Goal: Transaction & Acquisition: Download file/media

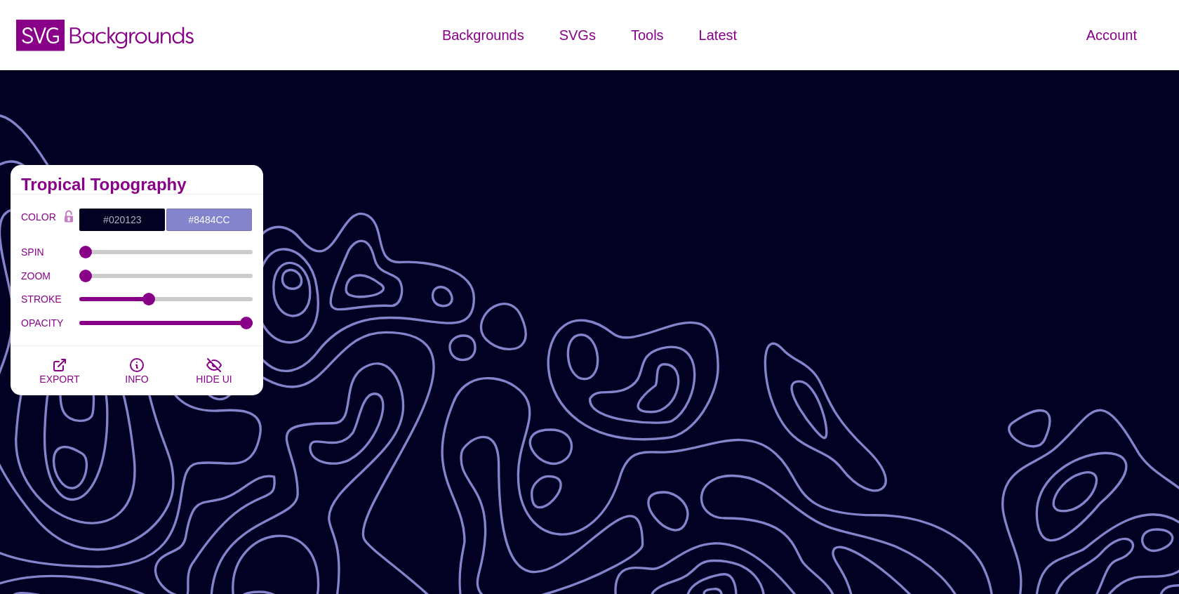
scroll to position [170, 0]
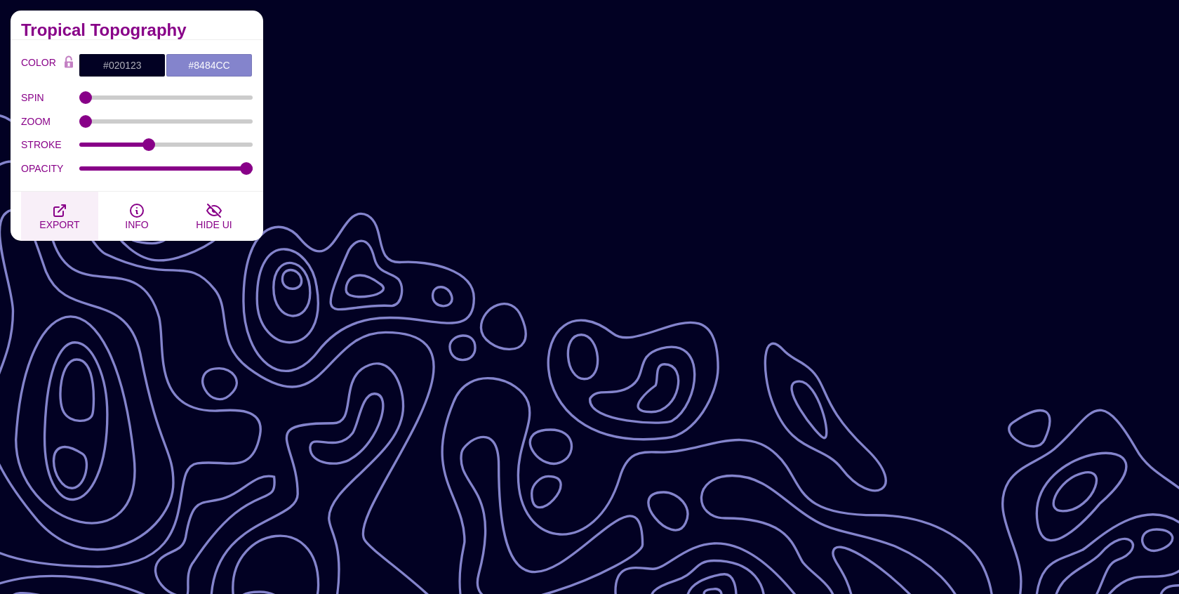
click at [60, 212] on icon "button" at bounding box center [59, 210] width 17 height 17
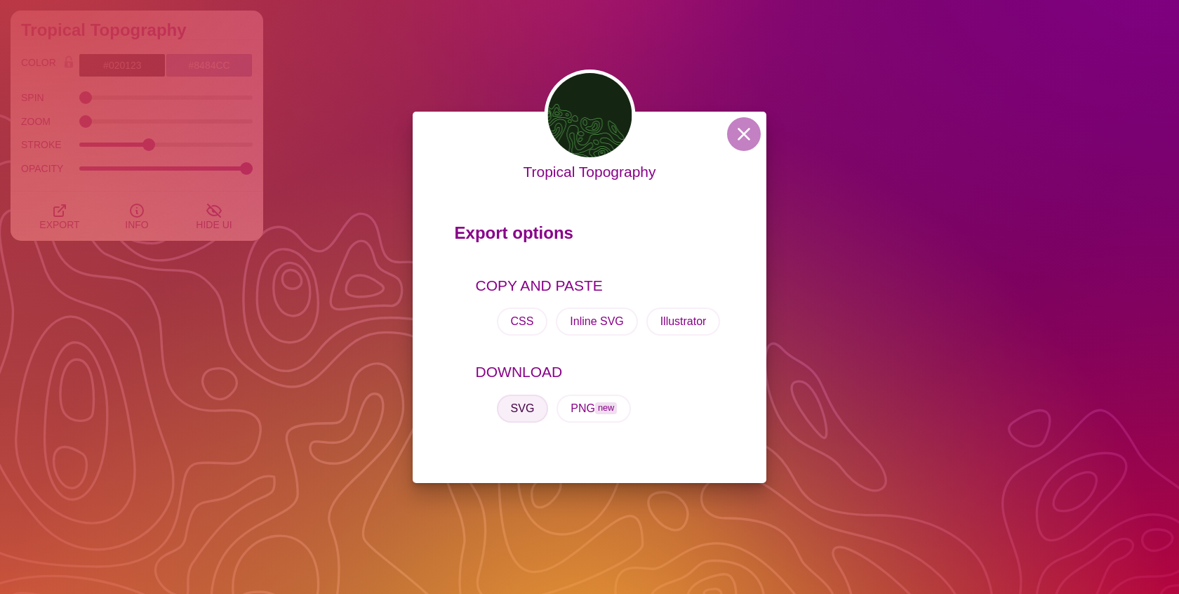
click at [519, 409] on button "SVG" at bounding box center [523, 408] width 52 height 28
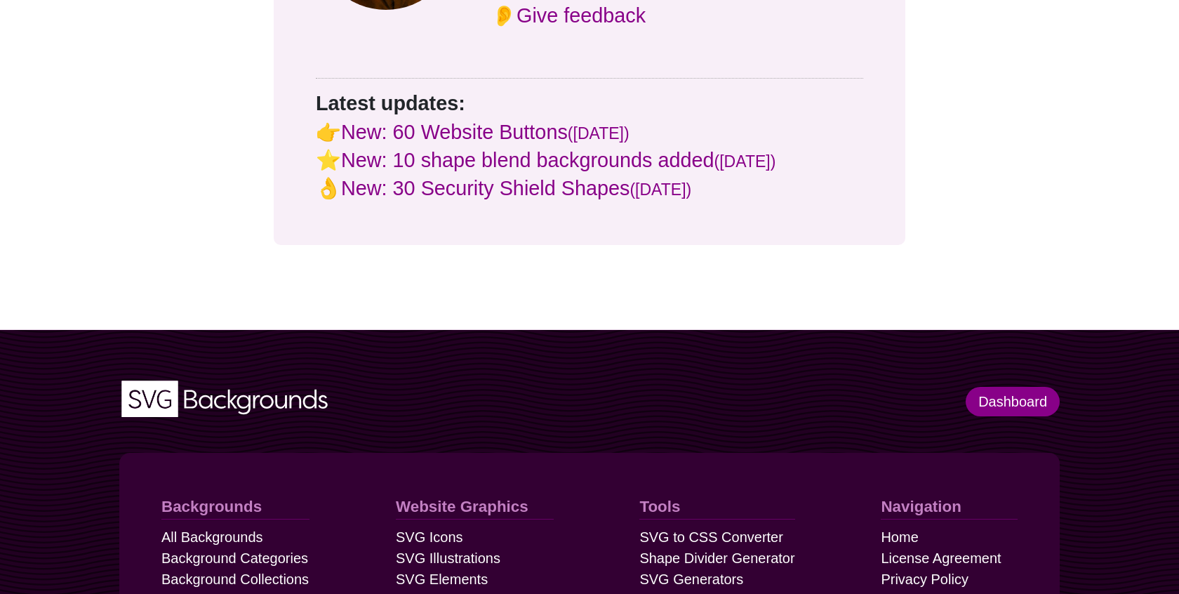
scroll to position [2398, 0]
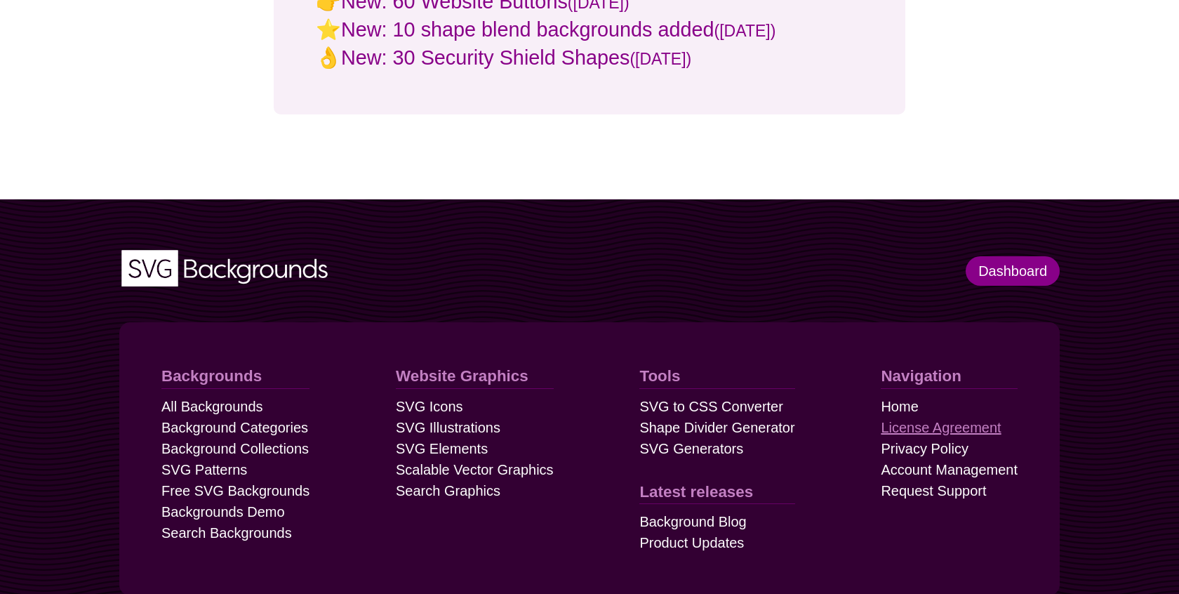
click at [905, 417] on link "License Agreement" at bounding box center [941, 427] width 120 height 21
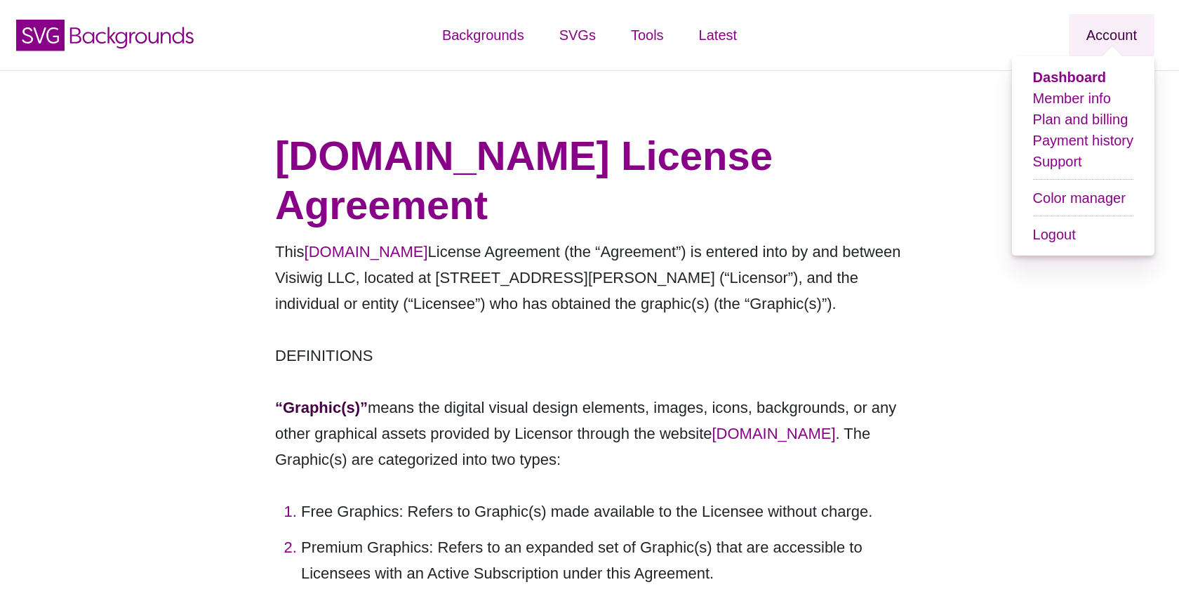
click at [1105, 34] on link "Account" at bounding box center [1112, 35] width 86 height 42
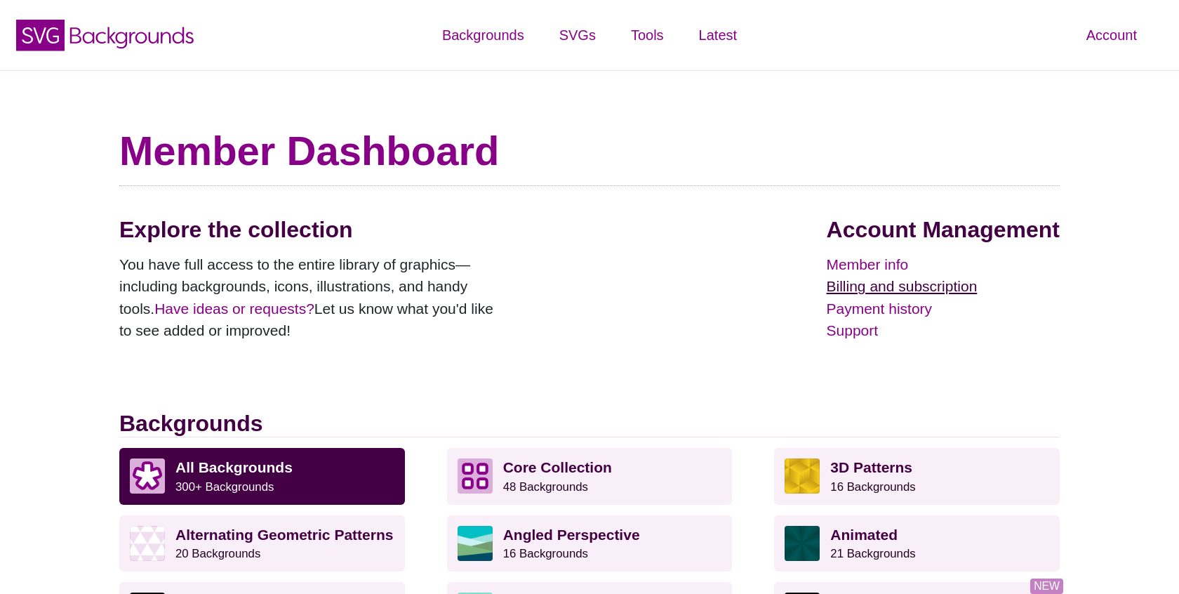
click at [862, 285] on link "Billing and subscription" at bounding box center [943, 286] width 233 height 22
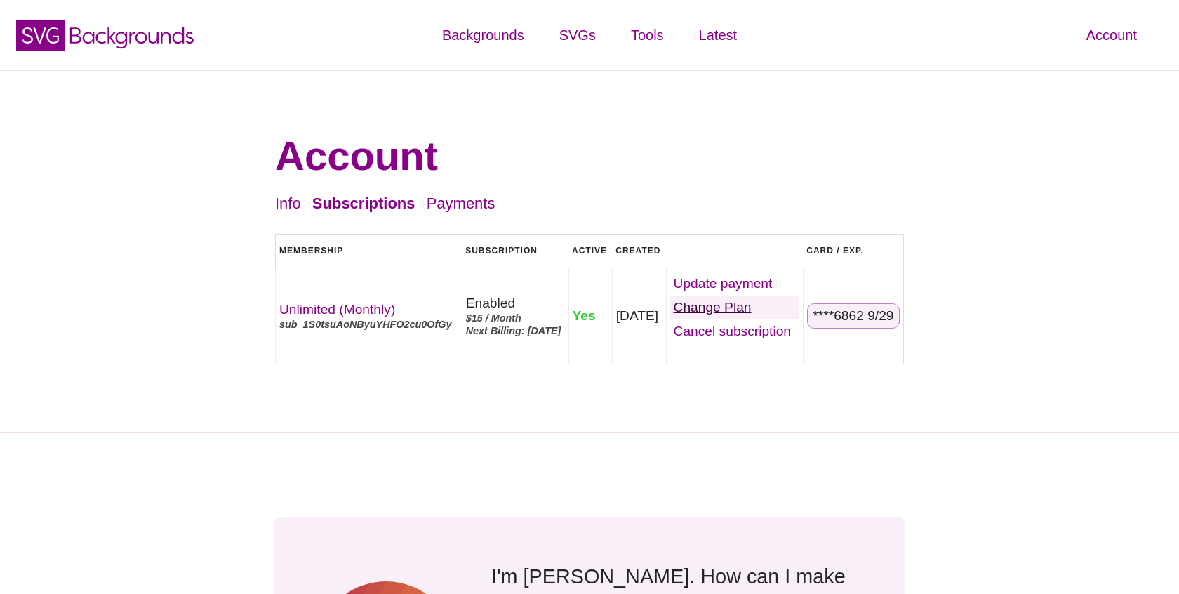
click at [712, 307] on link "Change Plan" at bounding box center [734, 307] width 129 height 24
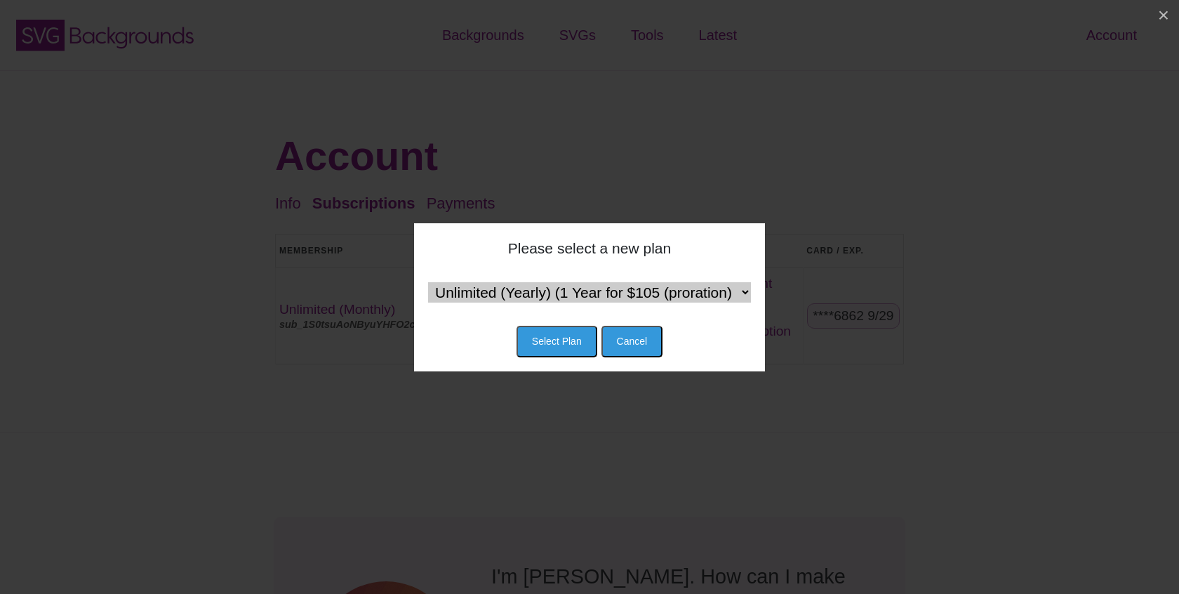
click at [735, 293] on select "Unlimited (Yearly) (1 Year for $105 (proration) then $120 / Year) Team (Monthly…" at bounding box center [589, 292] width 323 height 20
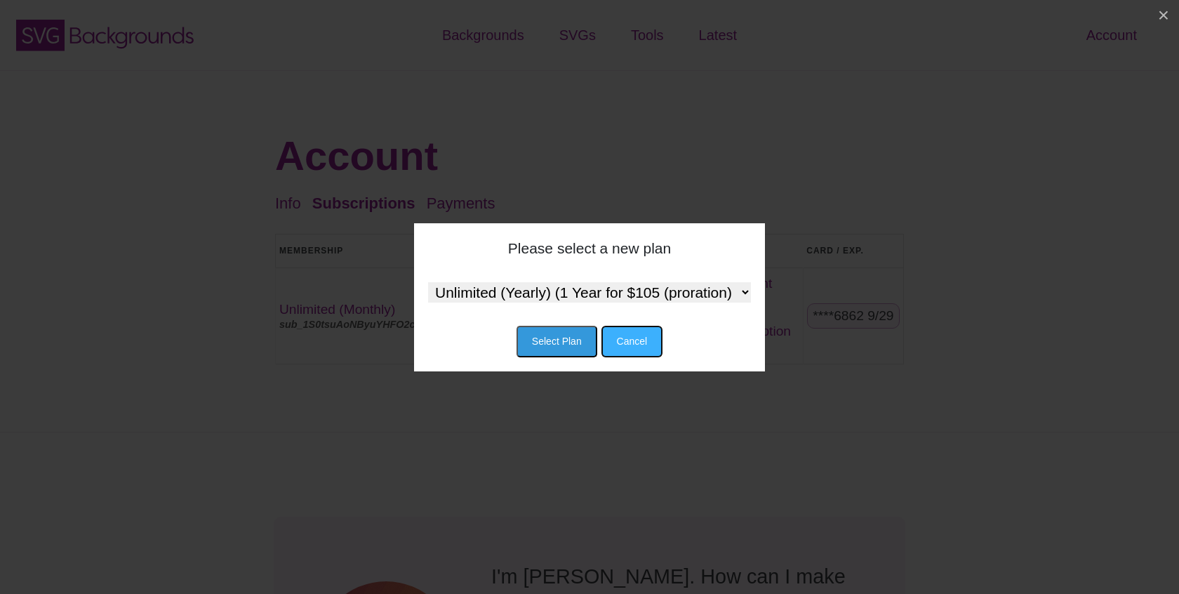
click at [650, 352] on button "Cancel" at bounding box center [632, 342] width 62 height 32
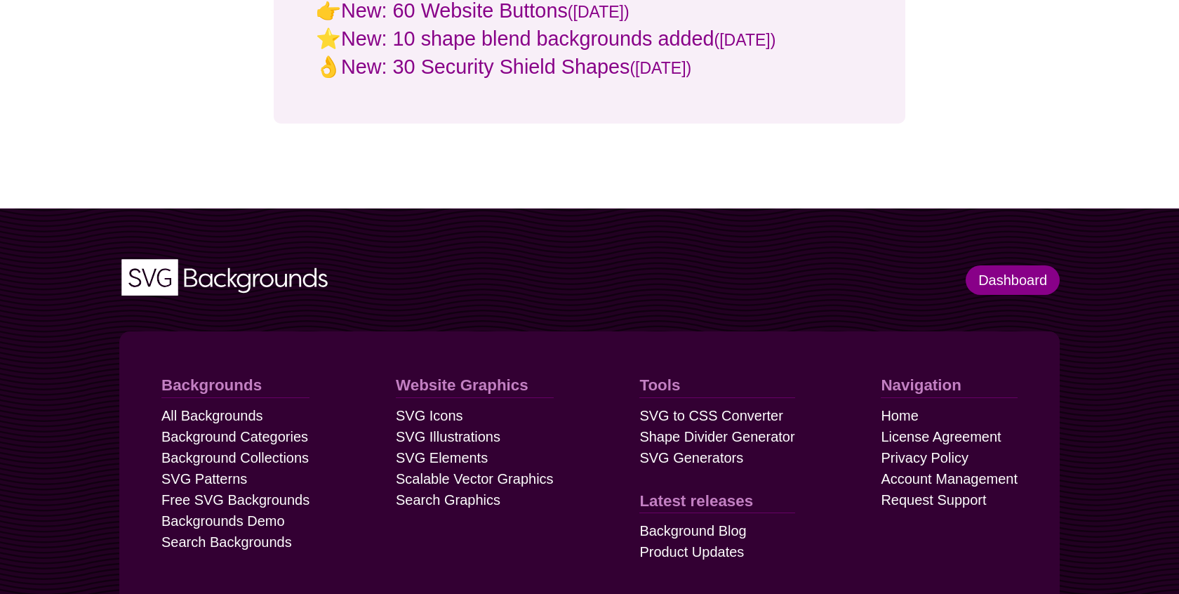
scroll to position [843, 0]
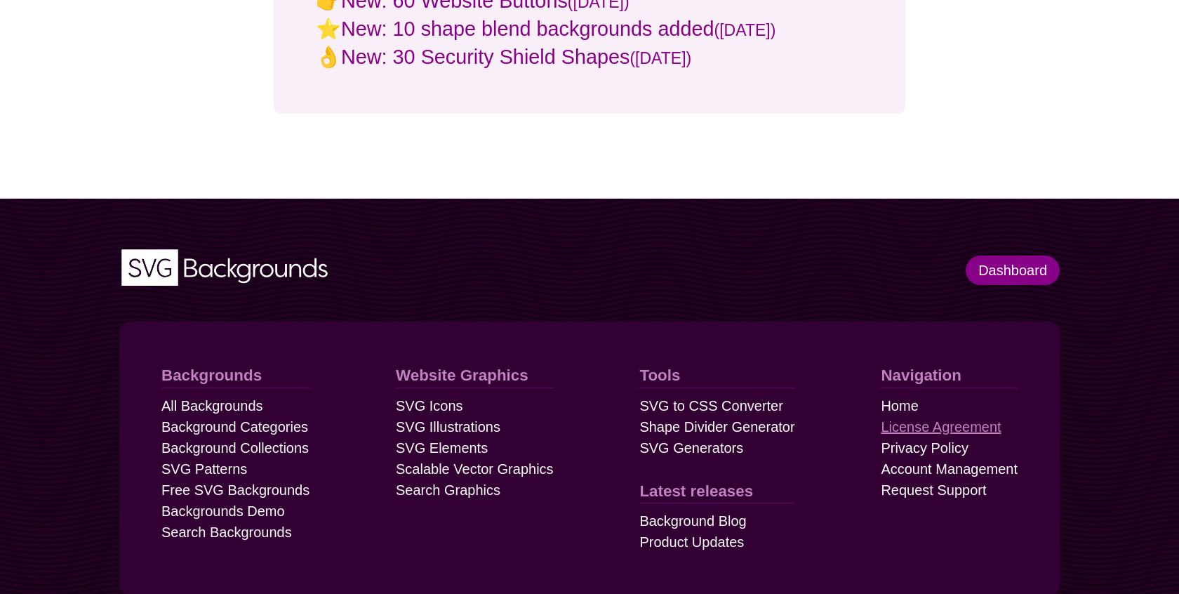
click at [911, 416] on link "License Agreement" at bounding box center [941, 426] width 120 height 21
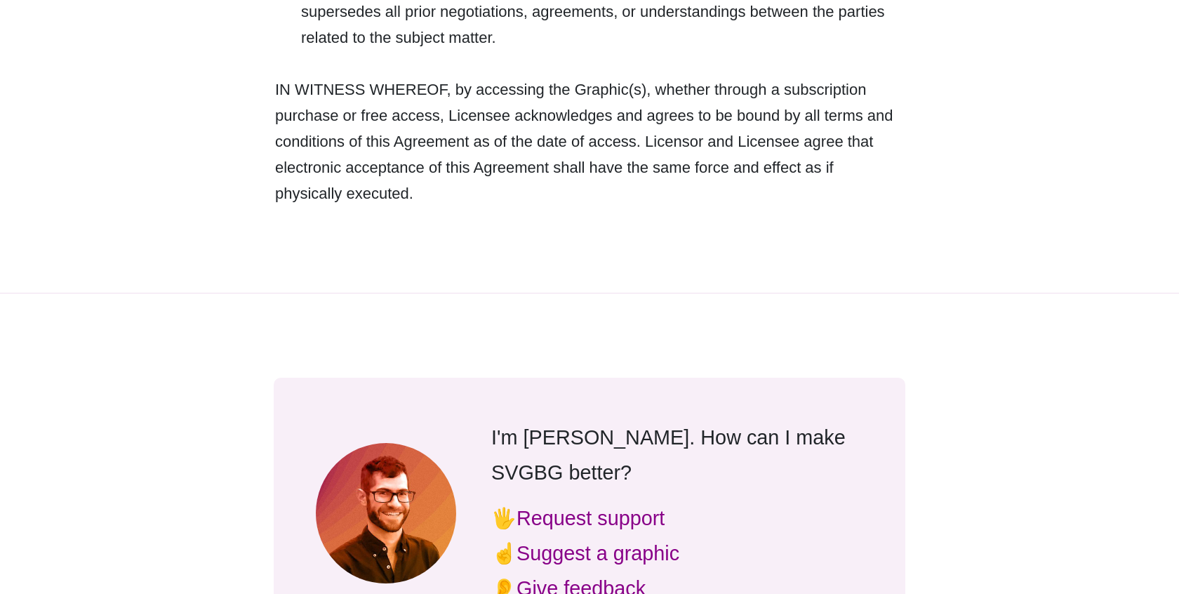
scroll to position [4390, 0]
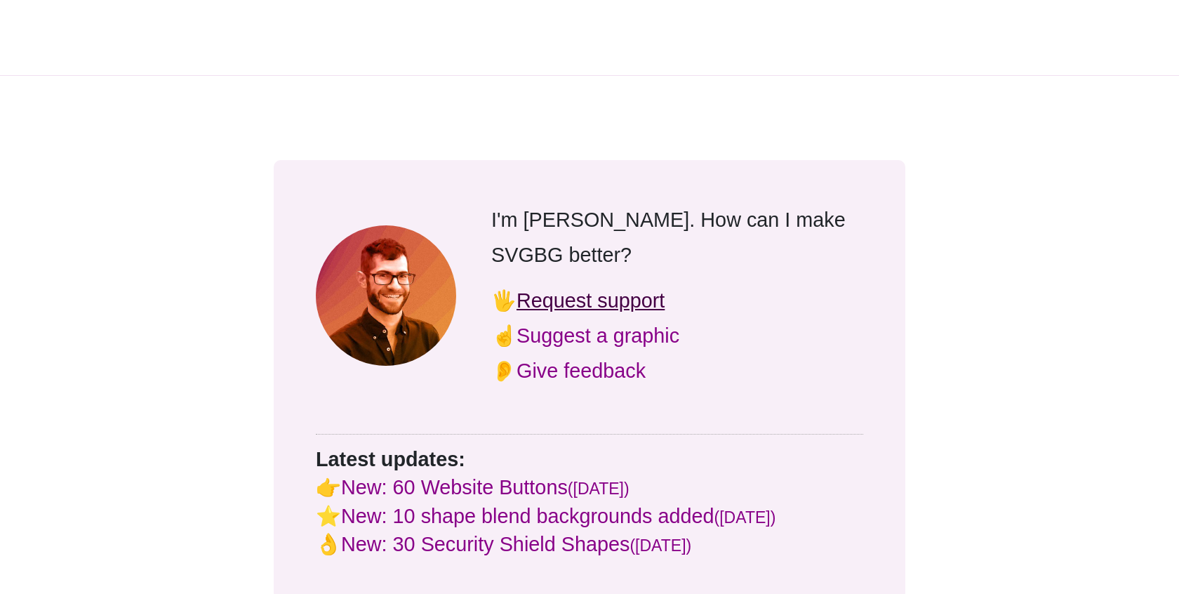
click at [596, 289] on link "Request support" at bounding box center [591, 300] width 148 height 22
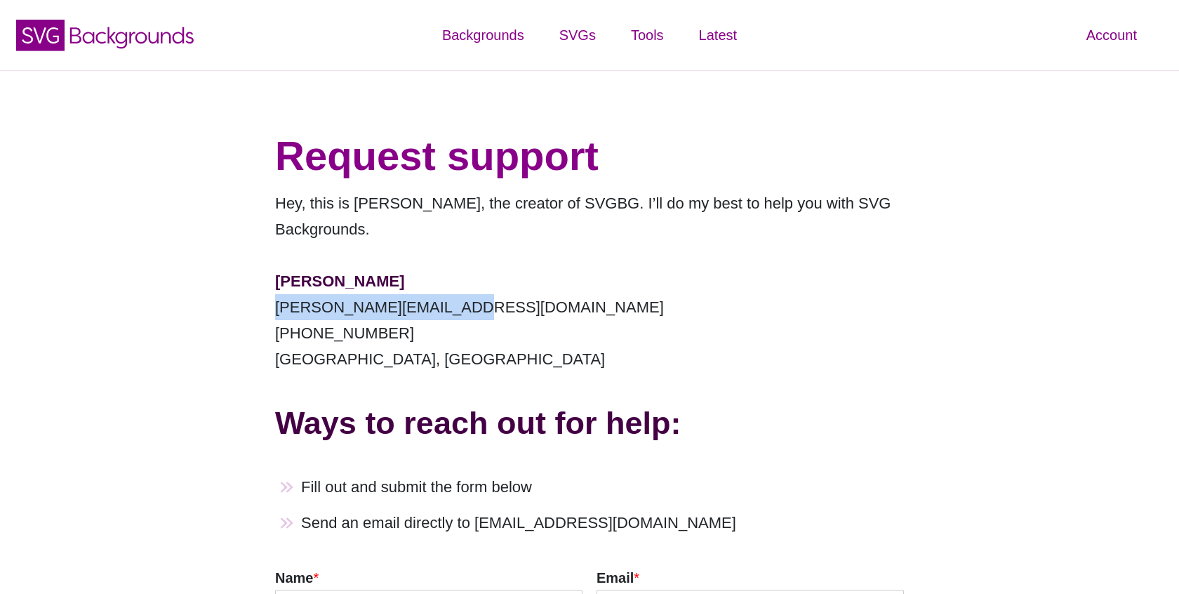
drag, startPoint x: 481, startPoint y: 308, endPoint x: 267, endPoint y: 308, distance: 214.7
click at [267, 308] on div "Request support Hey, this is Matt Visiwig, the creator of SVGBG. I’ll do my bes…" at bounding box center [589, 469] width 681 height 728
copy p "Matt@SVGBackgrounds.com"
click at [373, 118] on div "Request support Hey, this is Matt Visiwig, the creator of SVGBG. I’ll do my bes…" at bounding box center [589, 469] width 681 height 728
drag, startPoint x: 473, startPoint y: 302, endPoint x: 267, endPoint y: 304, distance: 206.3
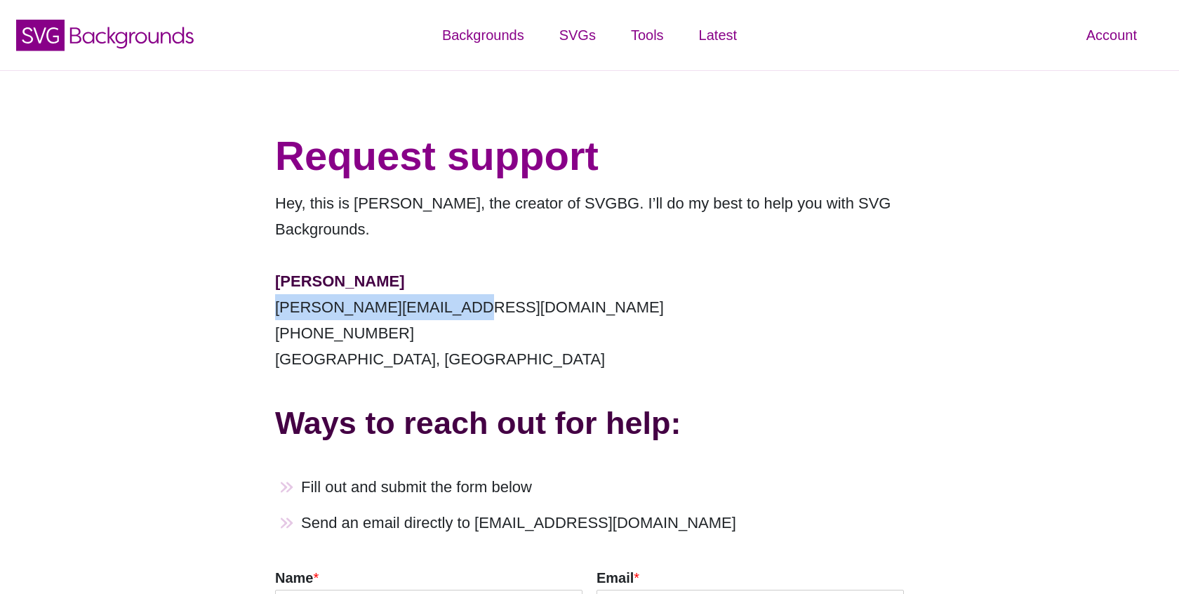
click at [267, 304] on div "Request support Hey, this is Matt Visiwig, the creator of SVGBG. I’ll do my bes…" at bounding box center [589, 469] width 681 height 728
copy p "Matt@SVGBackgrounds.com"
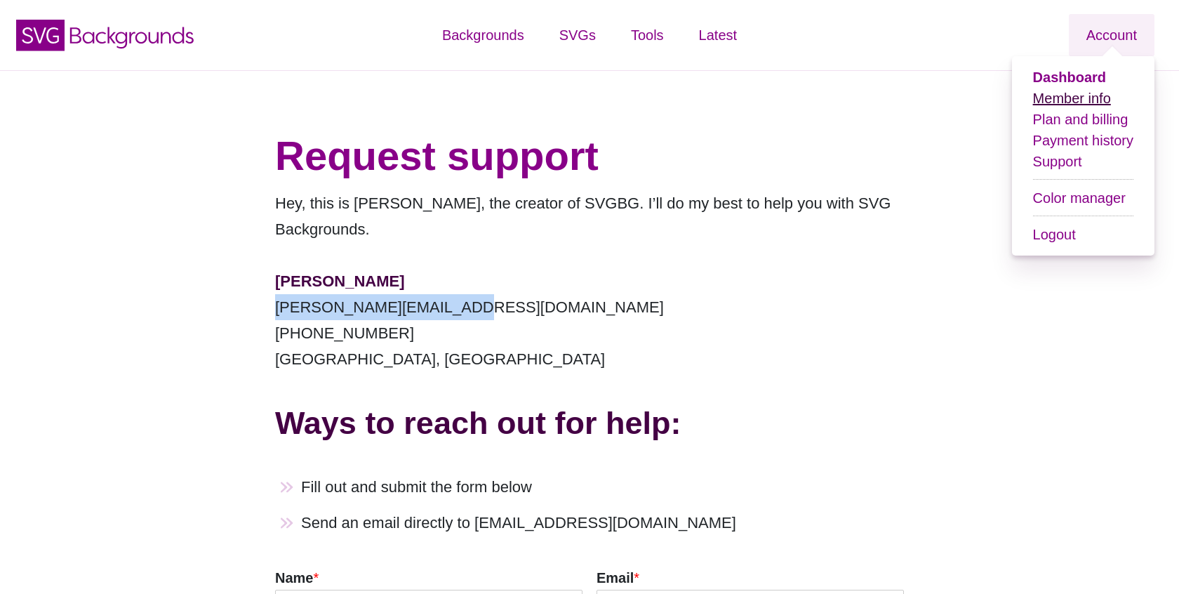
click at [1055, 98] on link "Member info" at bounding box center [1072, 98] width 78 height 15
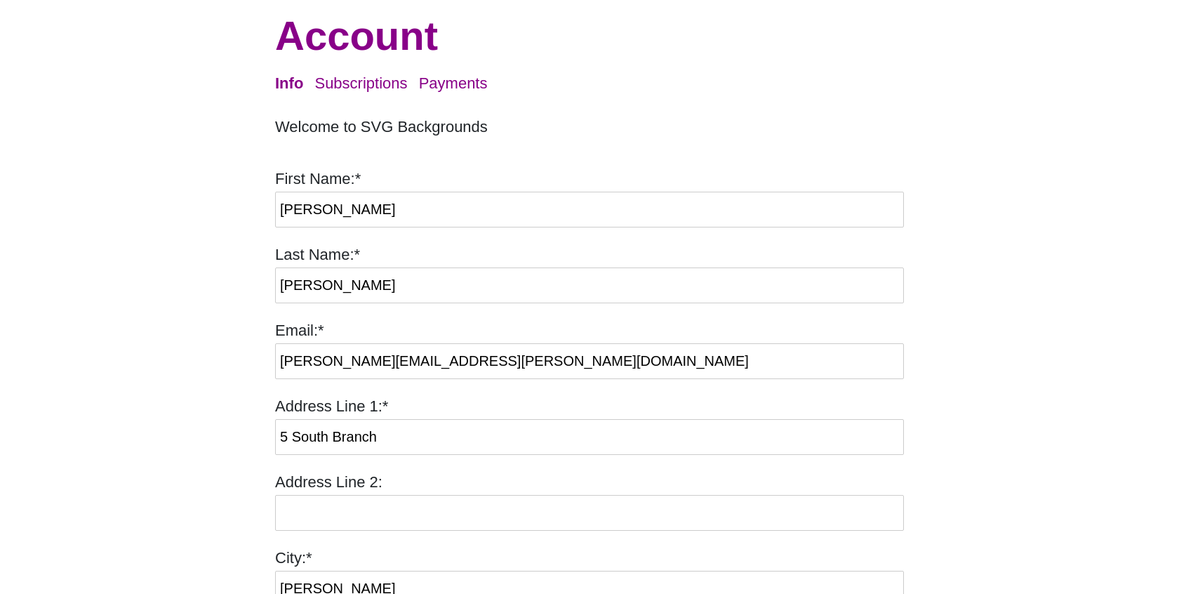
scroll to position [114, 0]
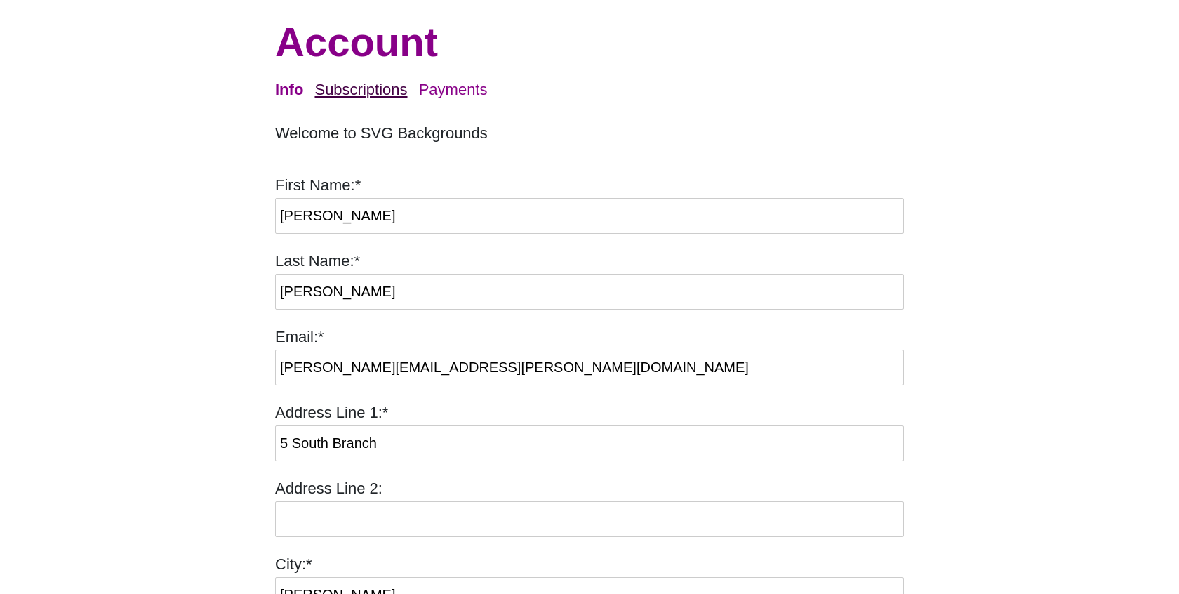
click at [350, 89] on link "Subscriptions" at bounding box center [360, 90] width 93 height 18
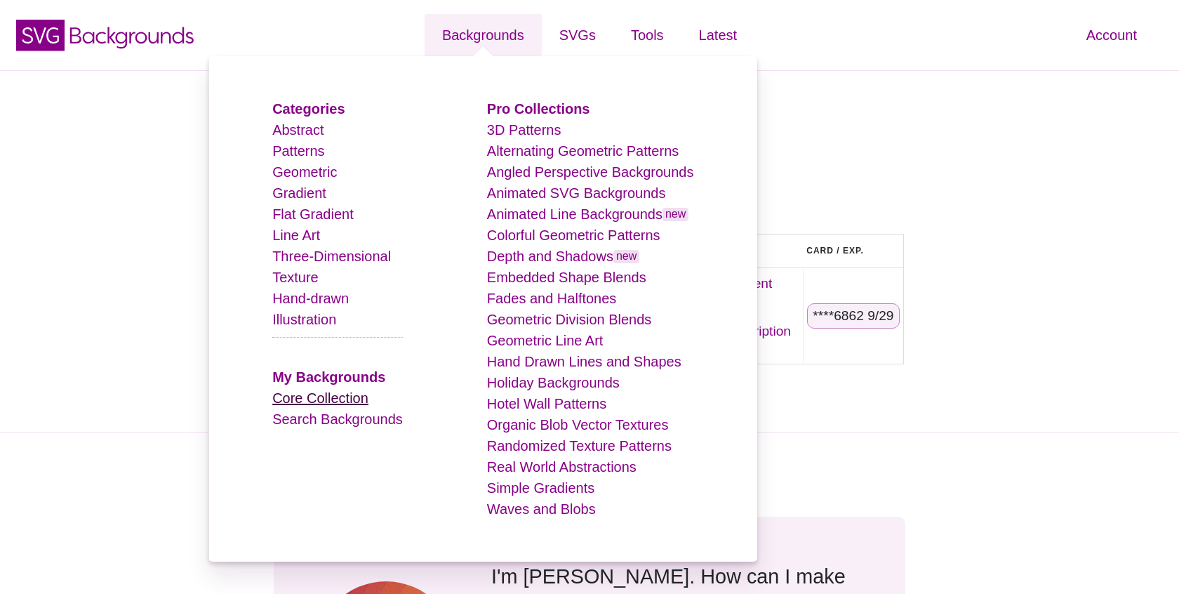
click at [342, 401] on link "Core Collection" at bounding box center [320, 397] width 96 height 15
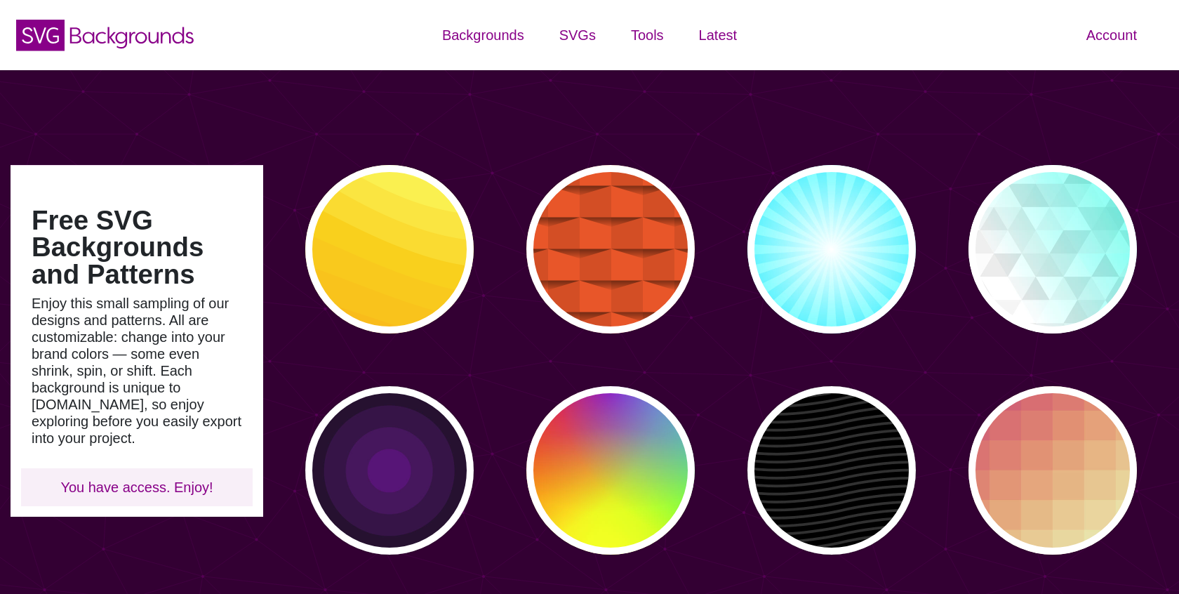
type input "#450057"
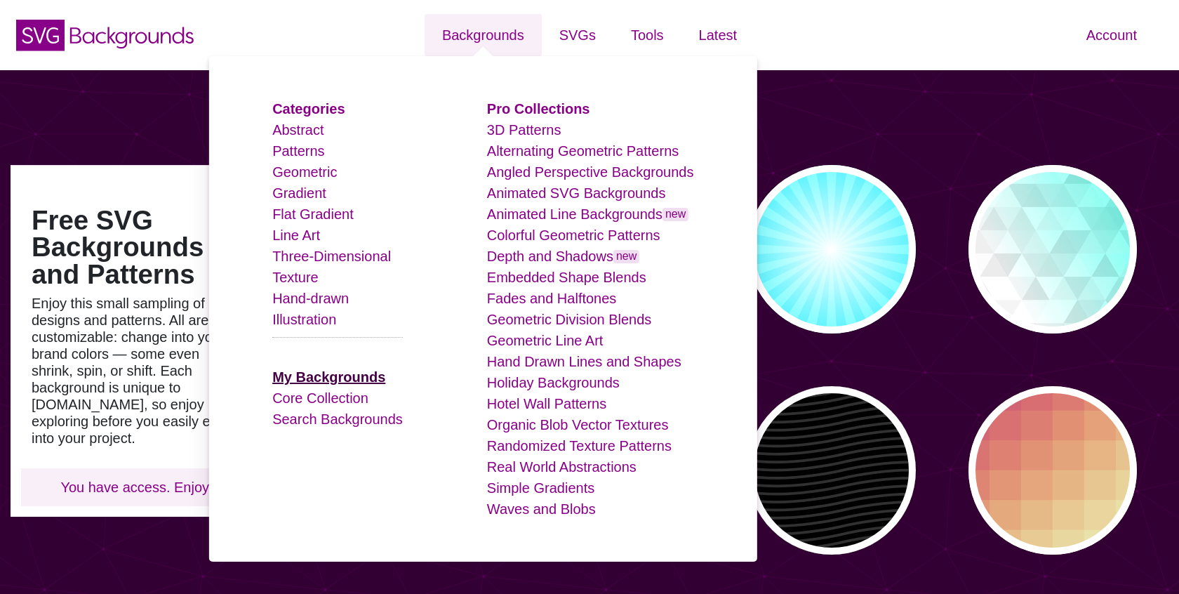
click at [333, 373] on strong "My Backgrounds" at bounding box center [328, 376] width 113 height 15
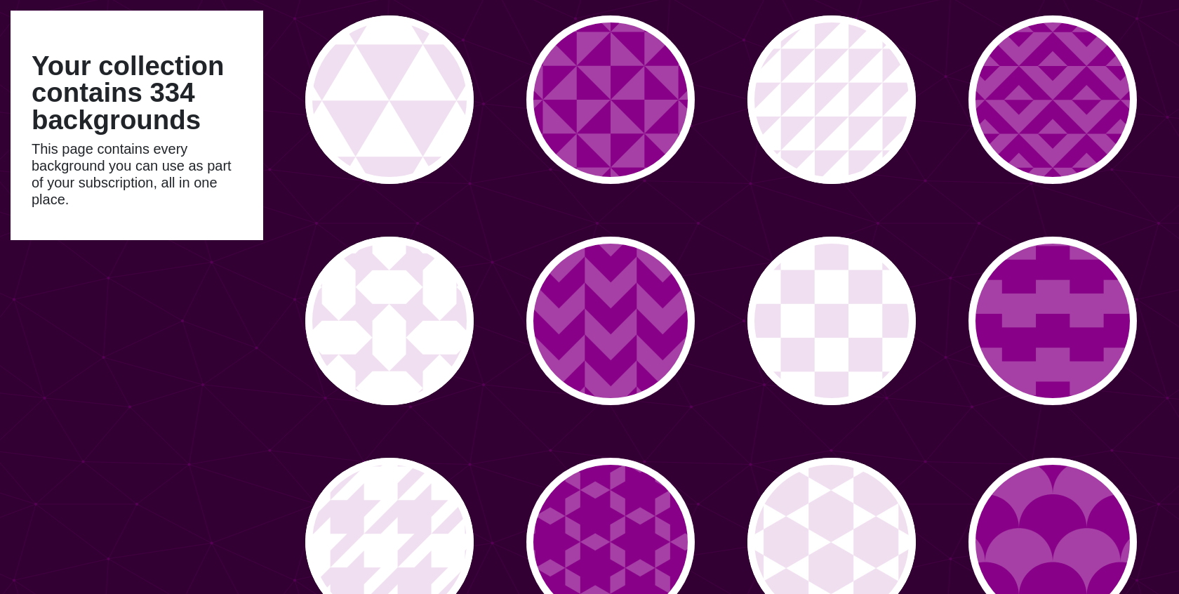
scroll to position [1043, 0]
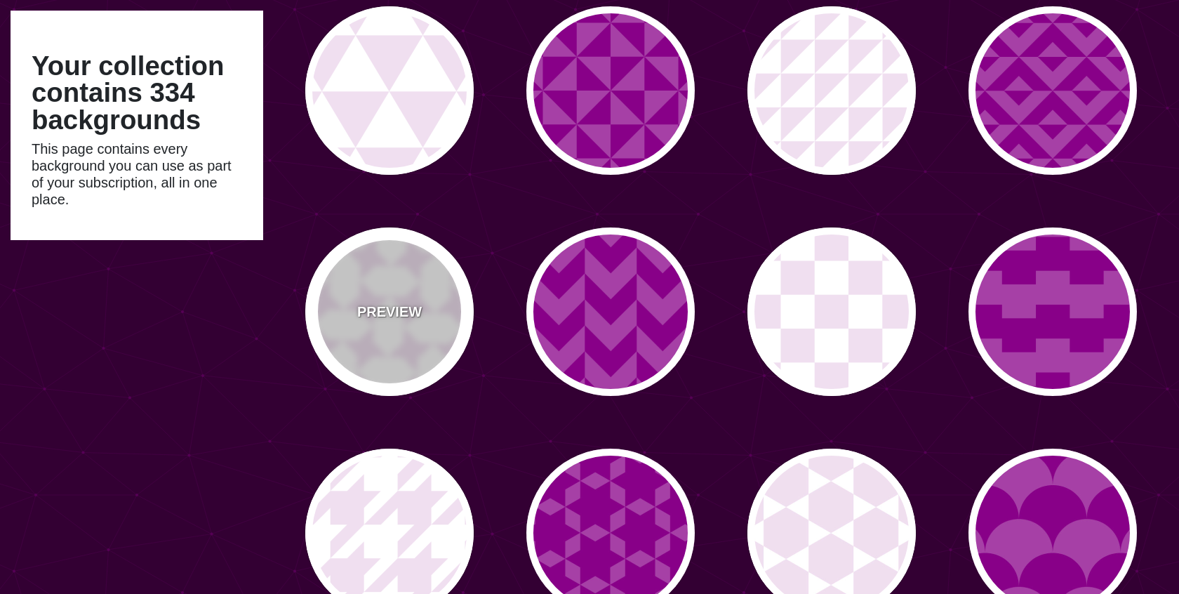
click at [404, 278] on div "PREVIEW" at bounding box center [389, 311] width 168 height 168
type input "#F0DFF0"
type input "#000000"
type input "0"
type input "0.2"
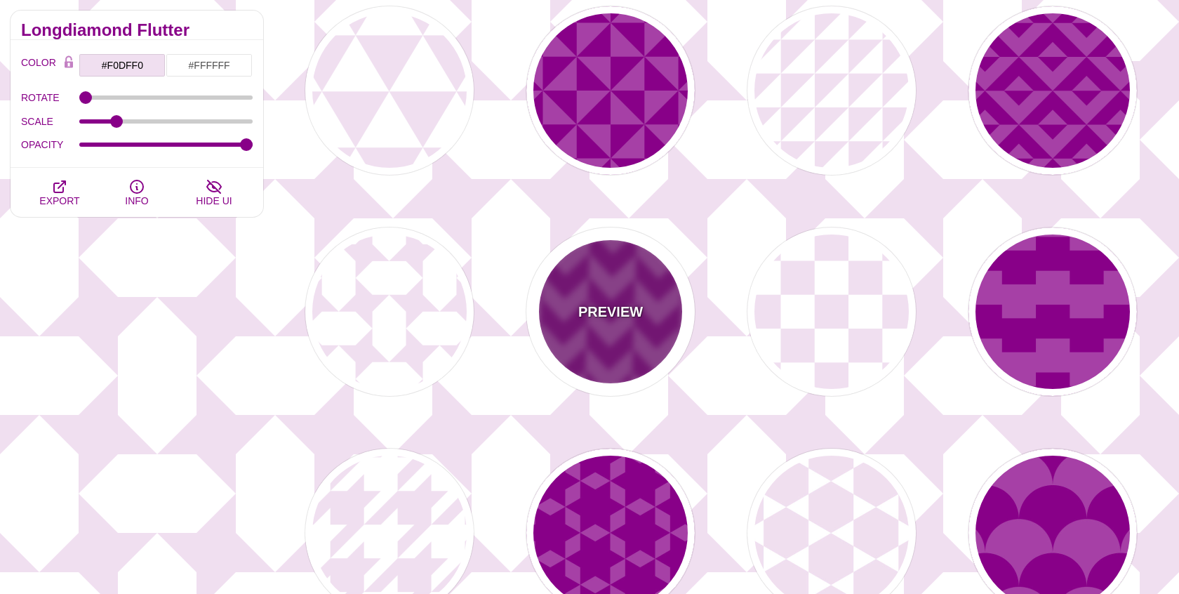
click at [605, 273] on div "PREVIEW" at bounding box center [610, 311] width 168 height 168
type input "#A640A6"
type input "#880088"
type input "#FFFFFF"
type input "0"
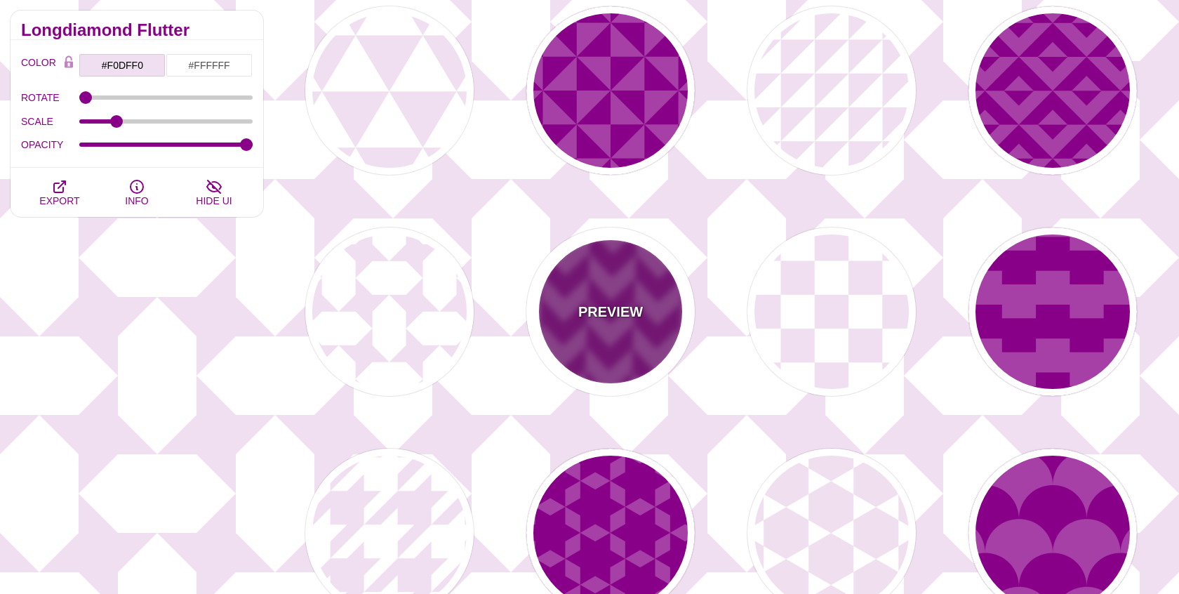
type input "0.2"
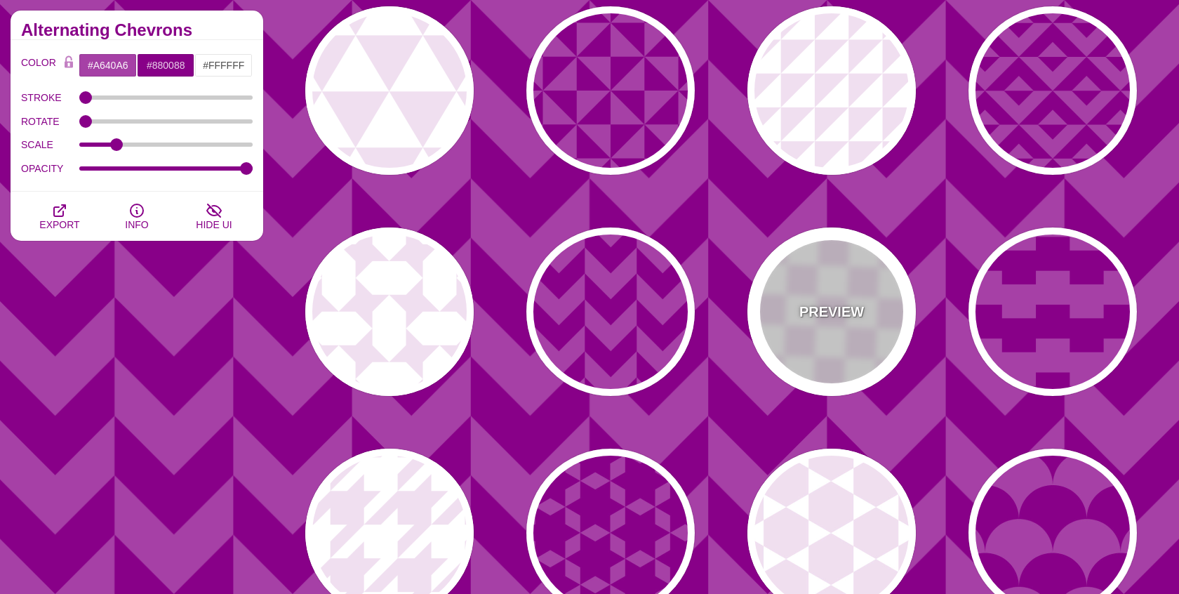
click at [807, 281] on div "PREVIEW" at bounding box center [831, 311] width 168 height 168
type input "#FFFFFF"
type input "#F0DFF0"
type input "#880088"
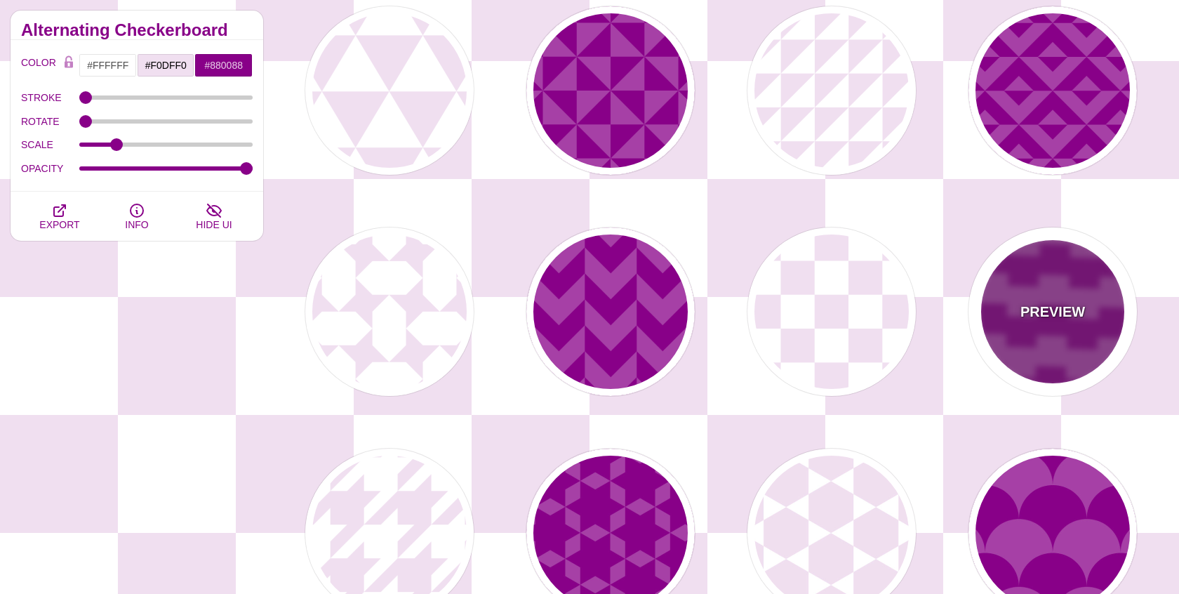
click at [1077, 281] on div "PREVIEW" at bounding box center [1052, 311] width 168 height 168
type input "#A640A6"
type input "#880088"
type input "#FFFFFF"
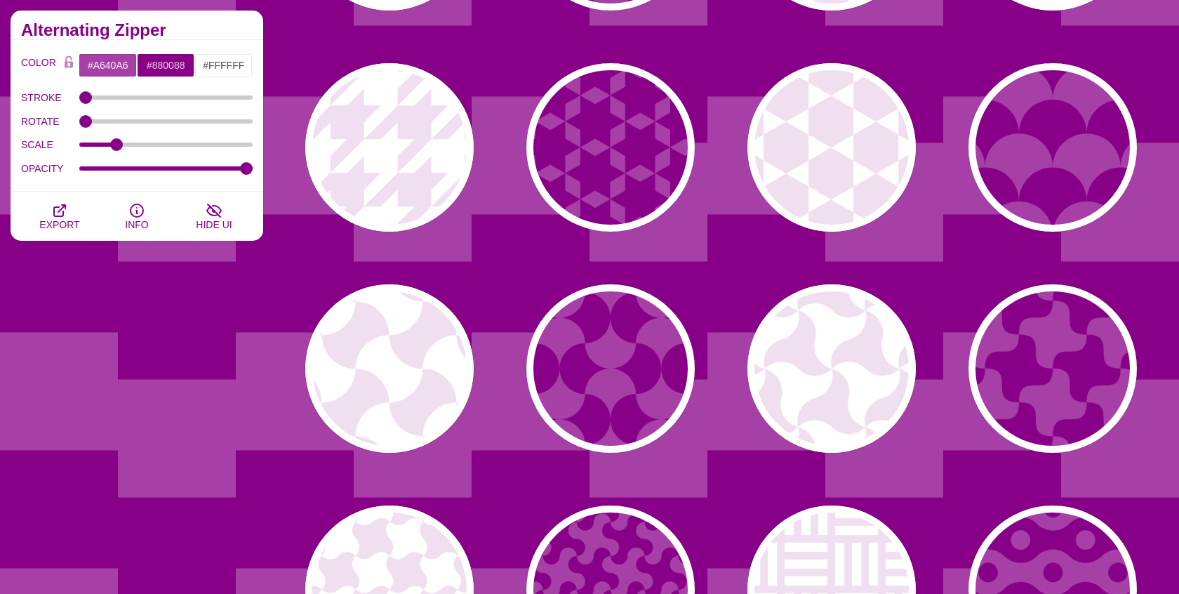
scroll to position [1429, 0]
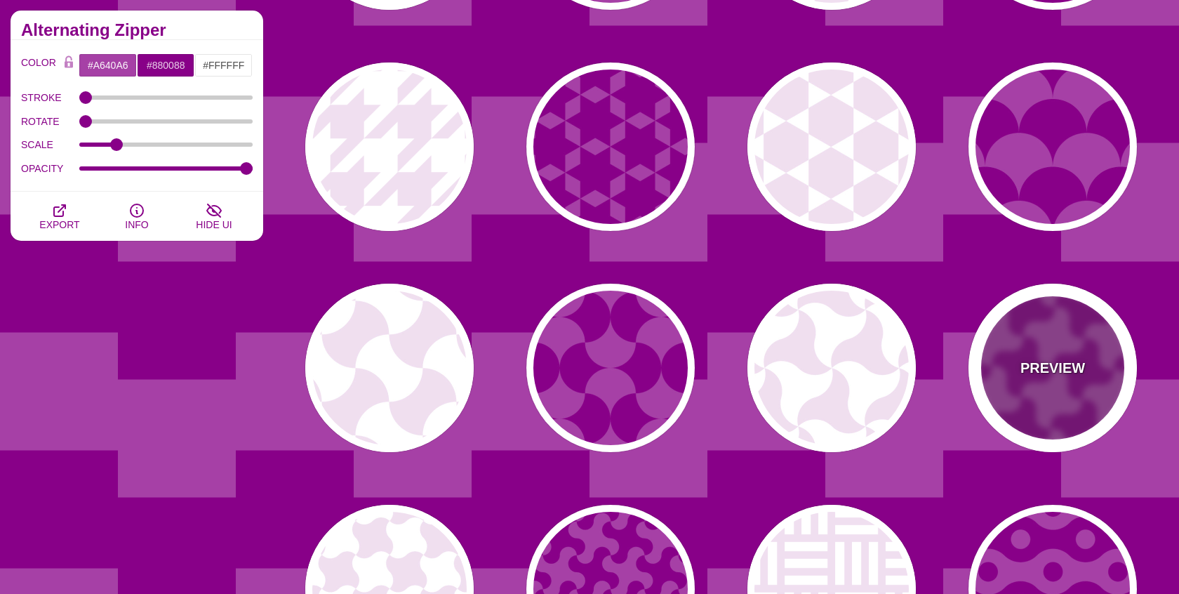
click at [1053, 371] on p "PREVIEW" at bounding box center [1052, 367] width 65 height 21
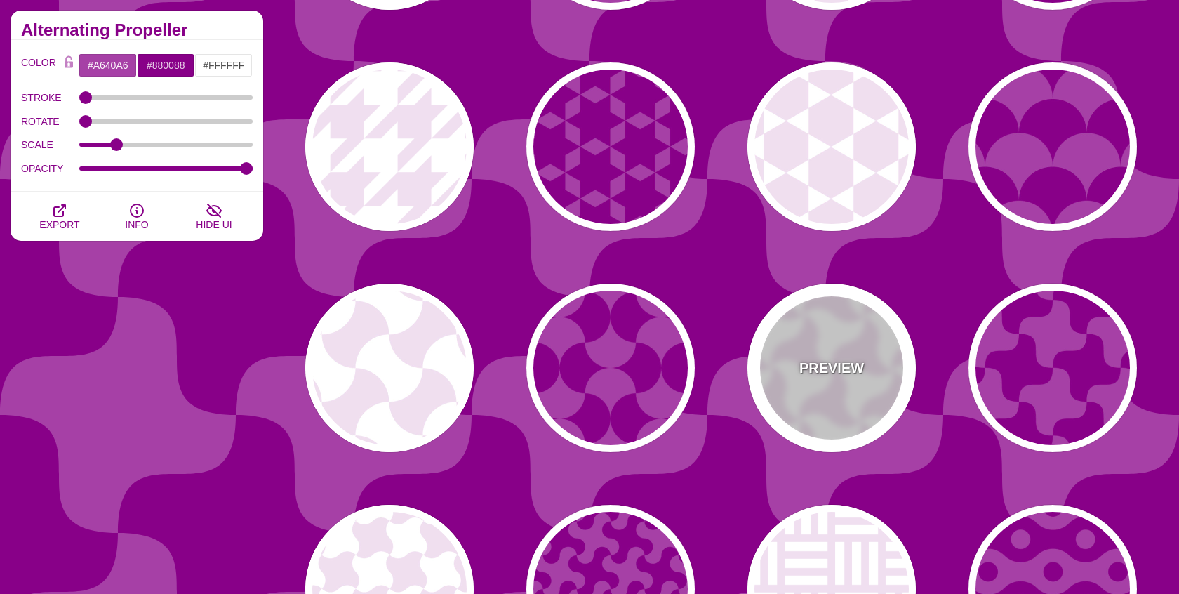
click at [863, 369] on div "PREVIEW" at bounding box center [831, 368] width 168 height 168
type input "#F0DFF0"
type input "#FFFFFF"
type input "0.2"
type input "1"
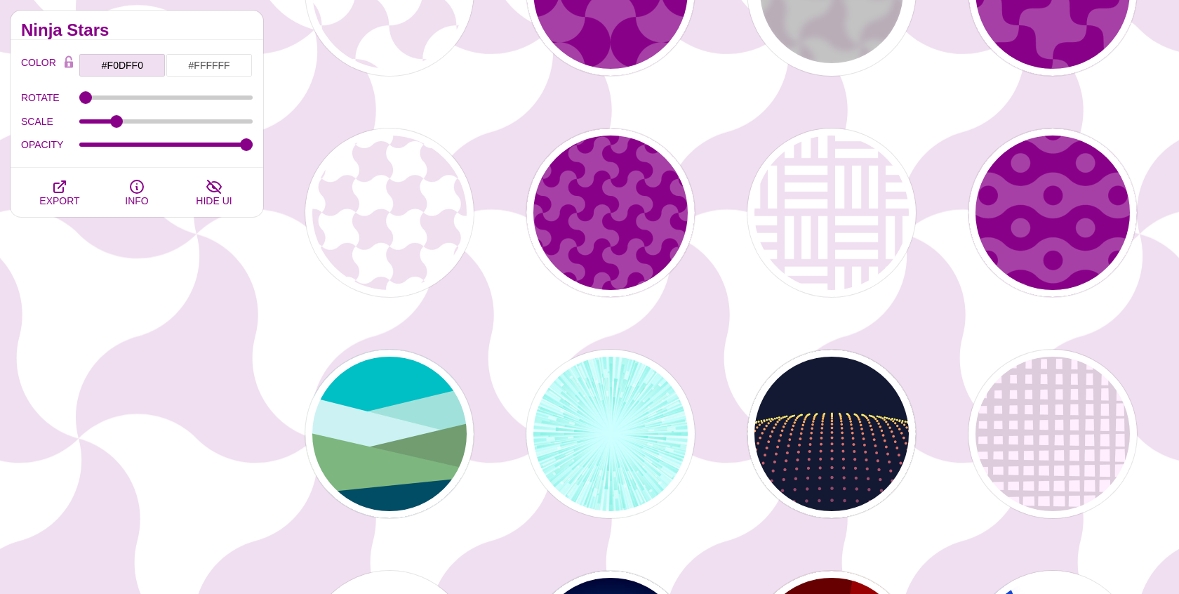
scroll to position [1806, 0]
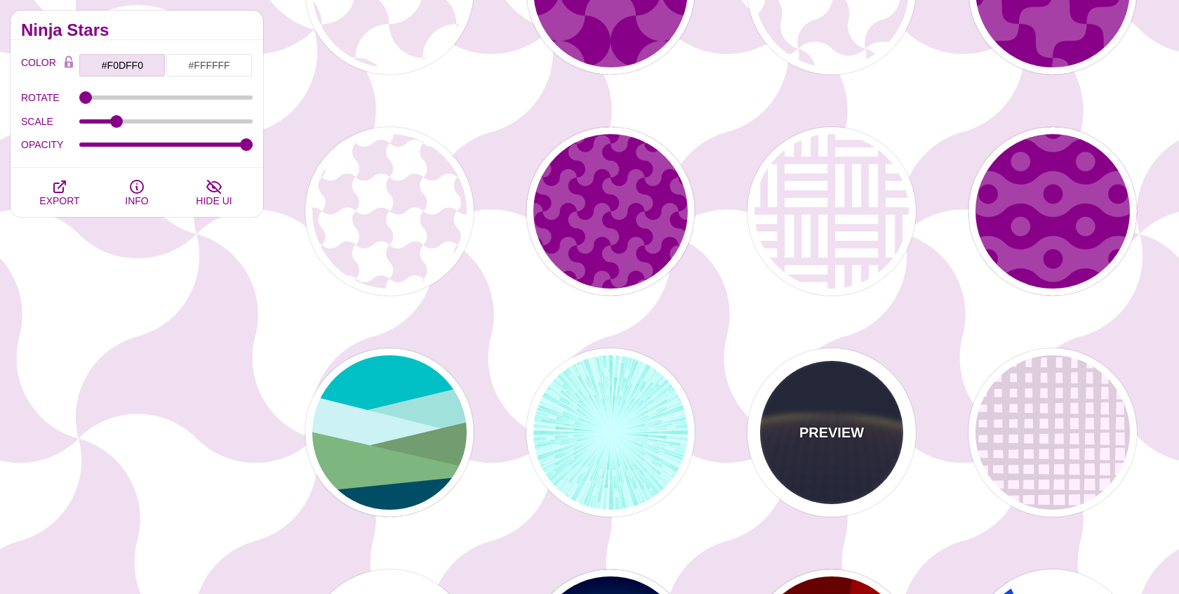
click at [846, 406] on div "PREVIEW" at bounding box center [831, 432] width 168 height 168
type input "#141933"
type input "#FFFF77"
type input "0"
type input "5"
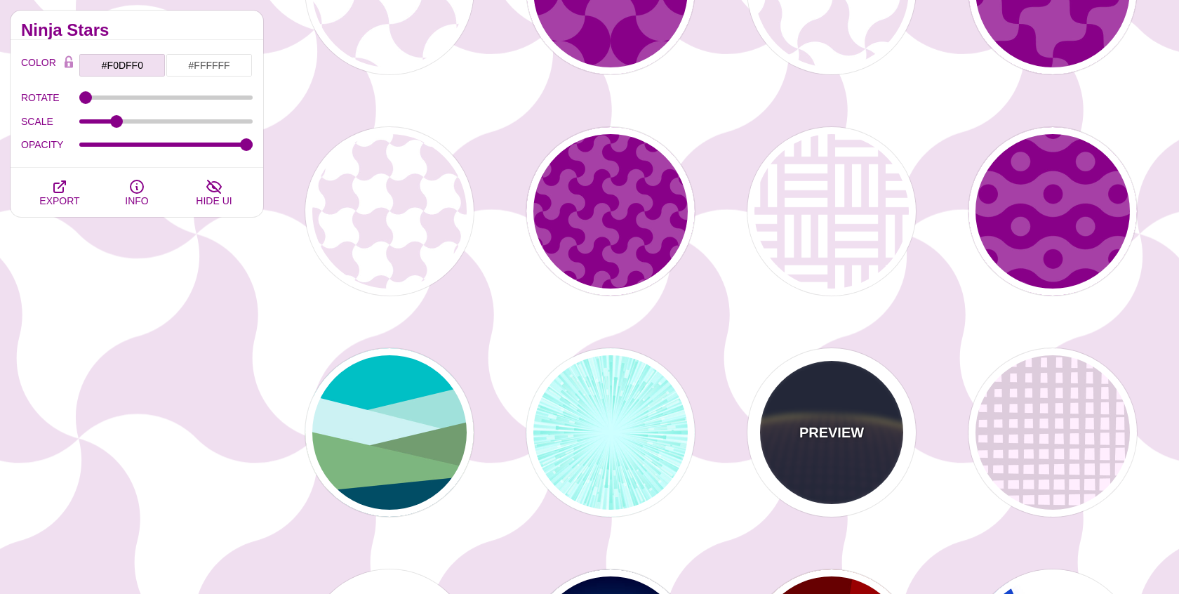
type input "0"
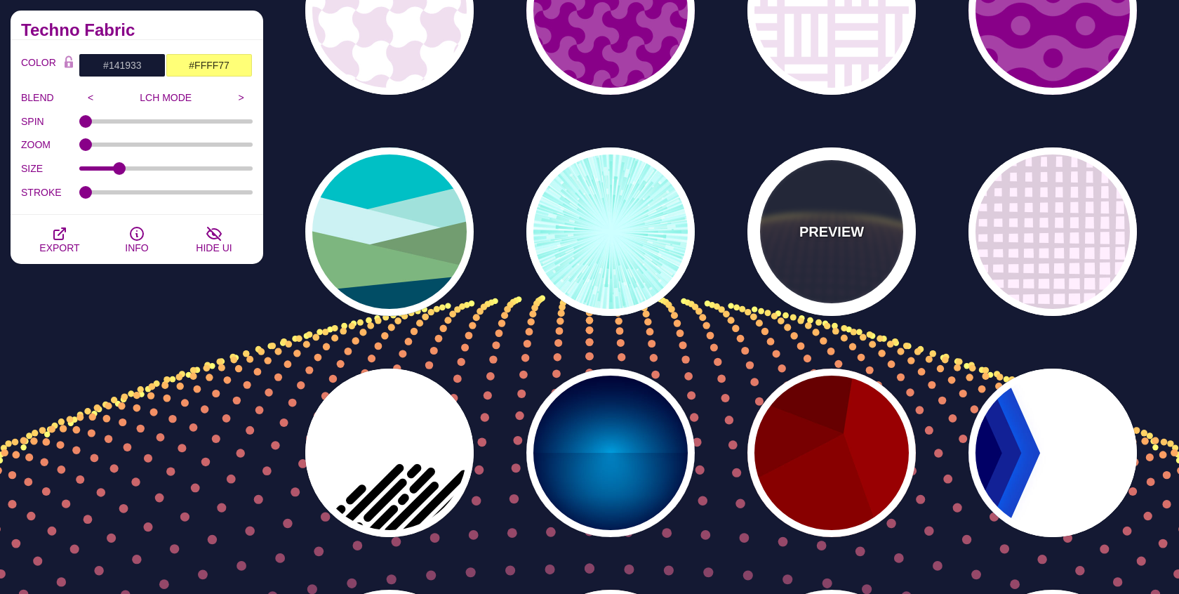
scroll to position [2008, 0]
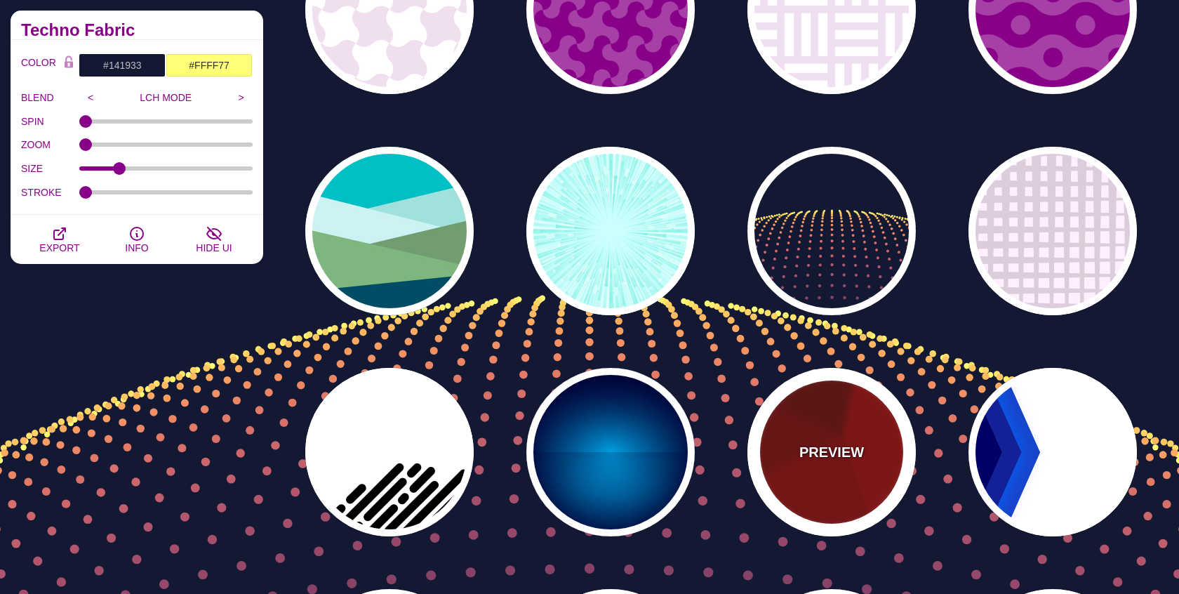
click at [822, 458] on p "PREVIEW" at bounding box center [831, 451] width 65 height 21
type input "#990000"
type input "#660000"
type input "#770000"
type input "#880000"
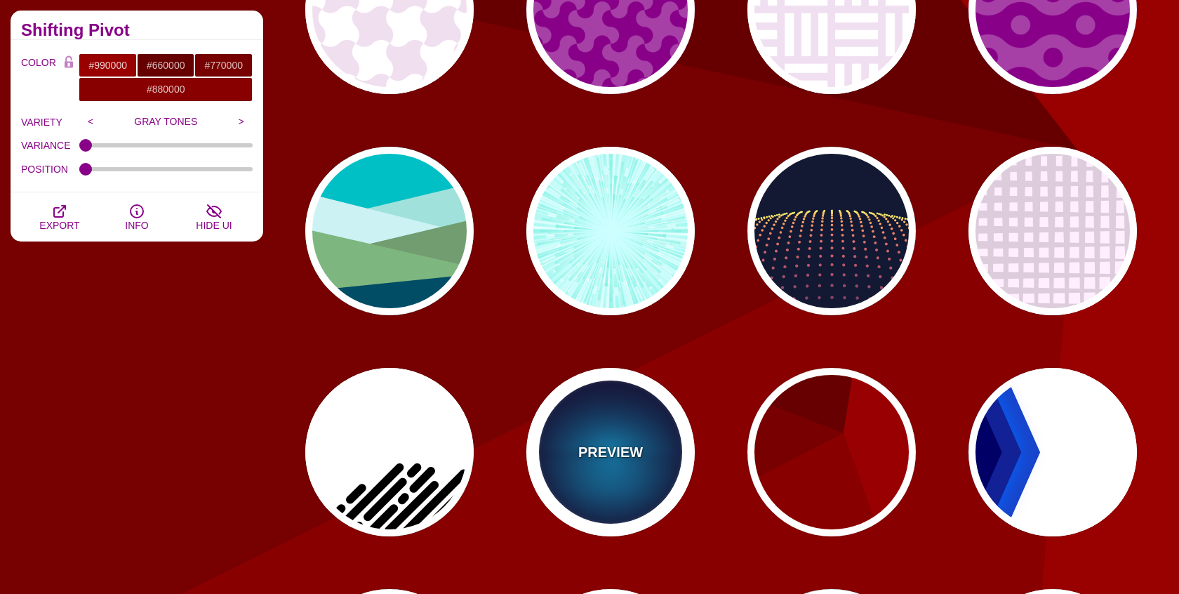
click at [642, 447] on div "PREVIEW" at bounding box center [610, 452] width 168 height 168
type input "#000033"
type input "#00BBFF"
type input "#000033"
type input "2000"
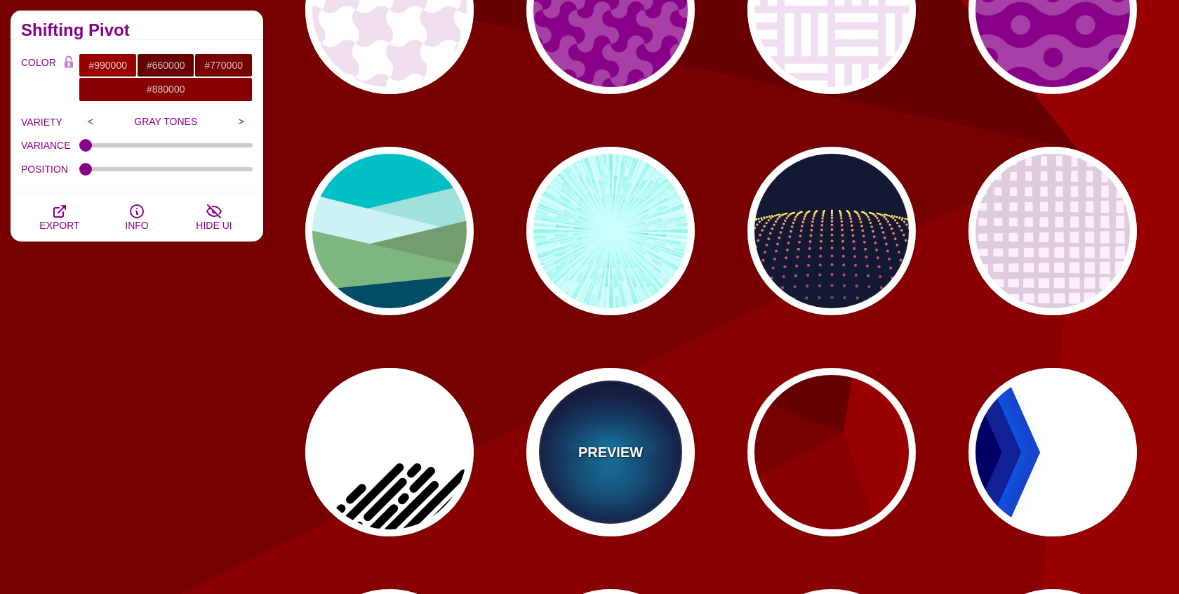
type input "0.5"
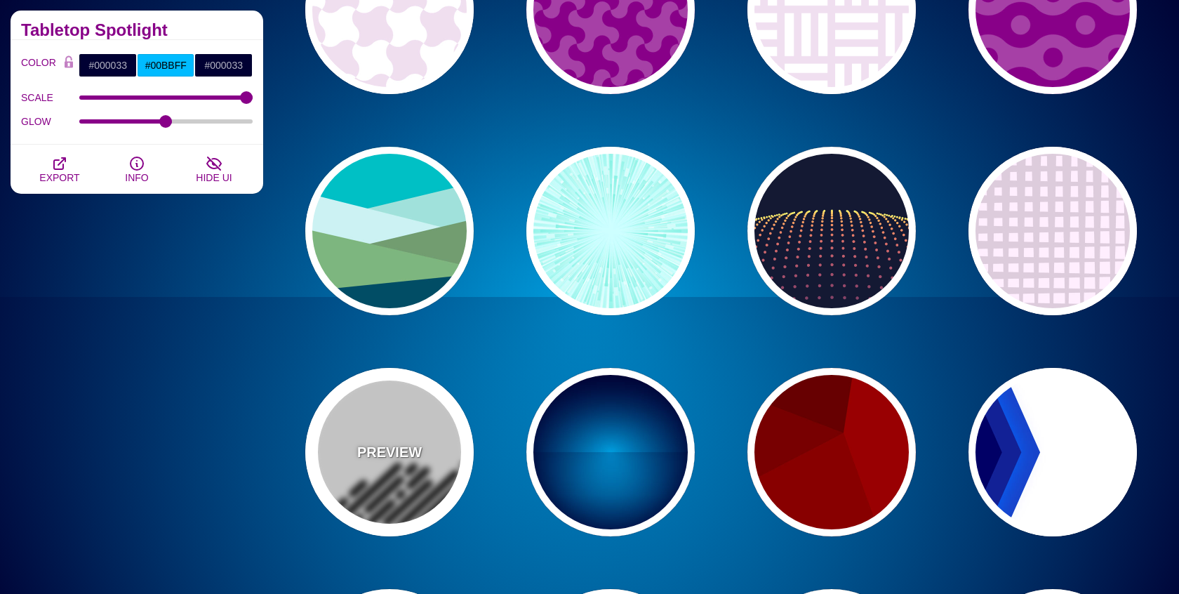
click at [436, 468] on div "PREVIEW" at bounding box center [389, 452] width 168 height 168
type input "#FFFFFF"
type input "#000000"
type input "0"
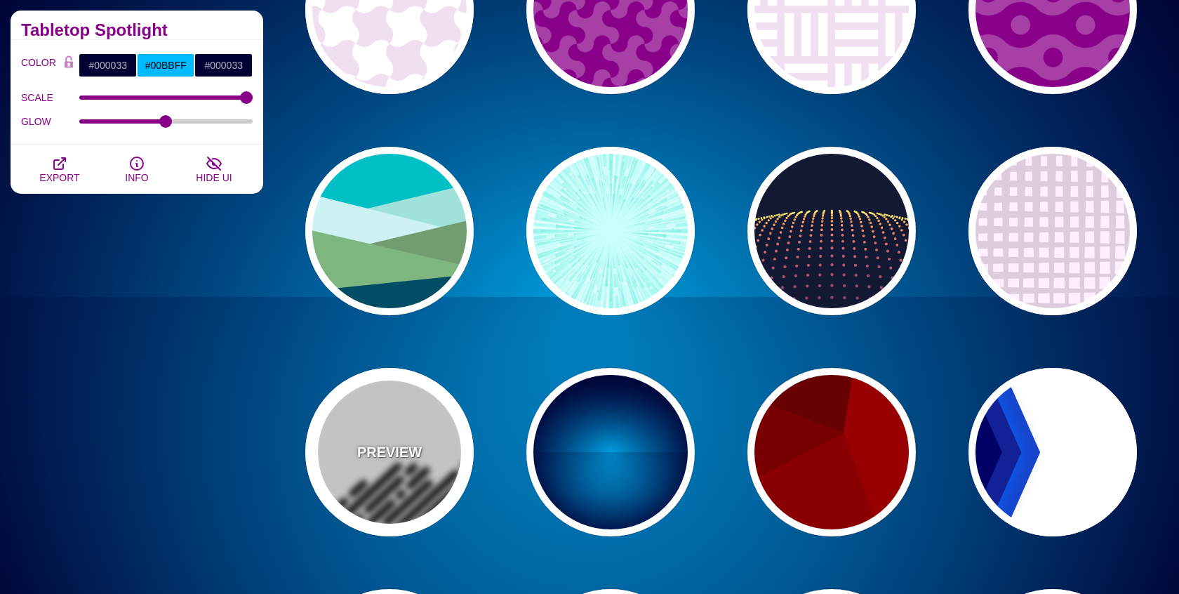
type input "500"
type input "25"
type input "1"
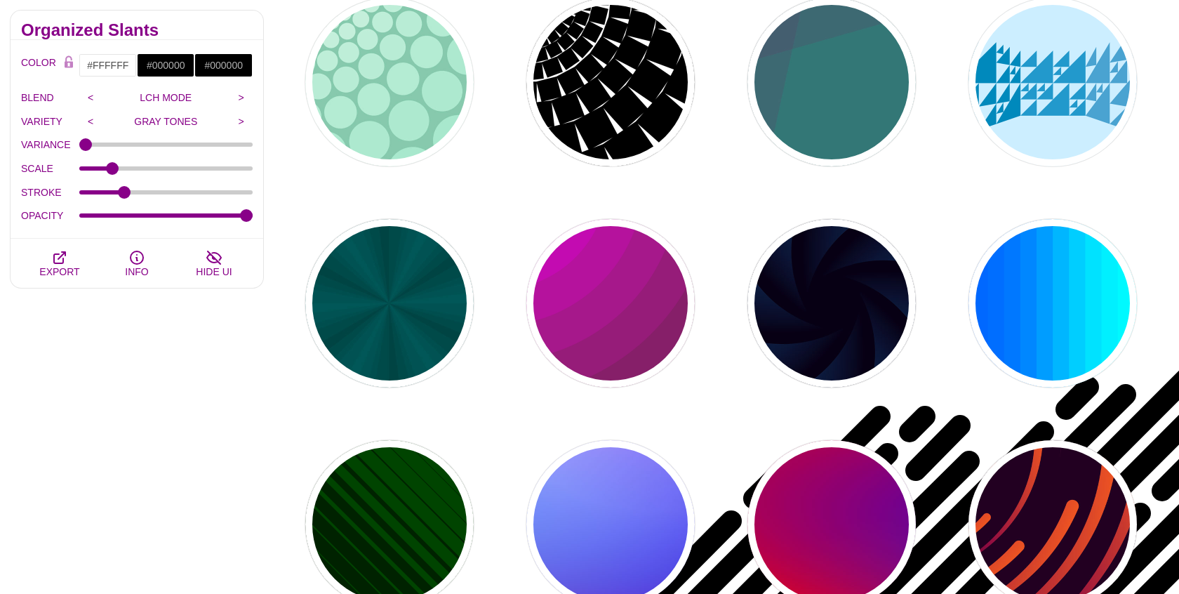
scroll to position [2822, 0]
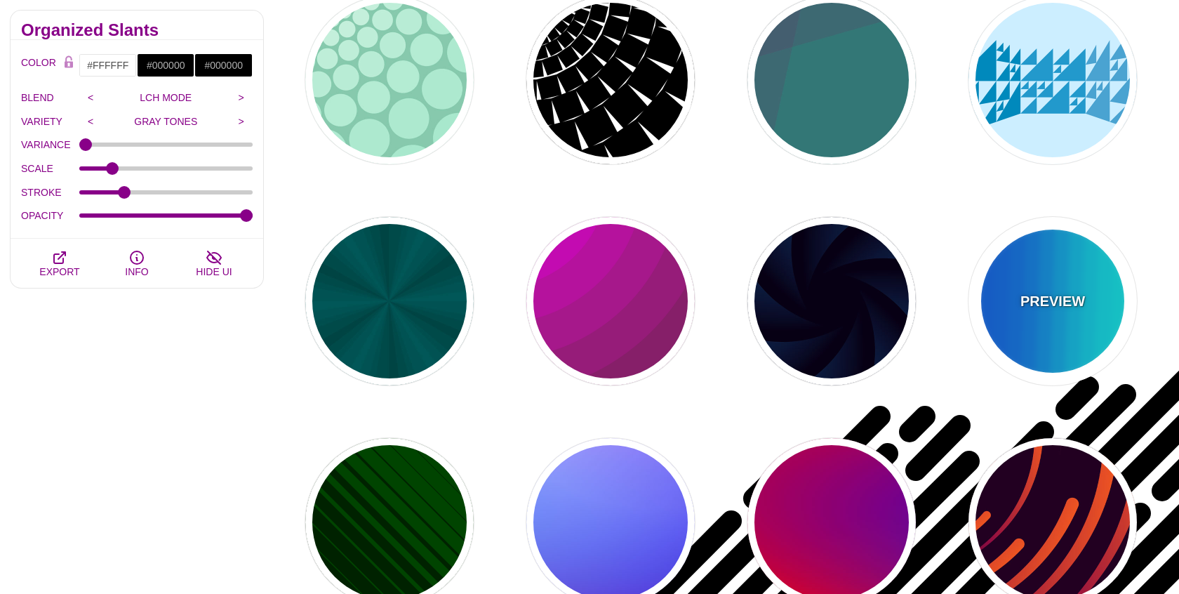
click at [1023, 356] on div "PREVIEW" at bounding box center [1052, 301] width 168 height 168
type input "#00FFFF"
type input "#0066FF"
type input "0.25"
type input "12"
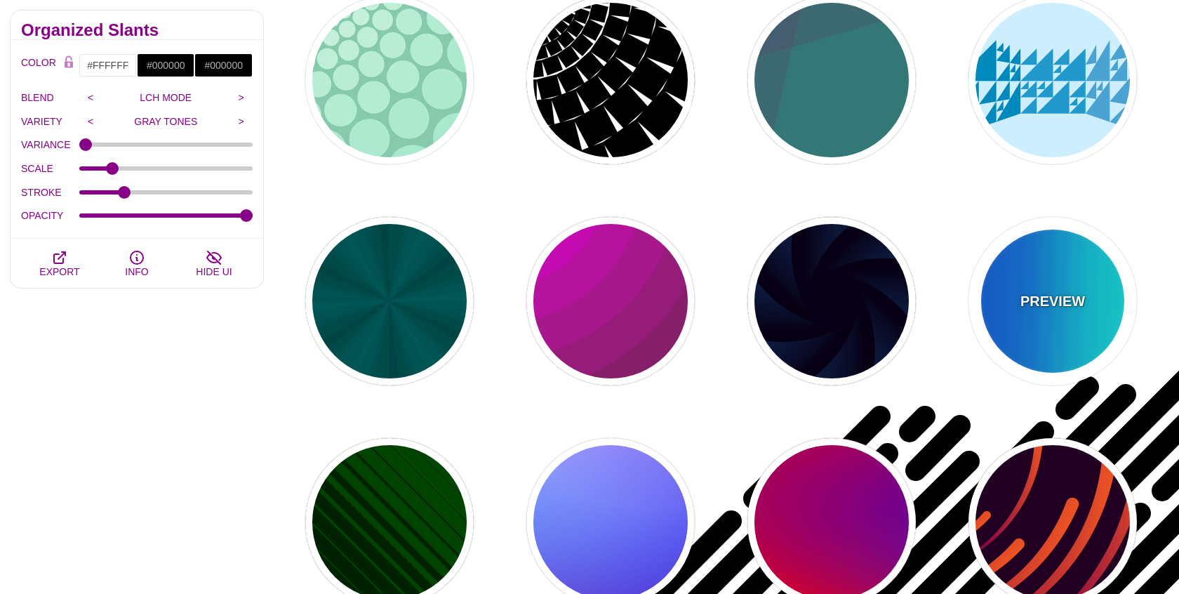
type input "999"
type input "0"
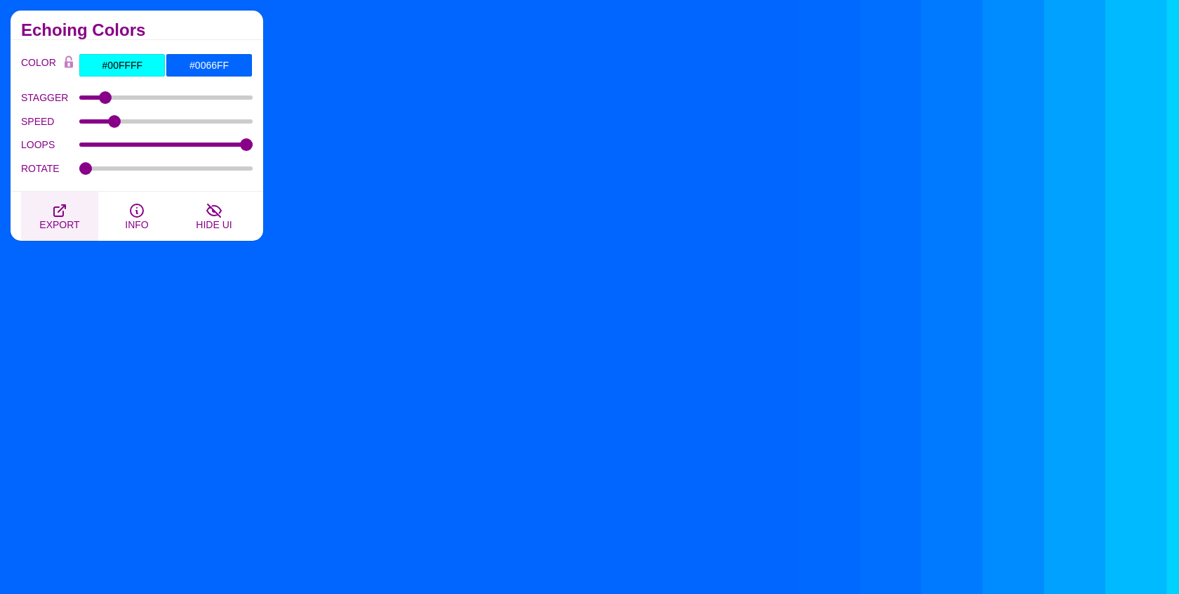
click at [59, 211] on icon "button" at bounding box center [59, 210] width 17 height 17
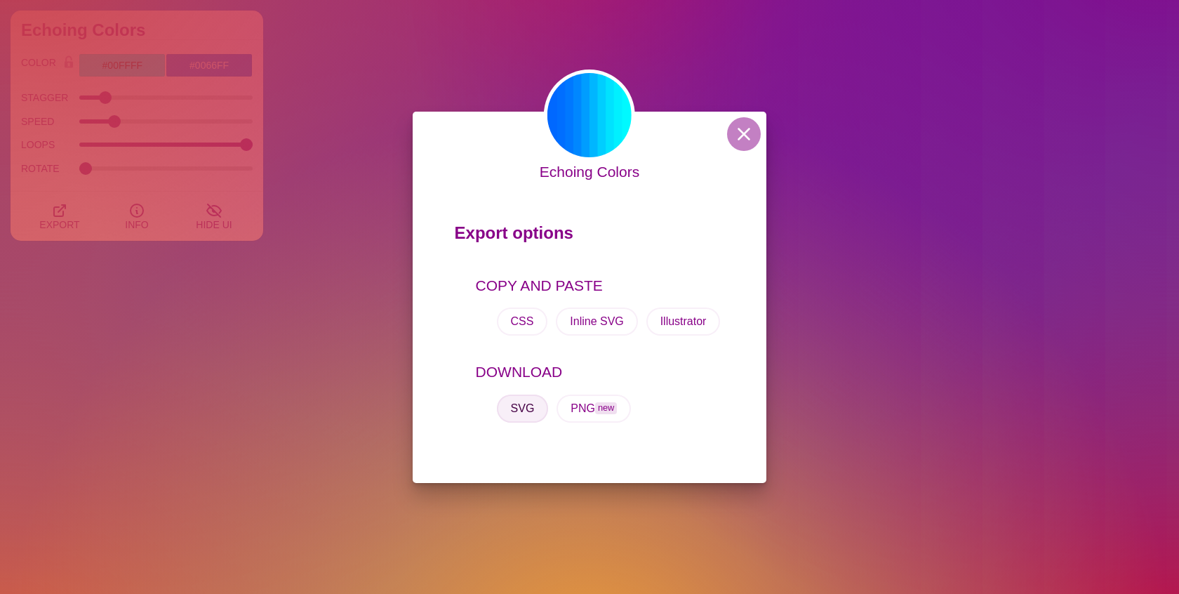
click at [524, 407] on button "SVG" at bounding box center [523, 408] width 52 height 28
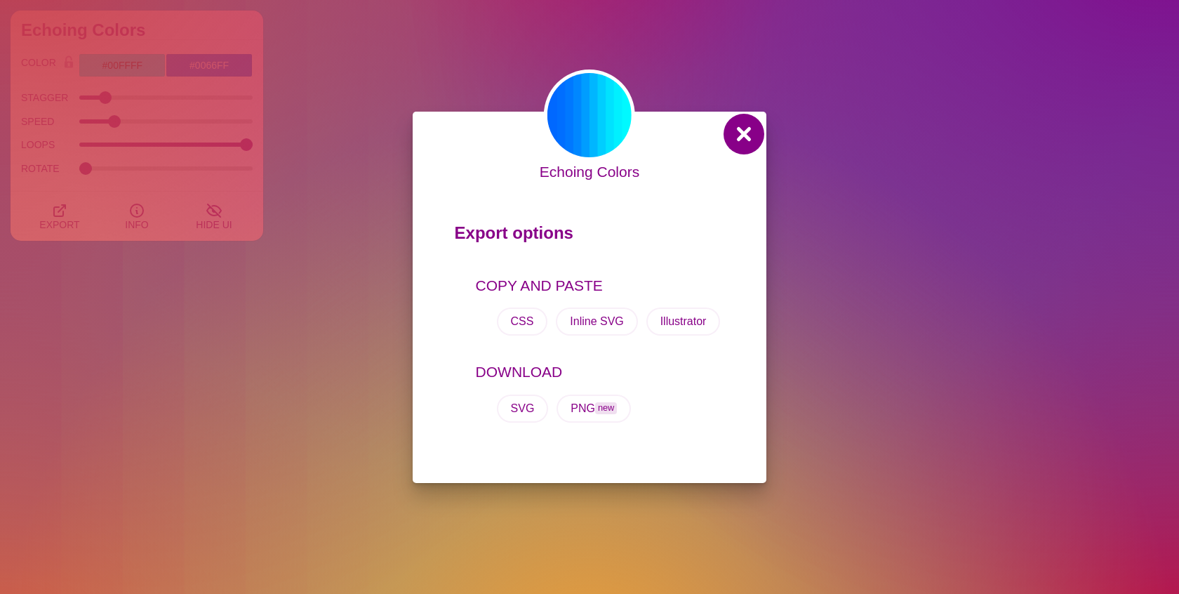
click at [741, 133] on button at bounding box center [744, 134] width 34 height 34
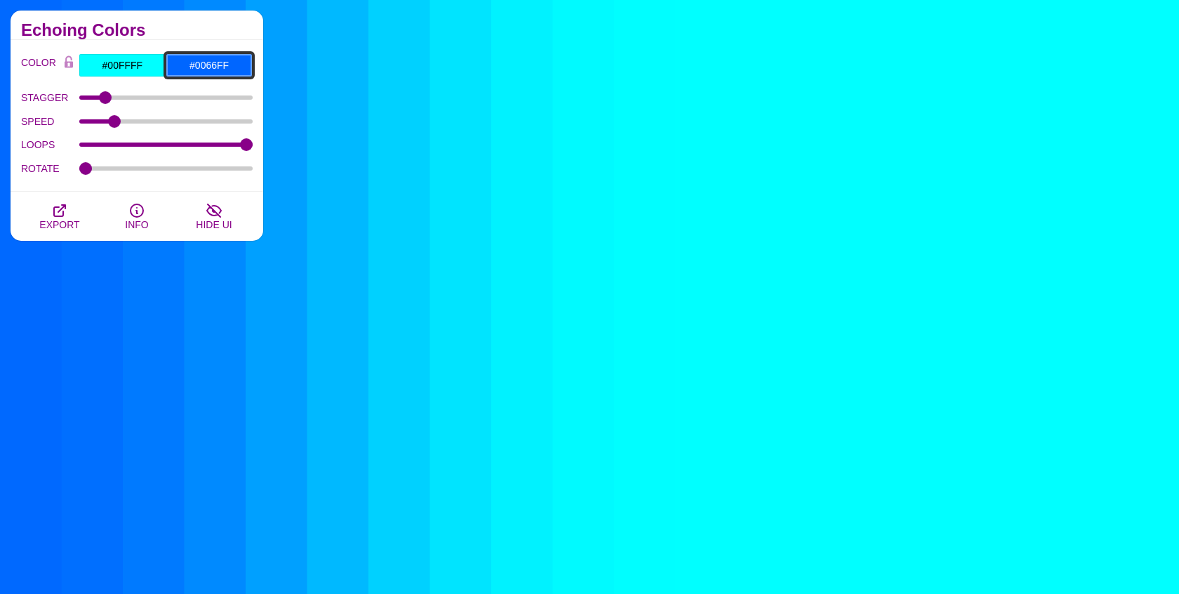
click at [198, 65] on input "#0066FF" at bounding box center [209, 65] width 87 height 24
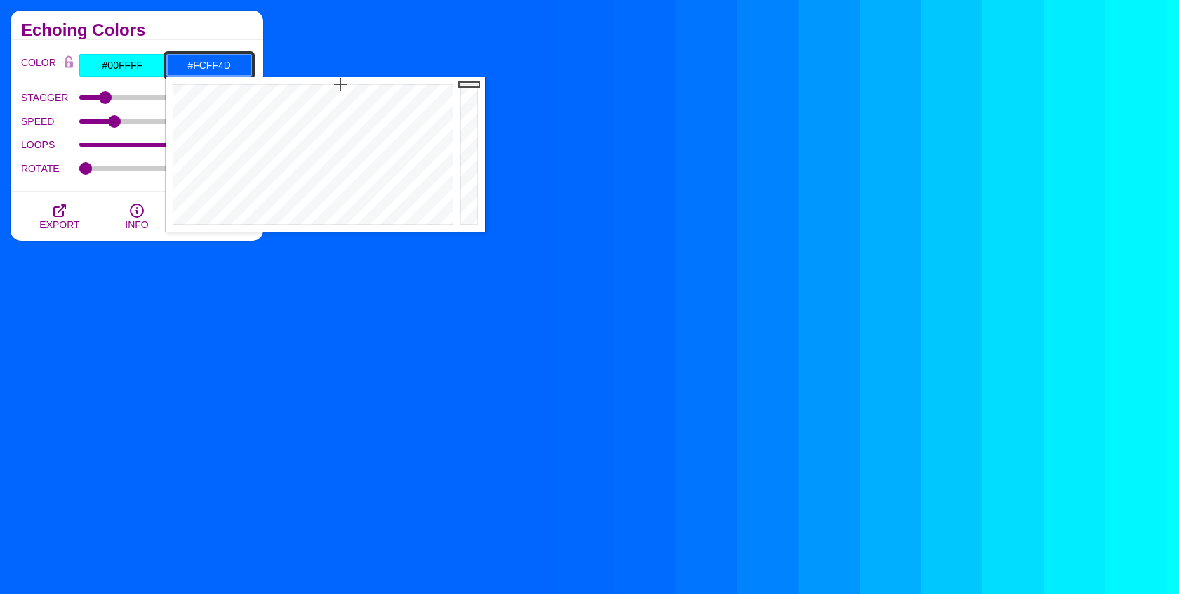
click at [220, 126] on div at bounding box center [311, 154] width 291 height 154
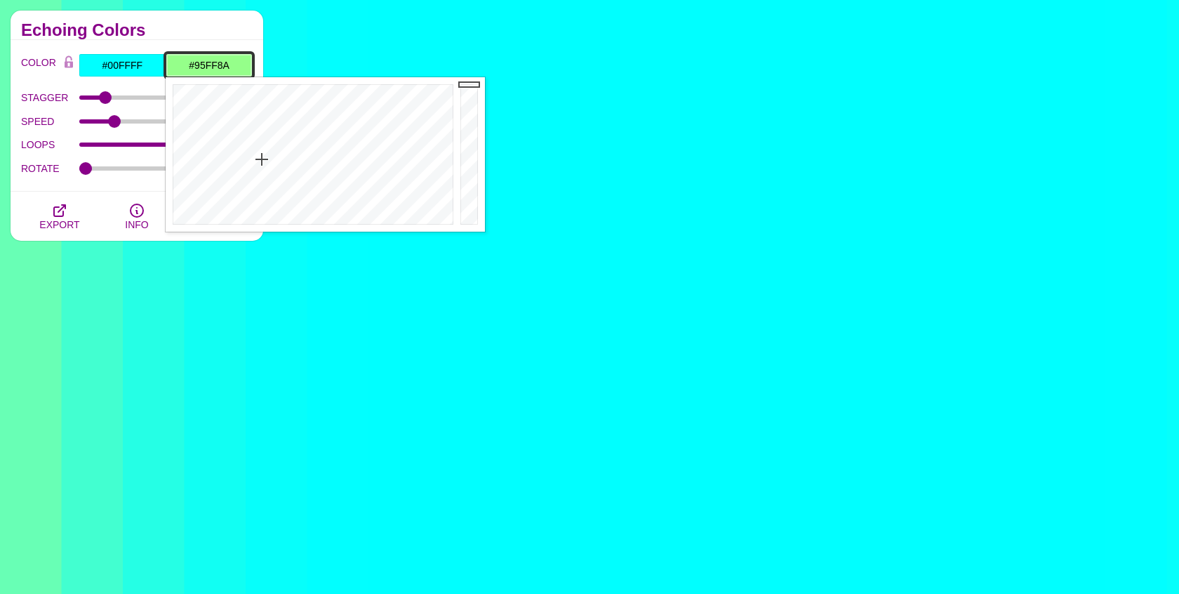
click at [262, 159] on div at bounding box center [311, 154] width 291 height 154
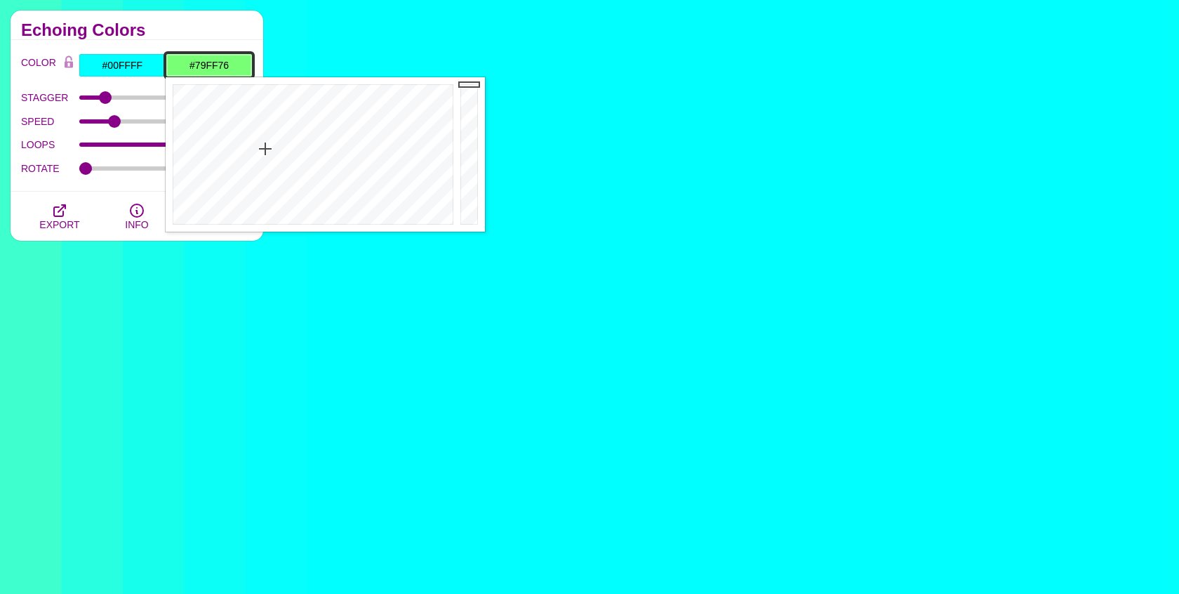
click at [265, 149] on div at bounding box center [311, 154] width 291 height 154
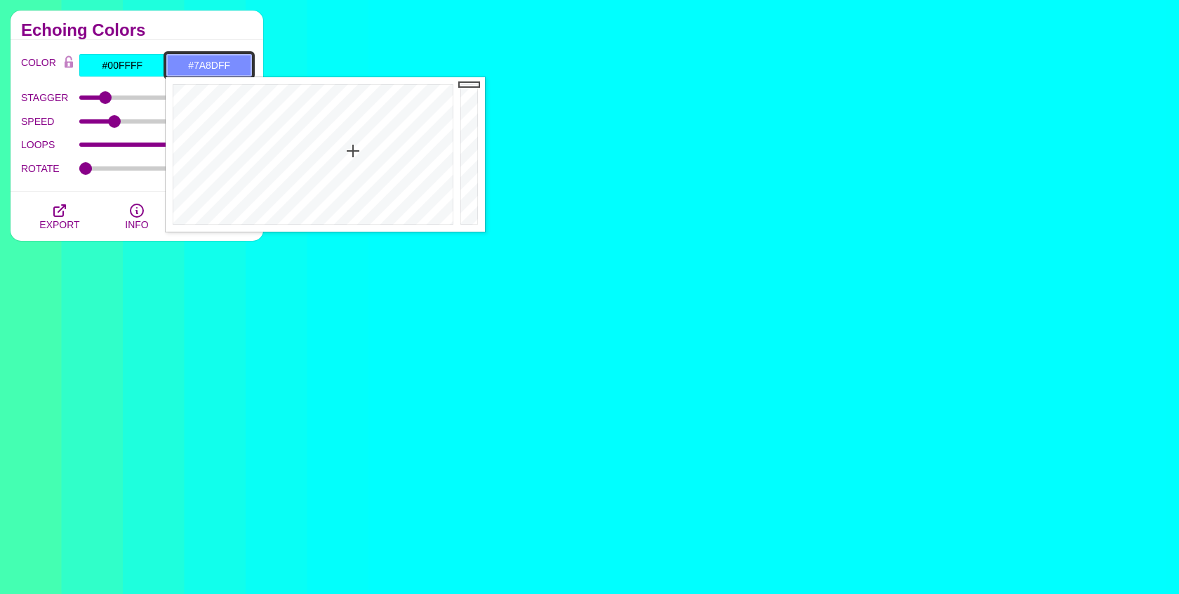
click at [353, 151] on div at bounding box center [311, 154] width 291 height 154
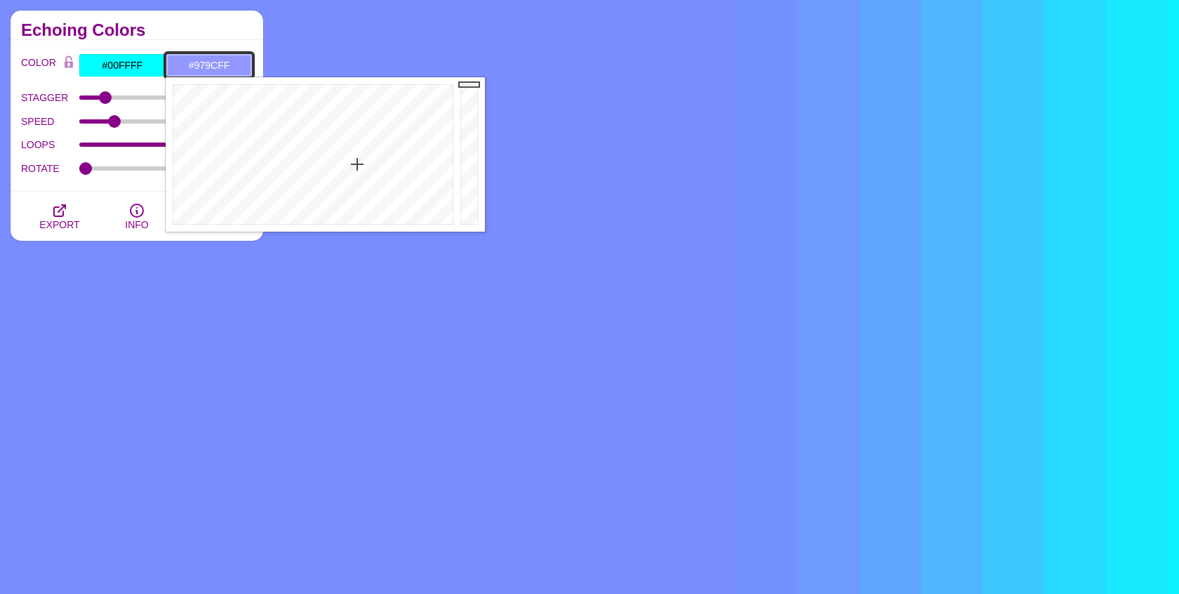
drag, startPoint x: 355, startPoint y: 155, endPoint x: 357, endPoint y: 166, distance: 11.4
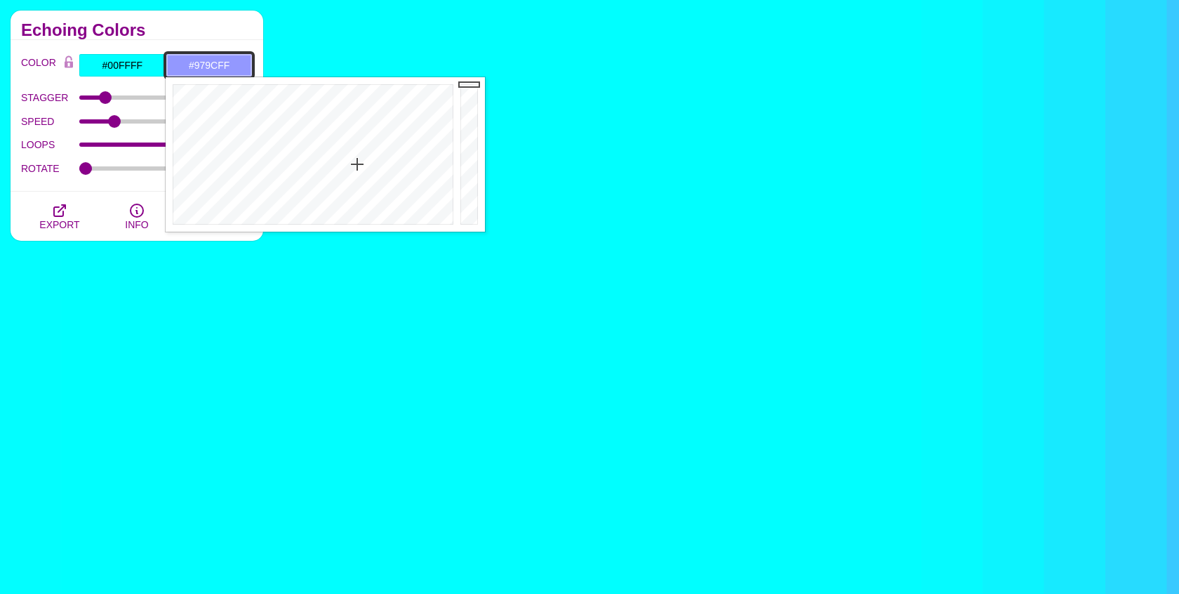
click at [357, 166] on div at bounding box center [311, 154] width 291 height 154
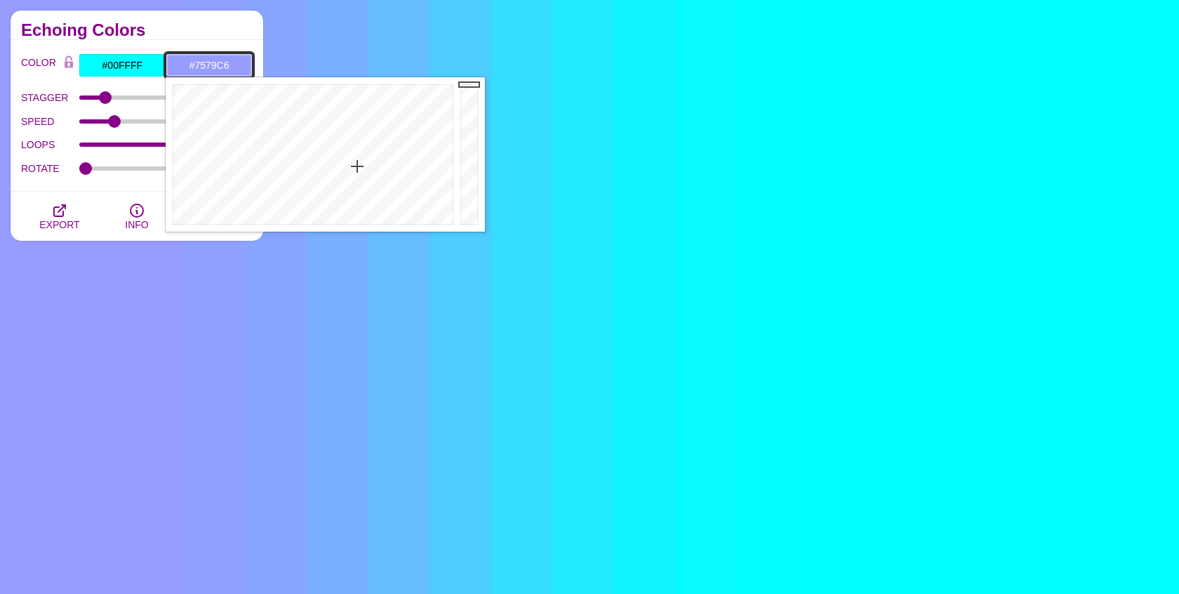
click at [472, 115] on div at bounding box center [471, 154] width 28 height 154
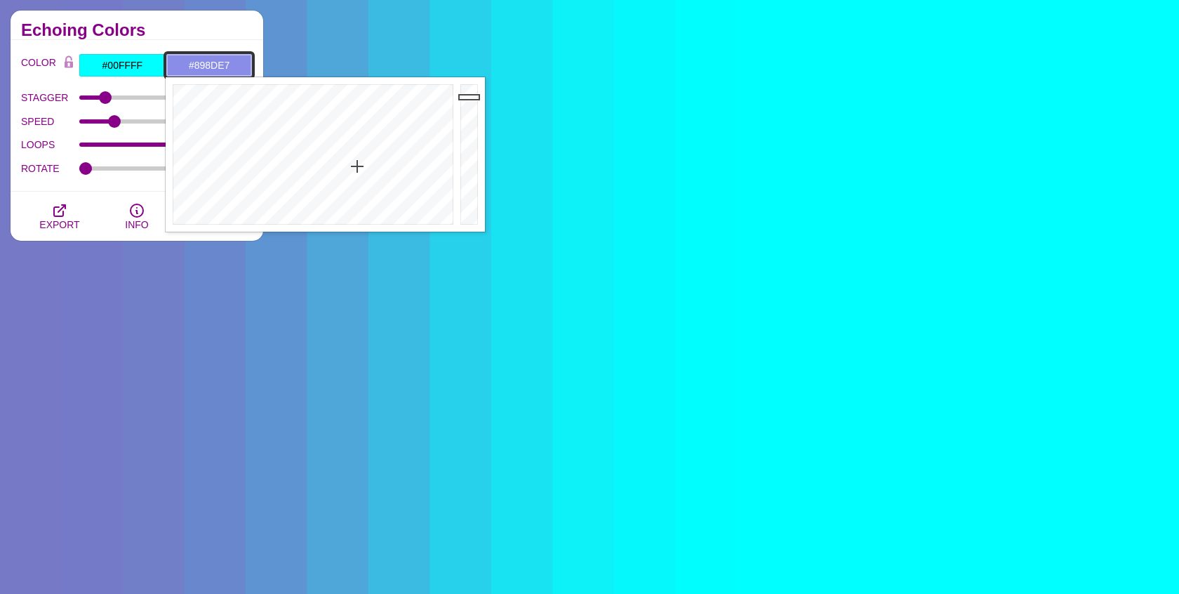
click at [472, 97] on div at bounding box center [471, 154] width 28 height 154
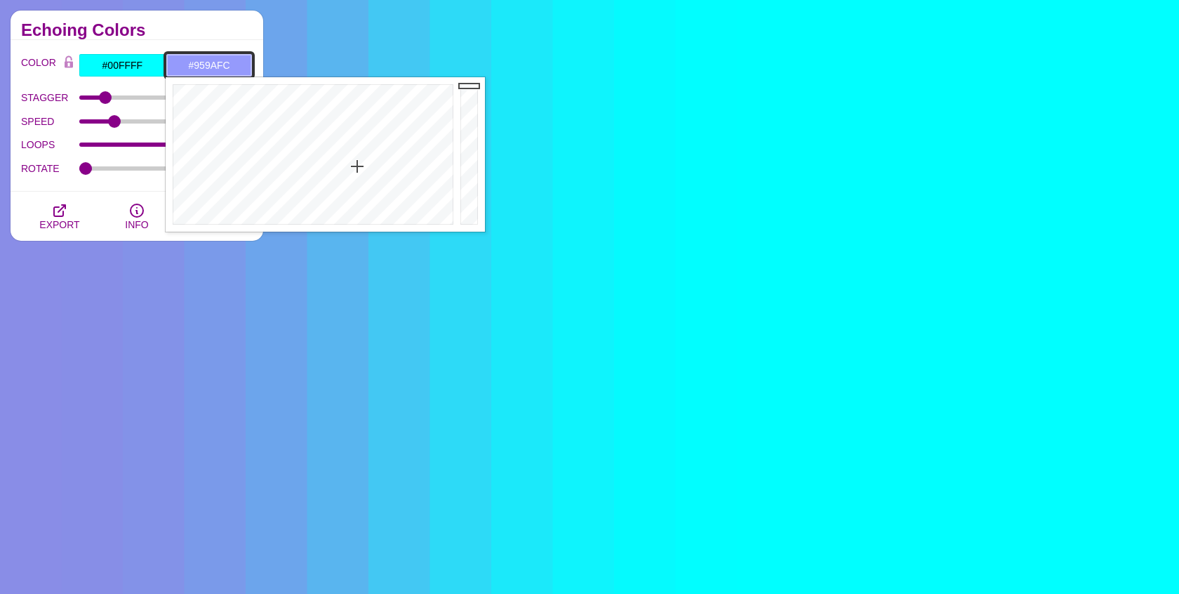
click at [471, 86] on div at bounding box center [471, 154] width 28 height 154
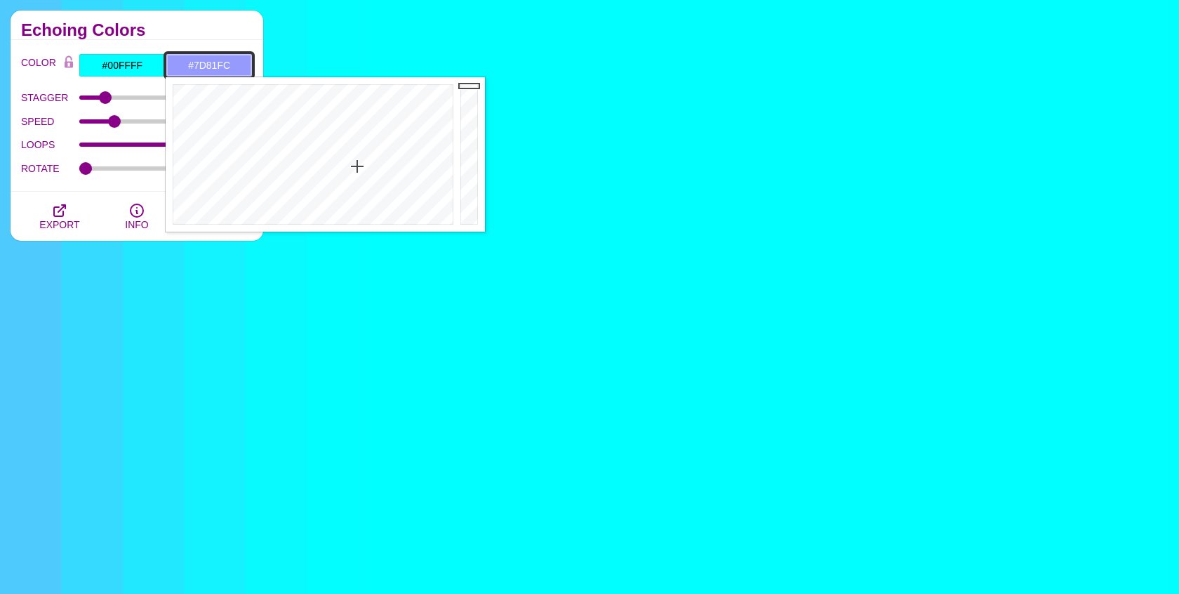
click at [358, 153] on div at bounding box center [311, 154] width 291 height 154
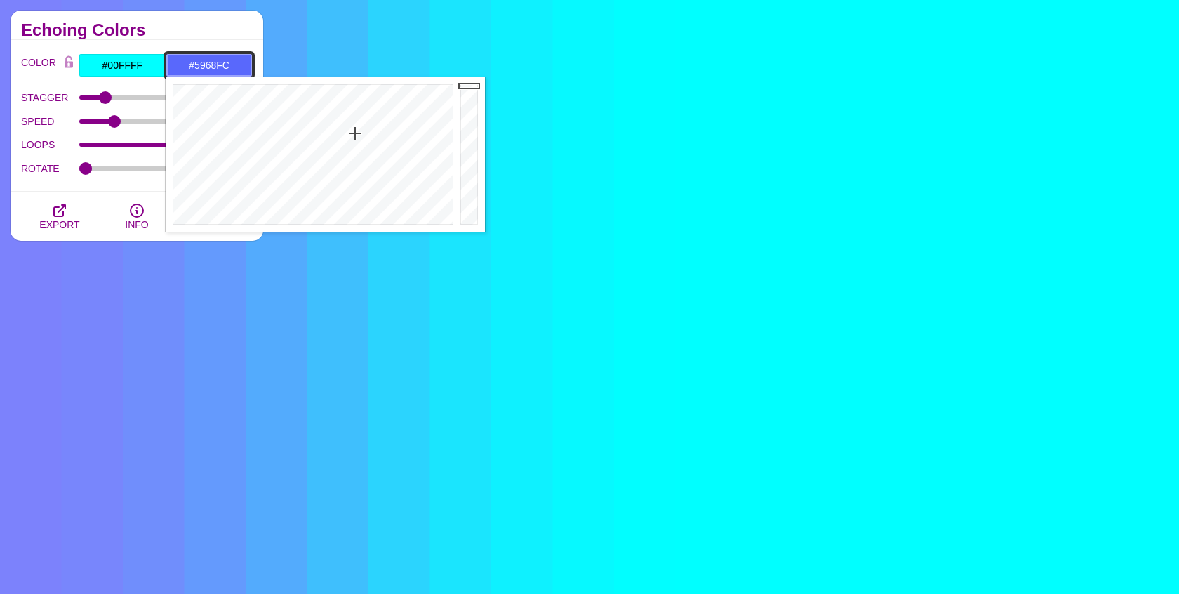
click at [355, 133] on div at bounding box center [311, 154] width 291 height 154
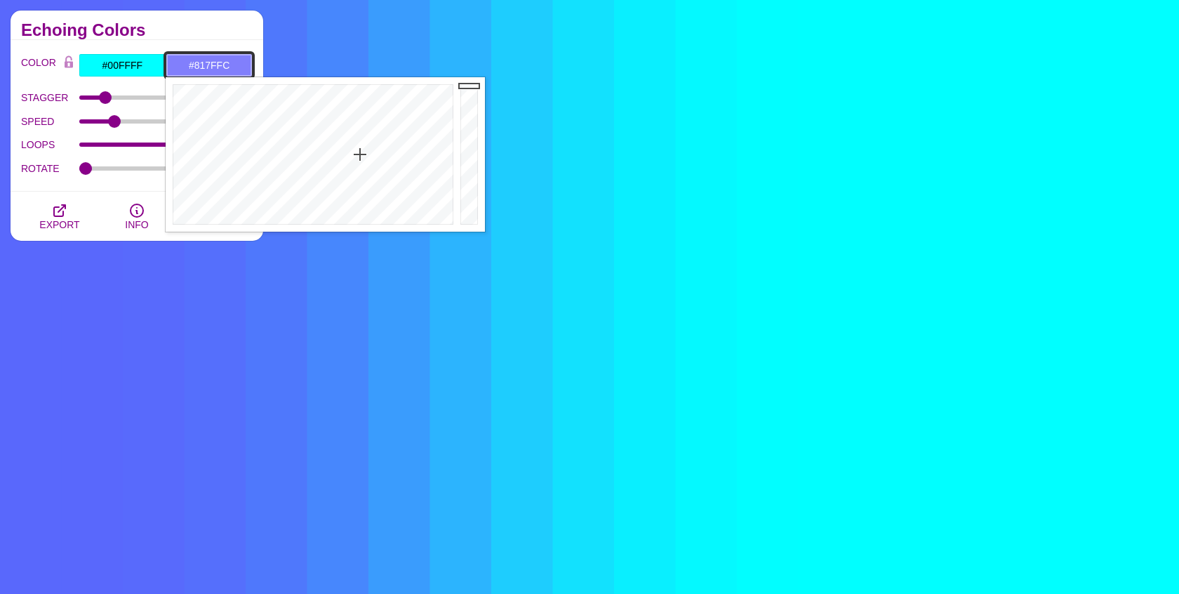
click at [360, 154] on div at bounding box center [311, 154] width 291 height 154
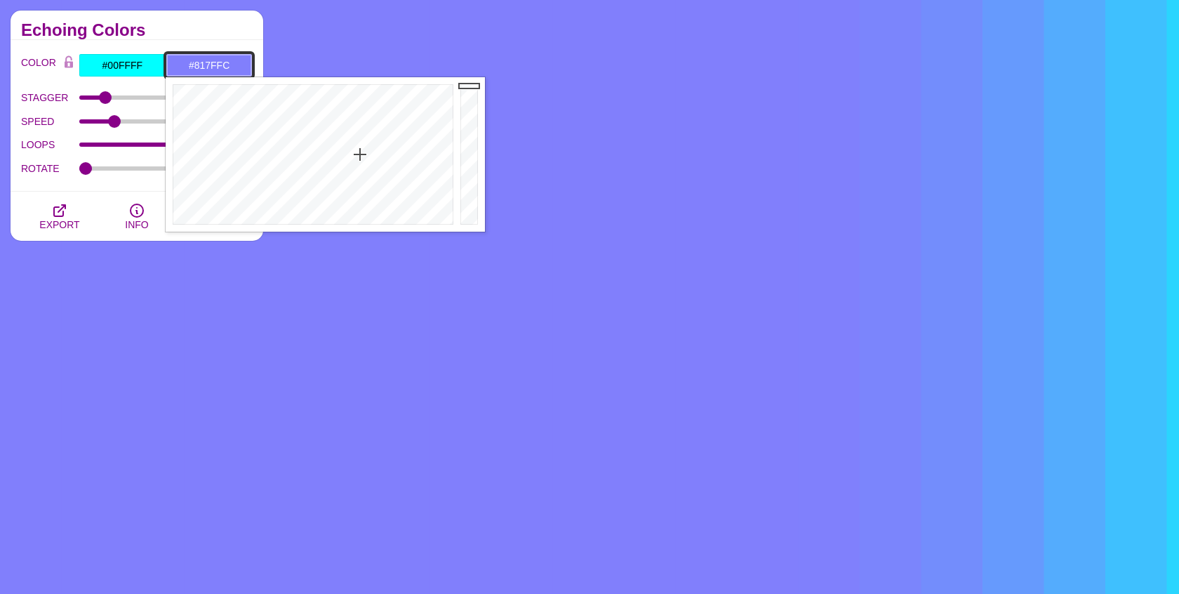
type input "#A9B1FC"
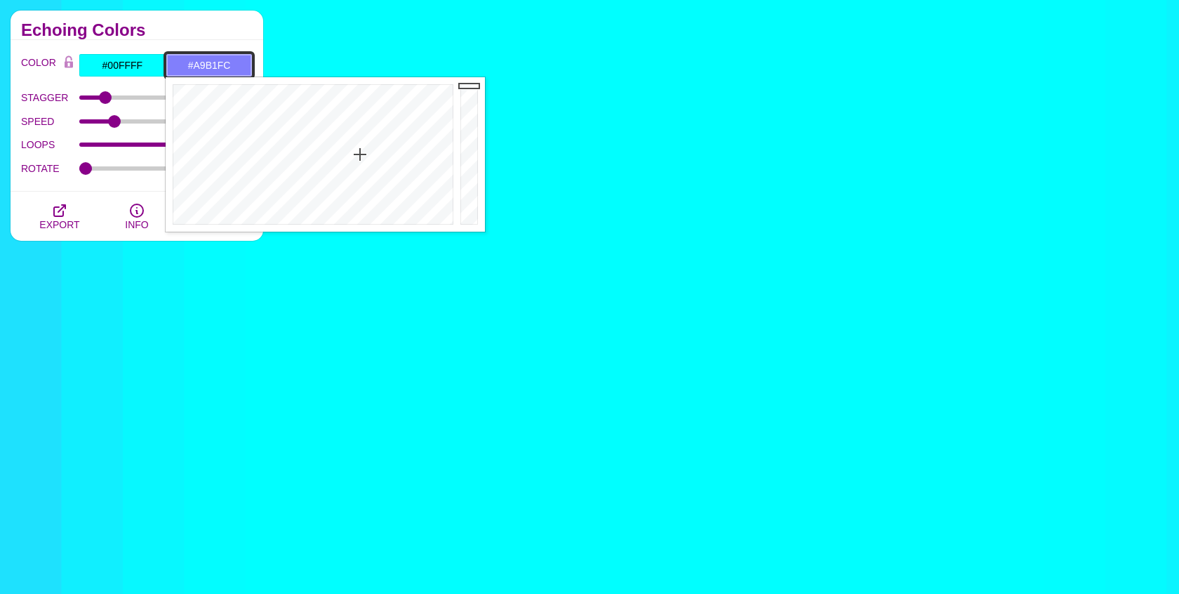
click at [355, 178] on div at bounding box center [311, 154] width 291 height 154
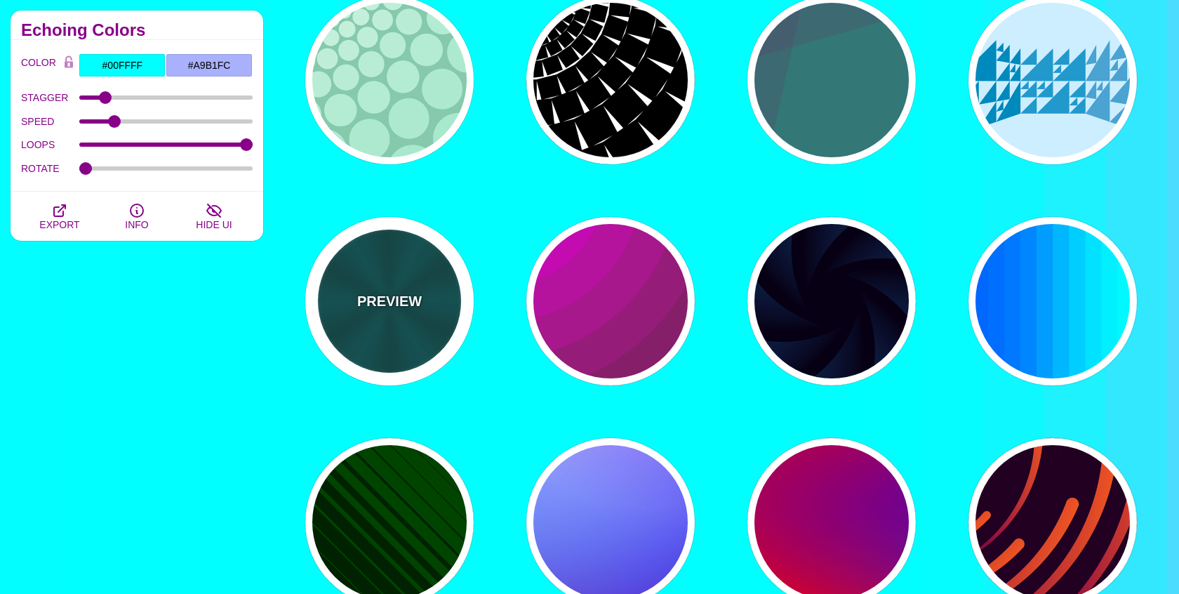
click at [366, 321] on div "PREVIEW" at bounding box center [389, 301] width 168 height 168
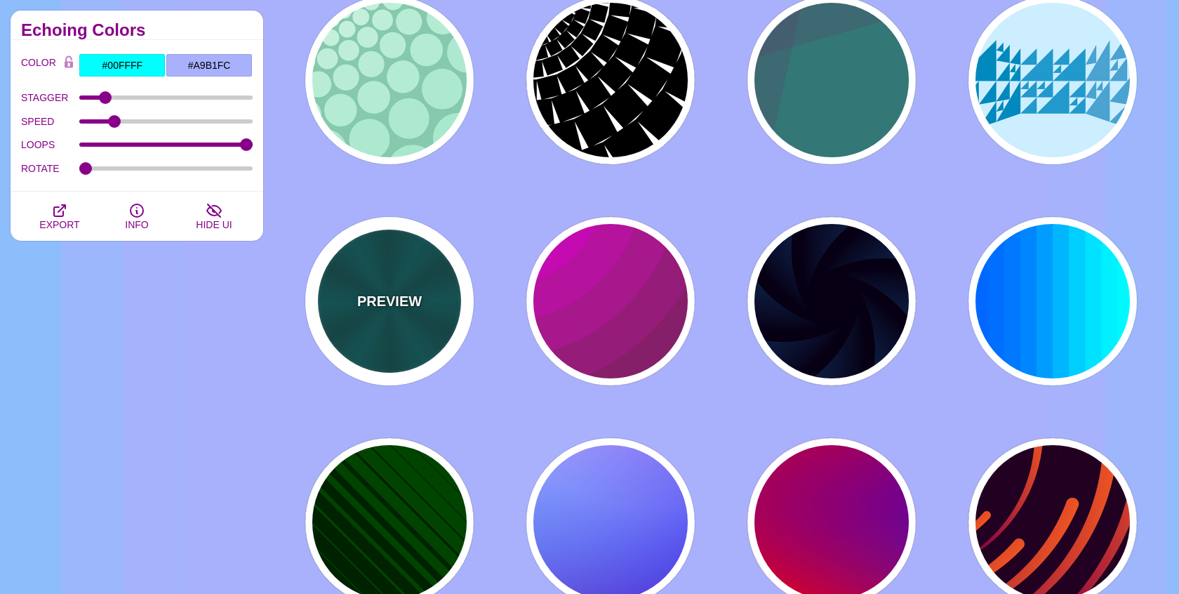
type input "#004444"
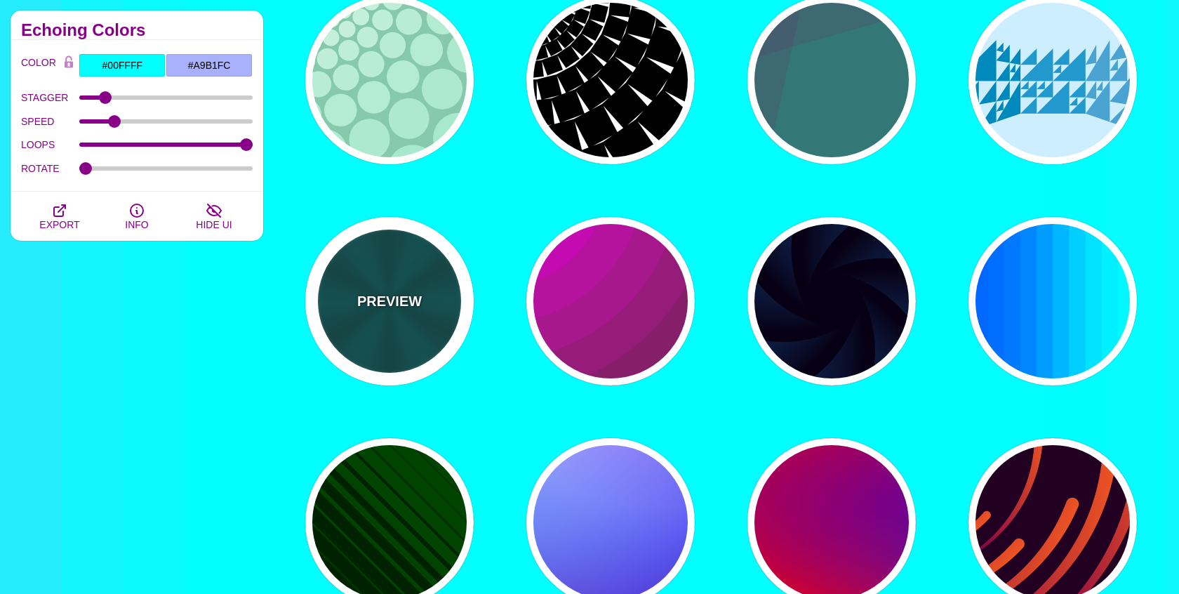
type input "#006666"
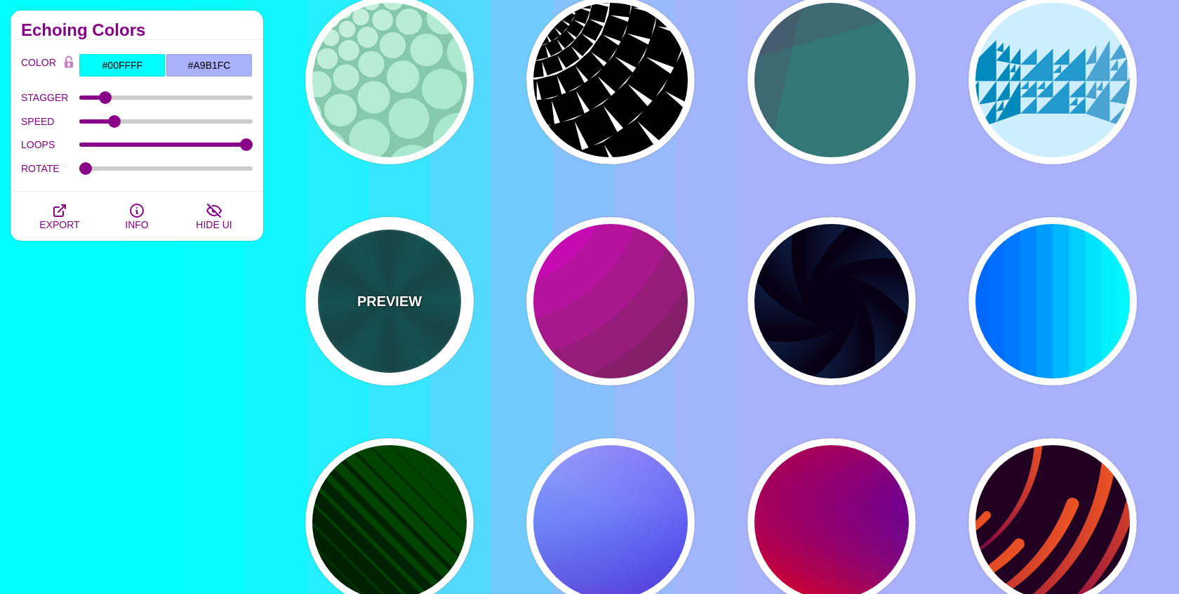
type input "5"
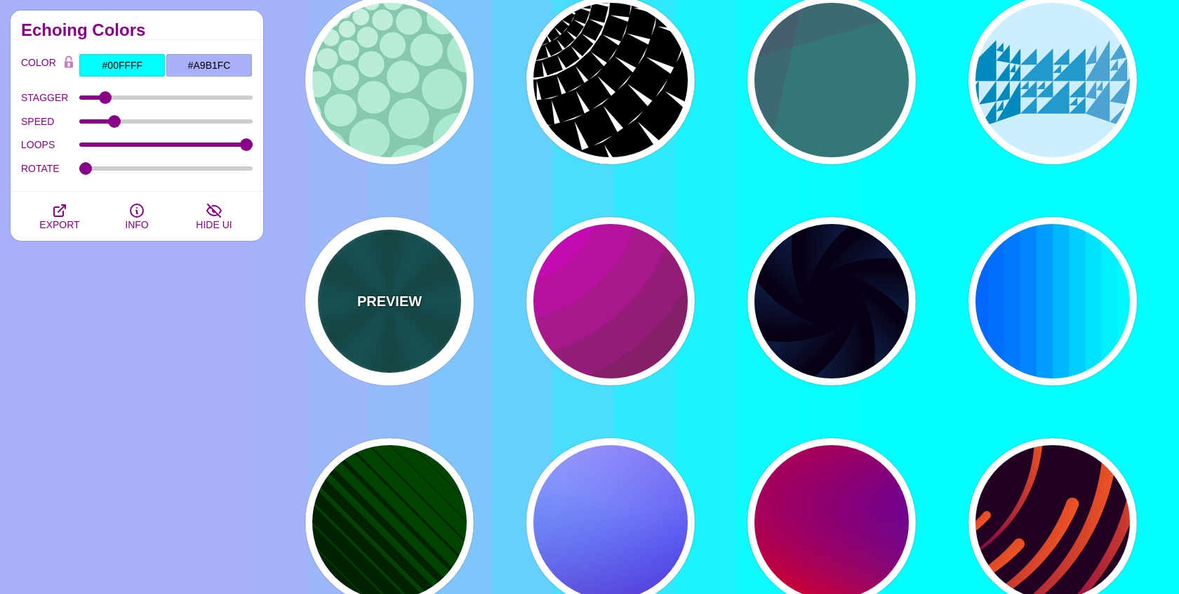
type input "1"
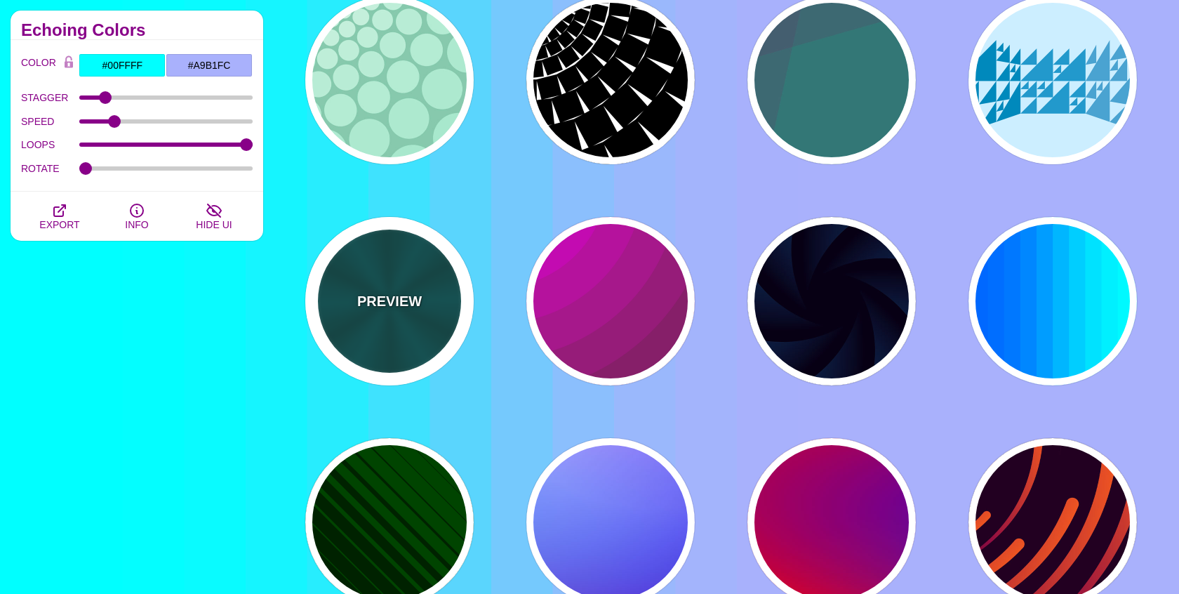
type input "0.2"
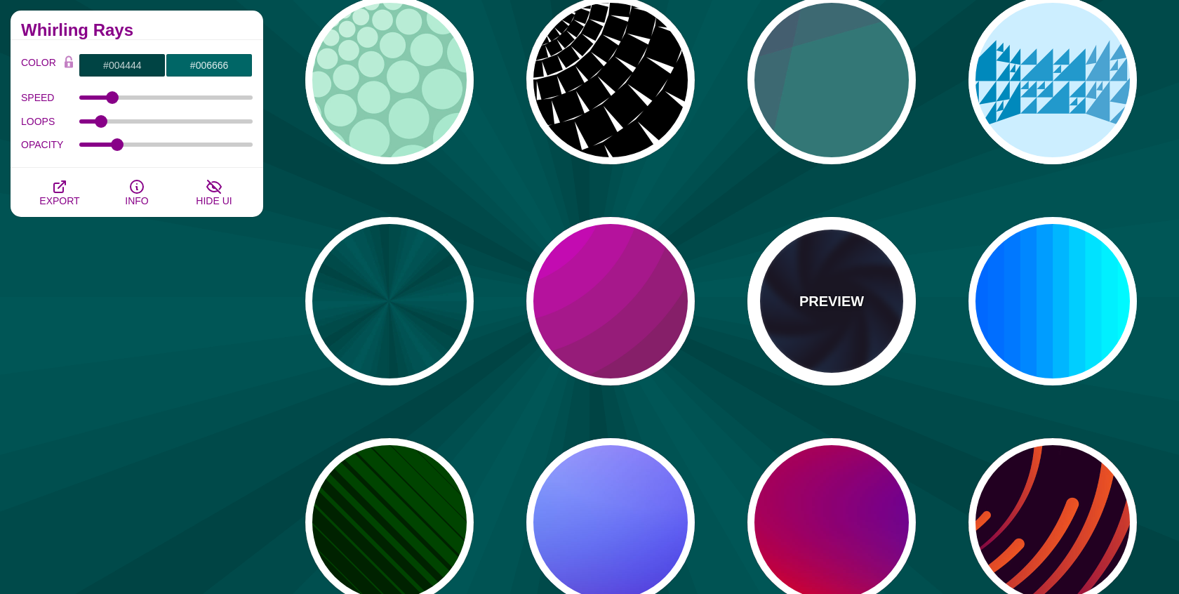
click at [780, 298] on div "PREVIEW" at bounding box center [831, 301] width 168 height 168
type input "#070014"
type input "#113366"
type input "#99FFFF"
type input "1"
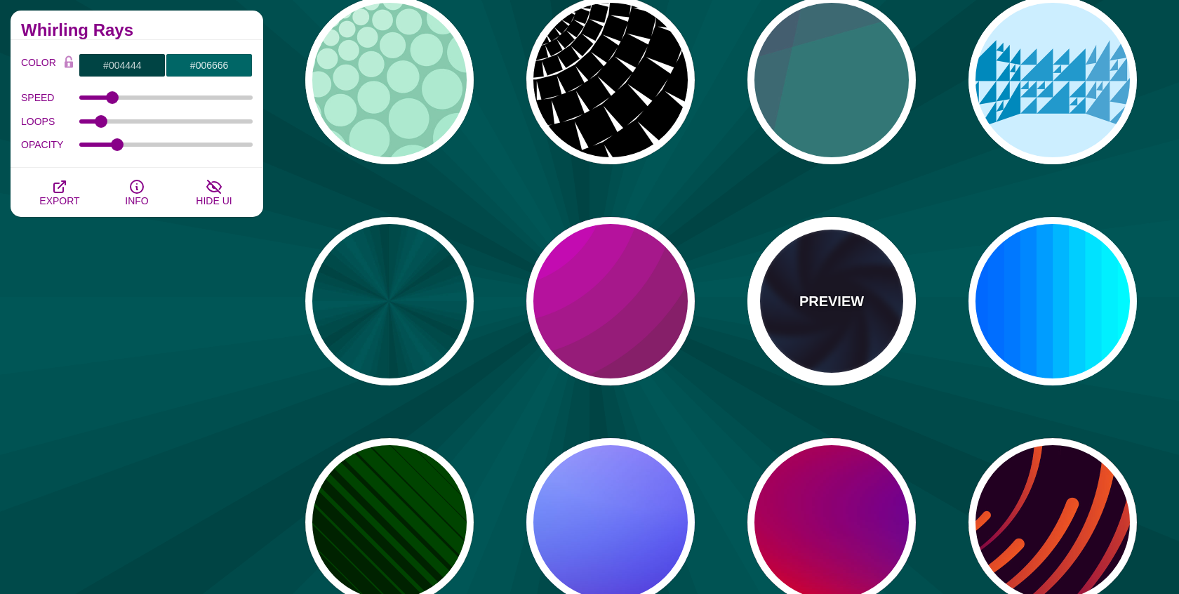
type input "12"
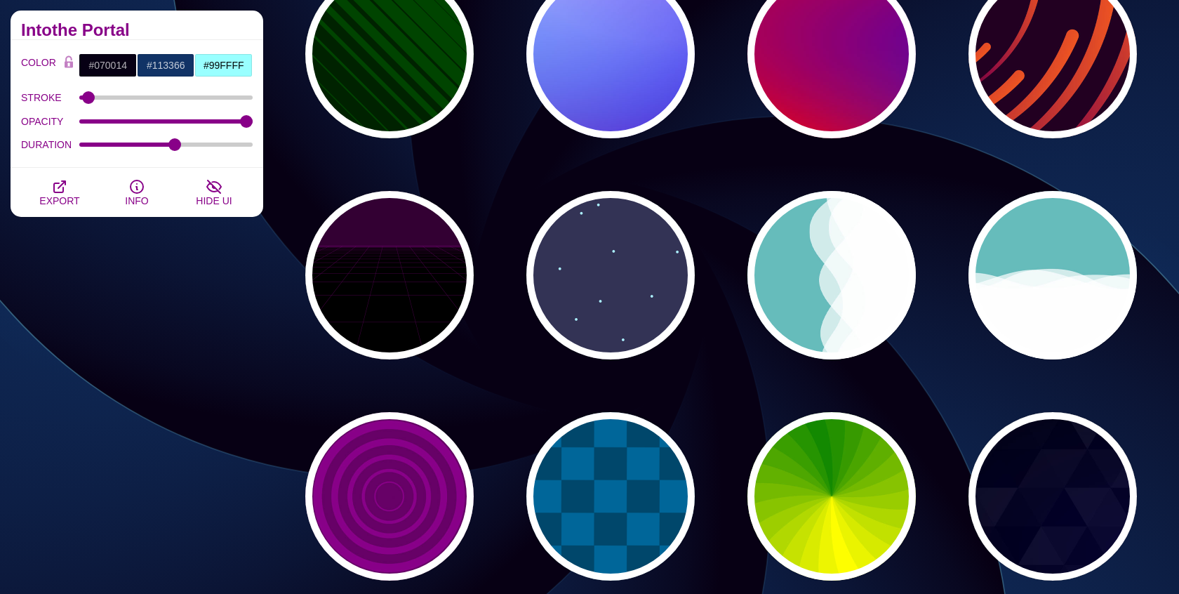
scroll to position [3319, 0]
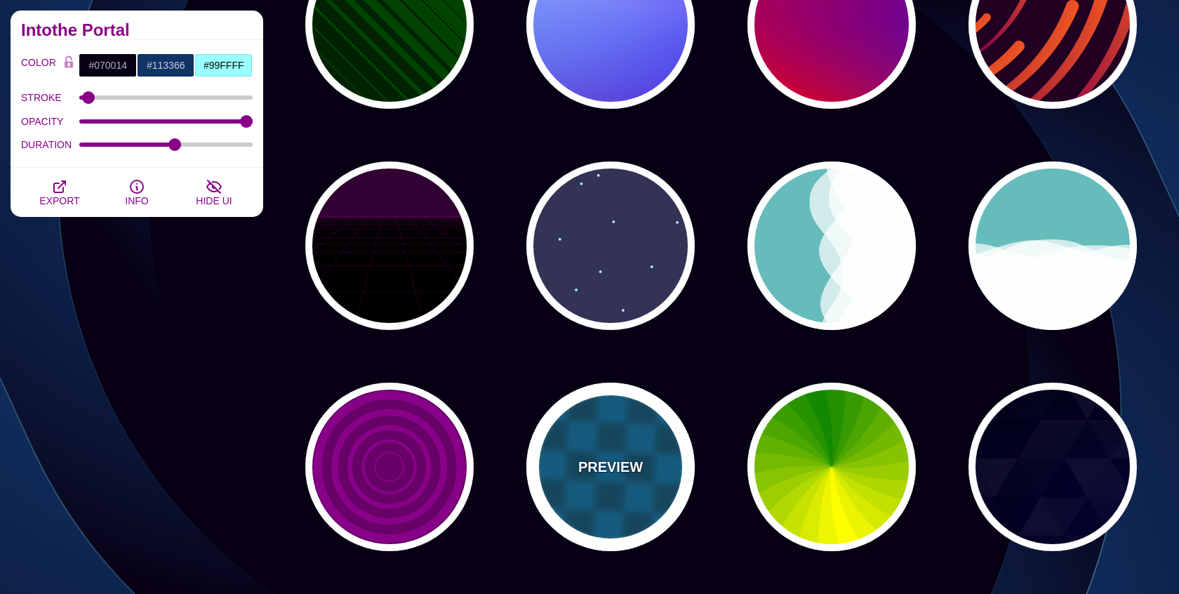
click at [648, 467] on div "PREVIEW" at bounding box center [610, 466] width 168 height 168
type input "#00476B"
type input "#006699"
type input "0"
type input "5"
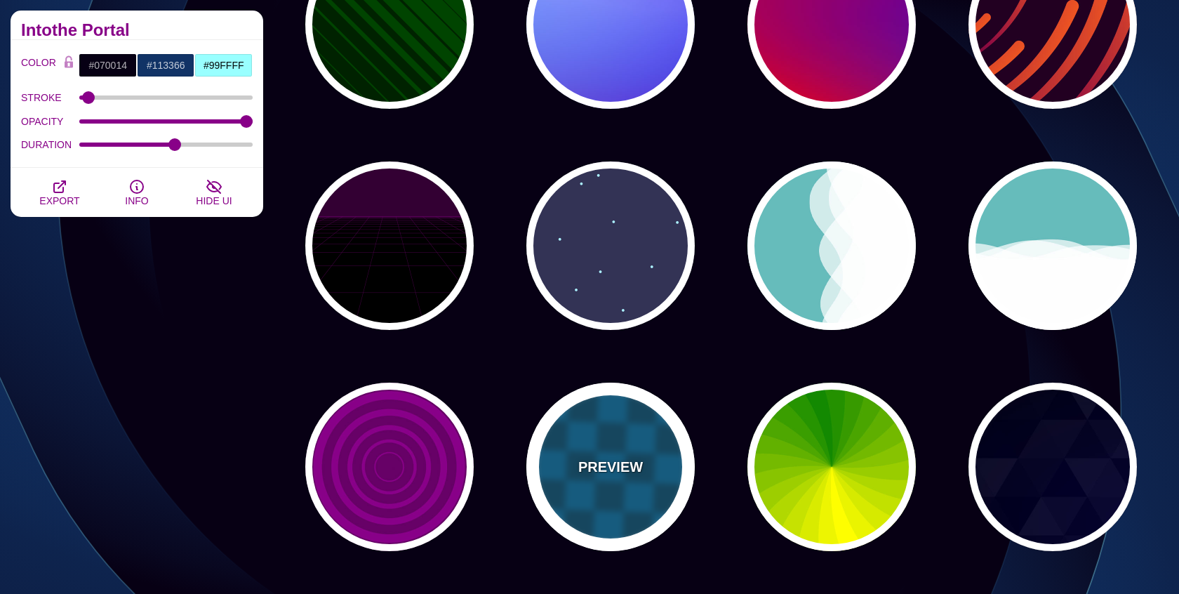
type input "15"
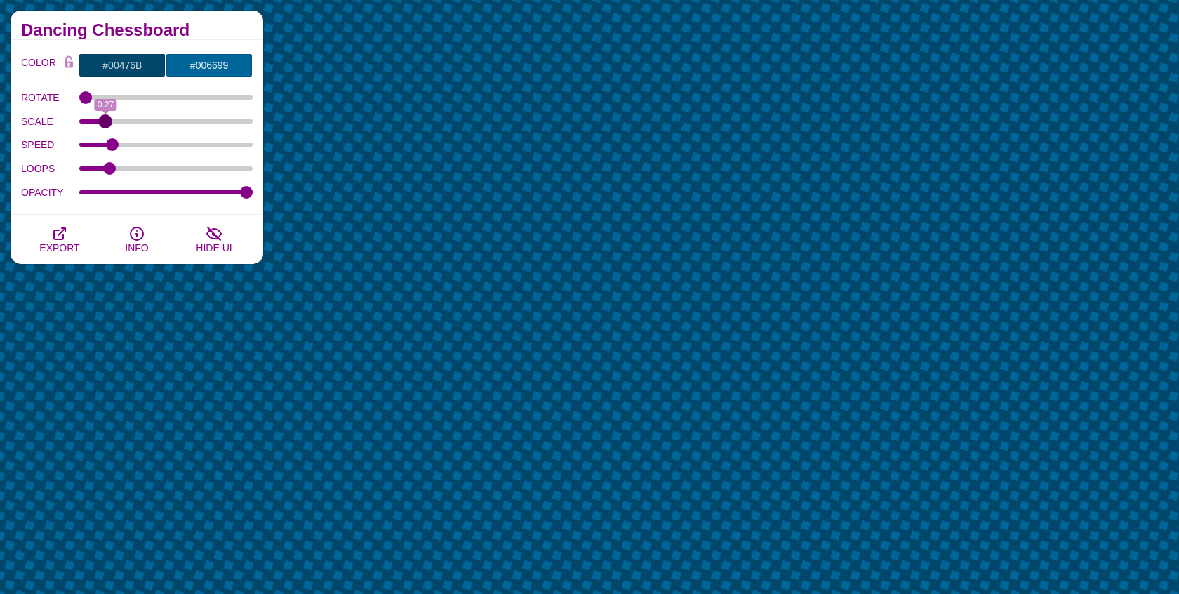
drag, startPoint x: 166, startPoint y: 119, endPoint x: 105, endPoint y: 118, distance: 60.4
click at [105, 119] on input "SCALE" at bounding box center [166, 122] width 174 height 6
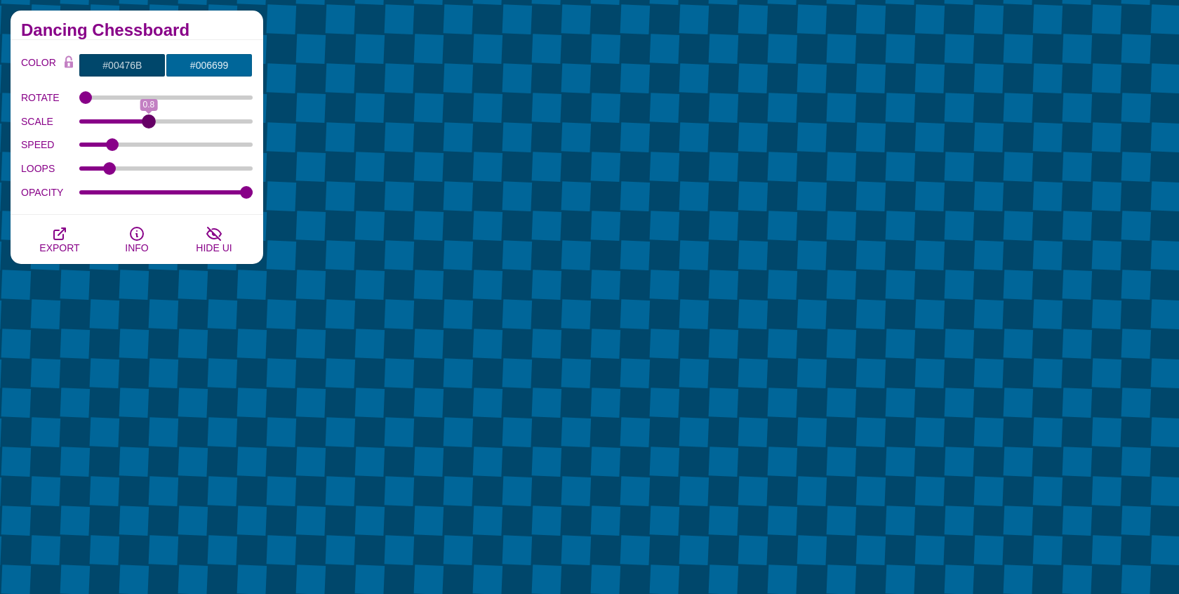
drag, startPoint x: 105, startPoint y: 118, endPoint x: 149, endPoint y: 119, distance: 43.5
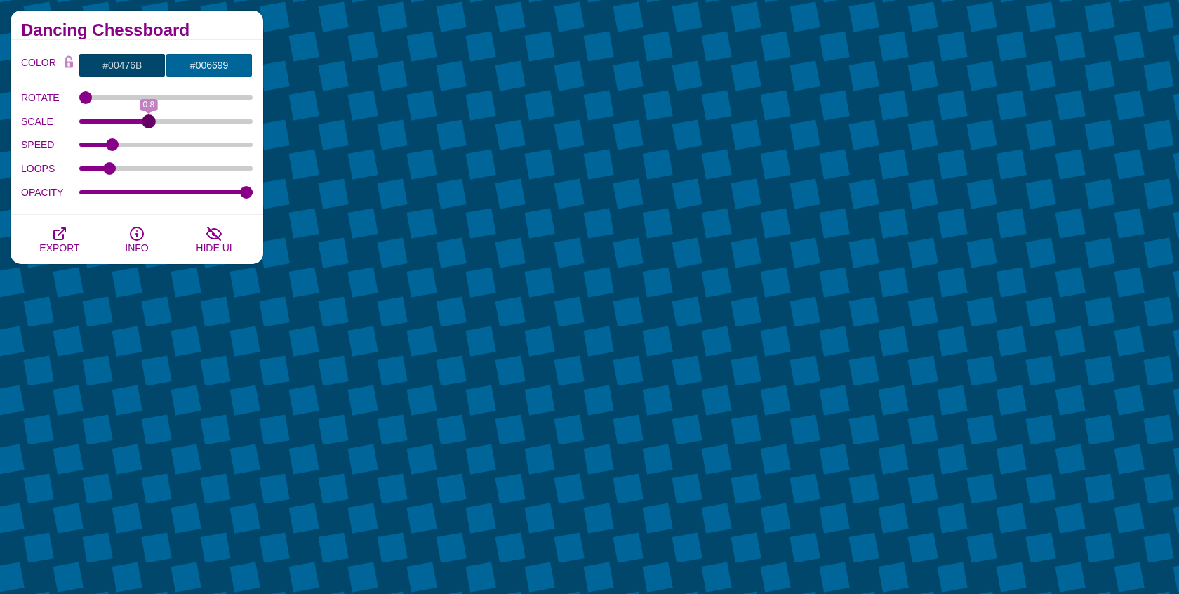
type input "0.8"
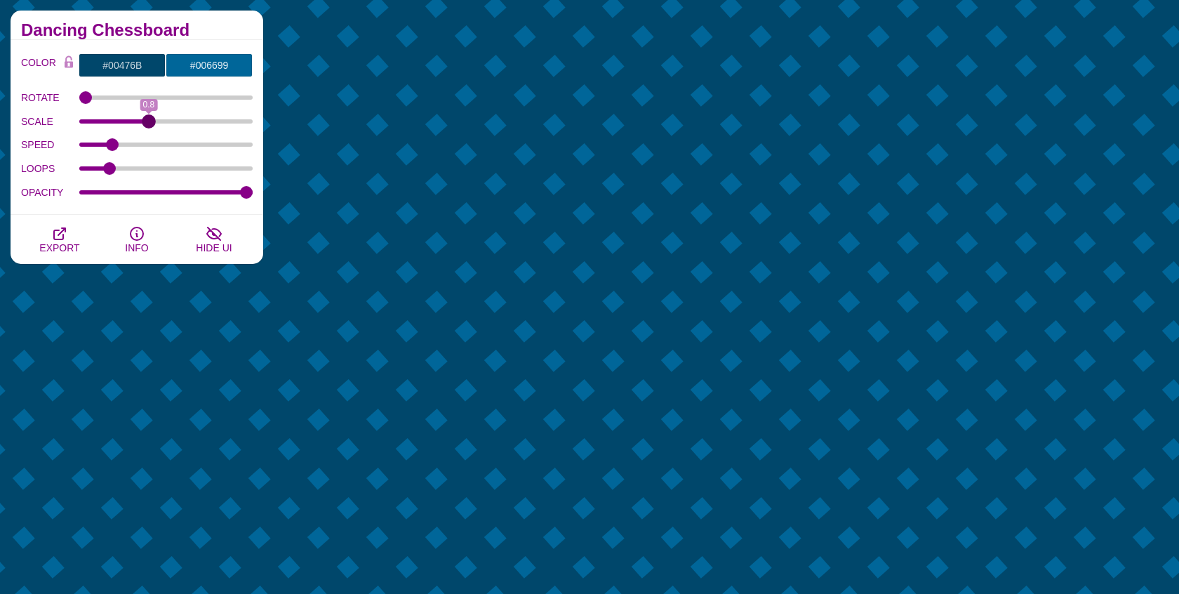
click at [149, 119] on input "SCALE" at bounding box center [166, 122] width 174 height 6
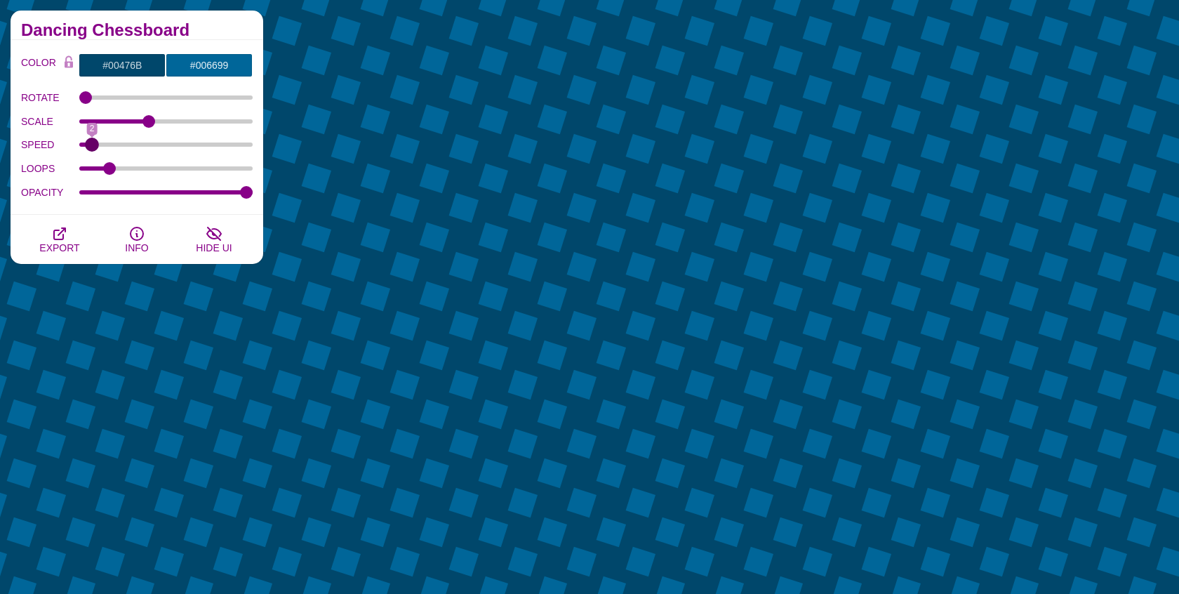
drag, startPoint x: 113, startPoint y: 139, endPoint x: 94, endPoint y: 140, distance: 19.0
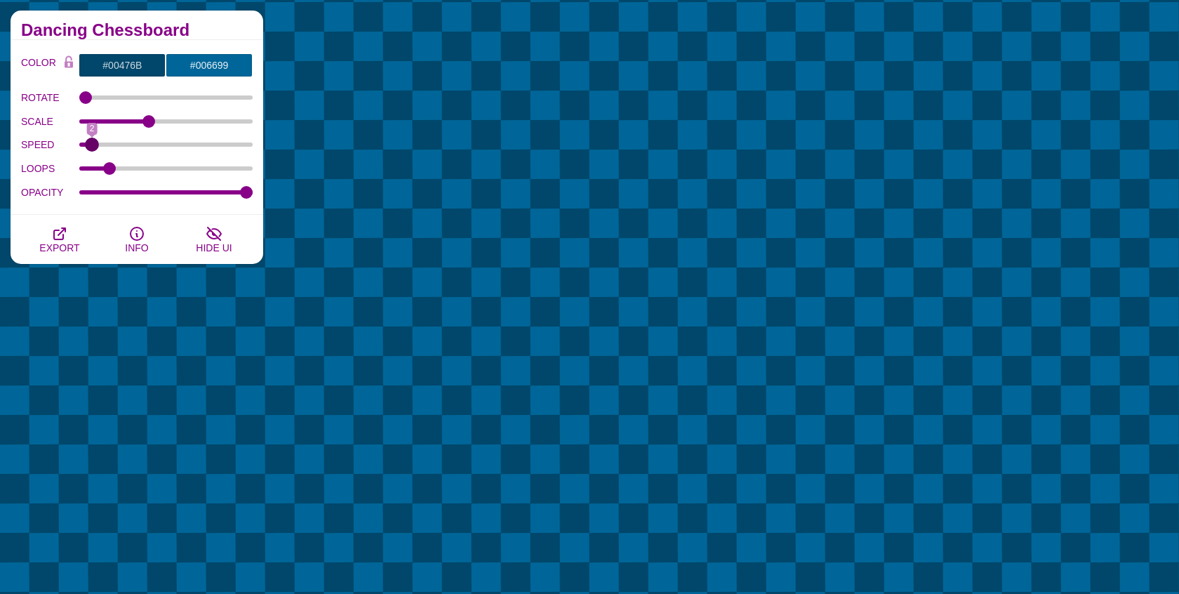
click at [94, 142] on input "SPEED" at bounding box center [166, 145] width 174 height 6
drag, startPoint x: 94, startPoint y: 140, endPoint x: 187, endPoint y: 144, distance: 93.4
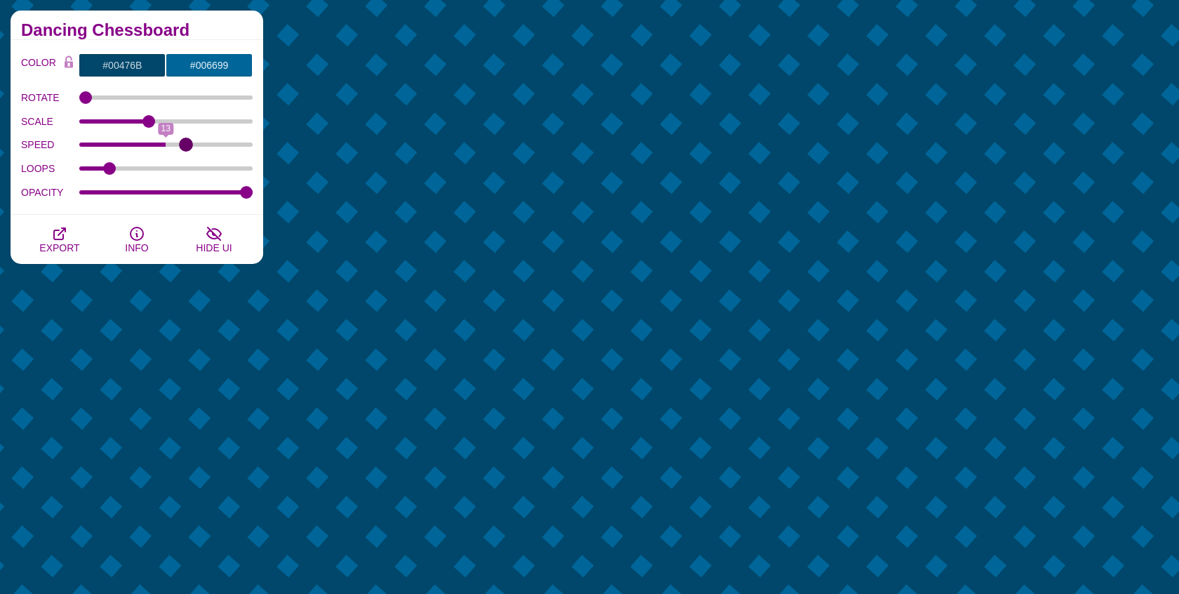
type input "16"
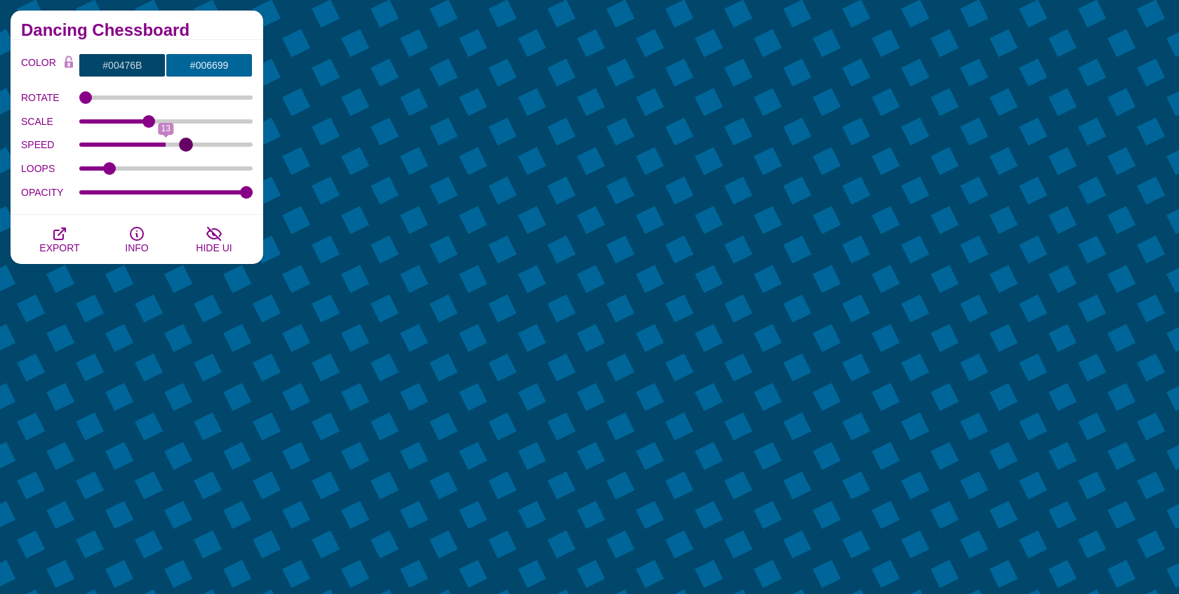
click at [187, 143] on input "SPEED" at bounding box center [166, 145] width 174 height 6
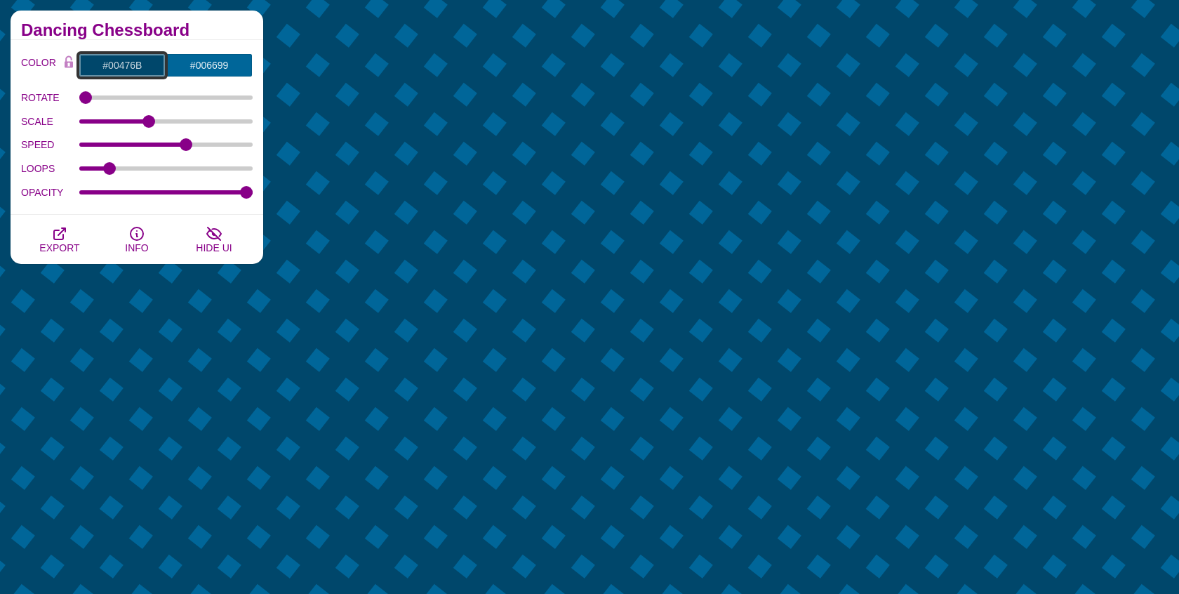
click at [121, 65] on input "#00476B" at bounding box center [122, 65] width 87 height 24
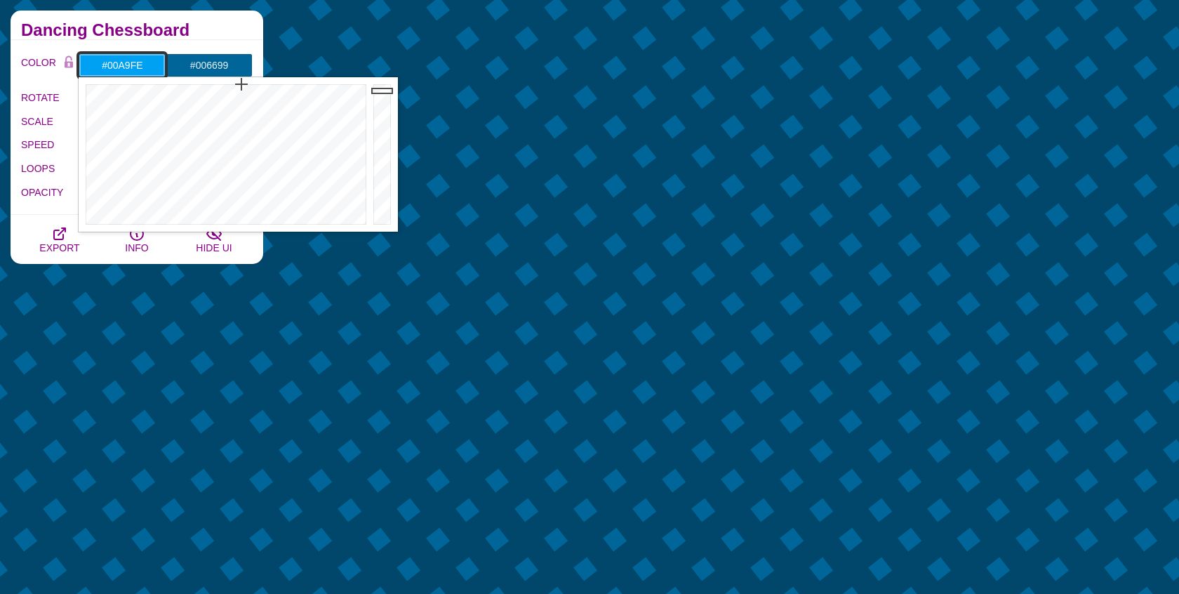
type input "#00A9FF"
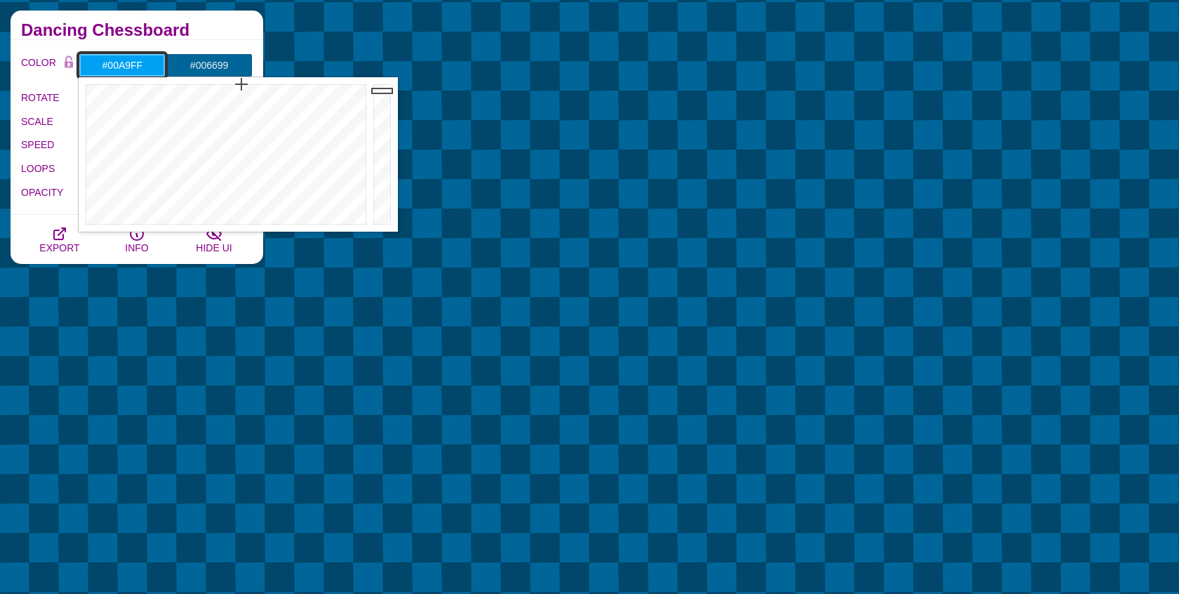
drag, startPoint x: 380, startPoint y: 95, endPoint x: 380, endPoint y: 83, distance: 12.6
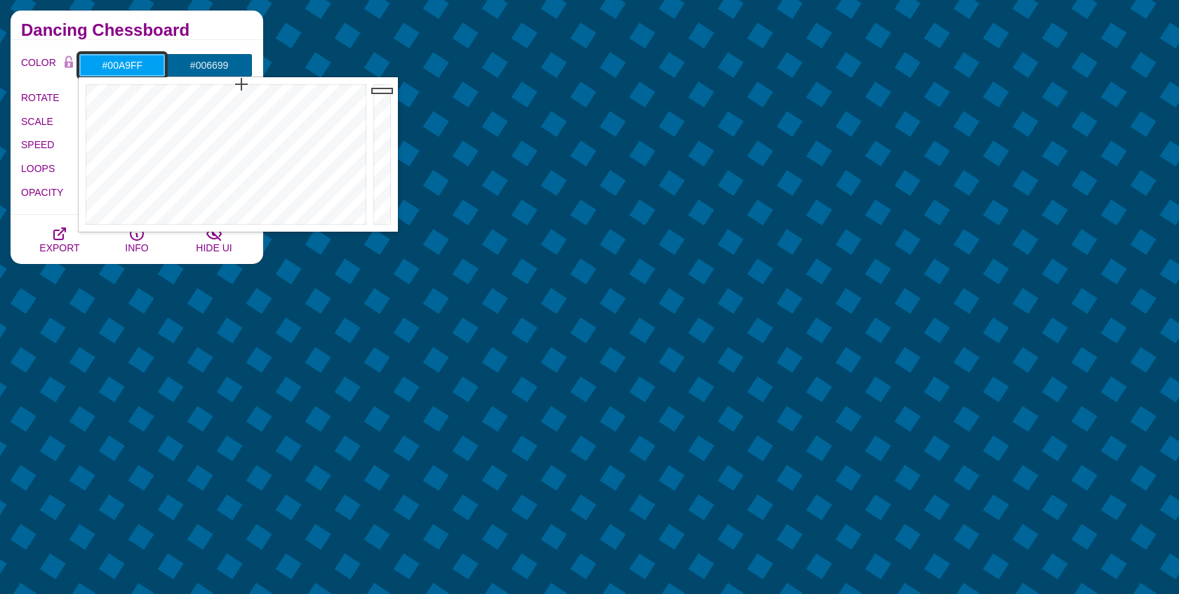
click at [380, 83] on div at bounding box center [384, 154] width 28 height 154
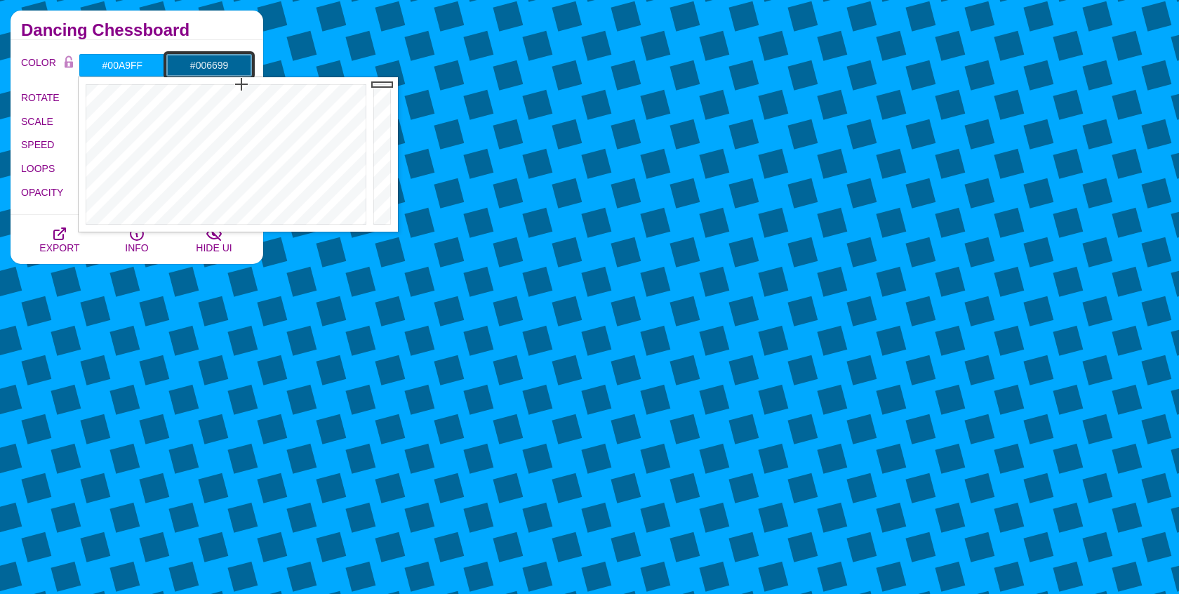
click at [208, 65] on input "#006699" at bounding box center [209, 65] width 87 height 24
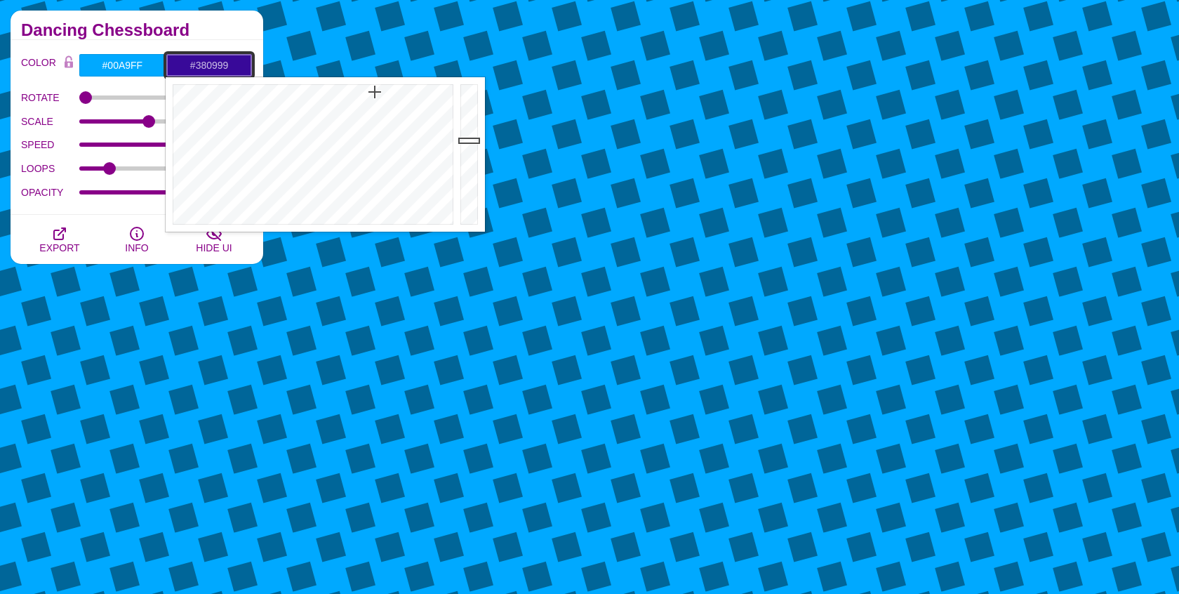
click at [375, 92] on div at bounding box center [311, 154] width 291 height 154
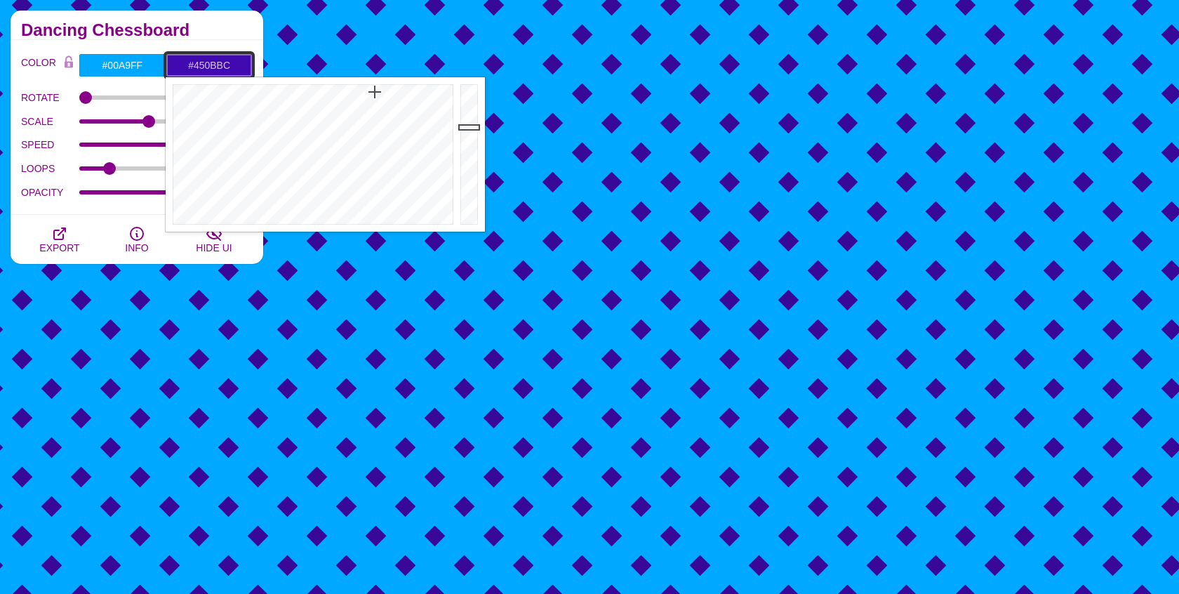
drag, startPoint x: 468, startPoint y: 135, endPoint x: 467, endPoint y: 121, distance: 14.1
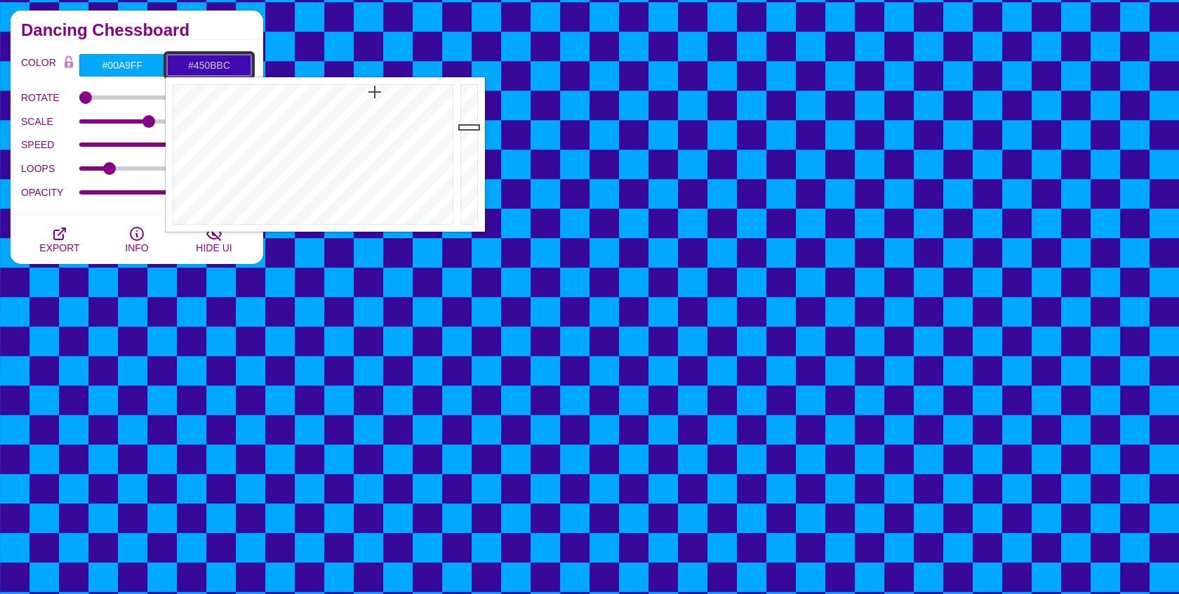
click at [467, 121] on div at bounding box center [471, 154] width 28 height 154
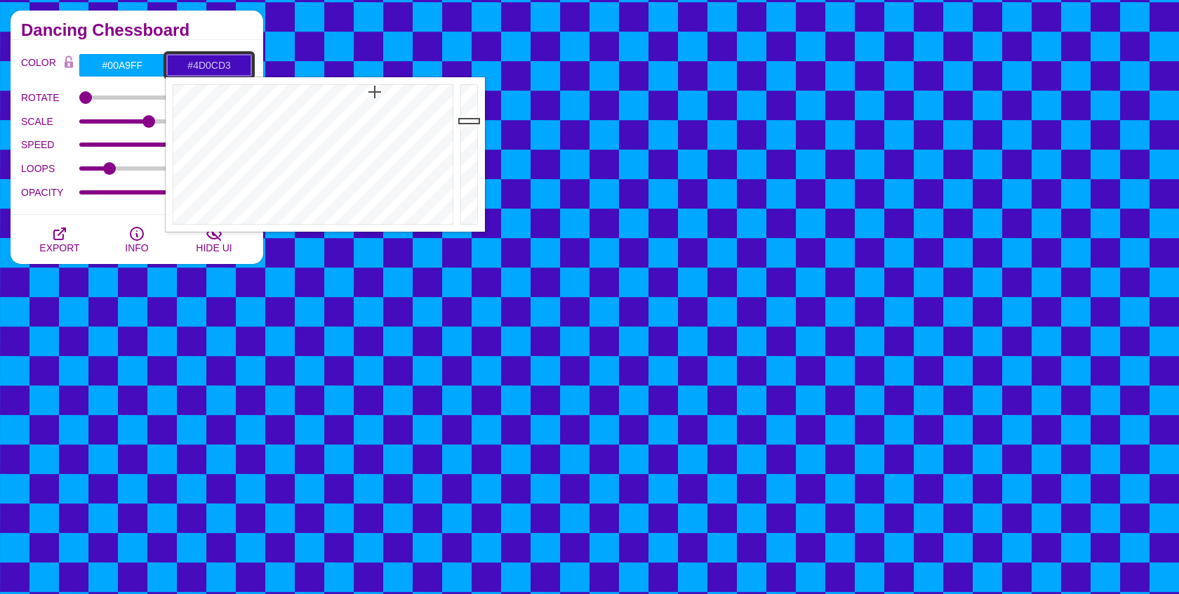
click at [467, 108] on div at bounding box center [471, 154] width 28 height 154
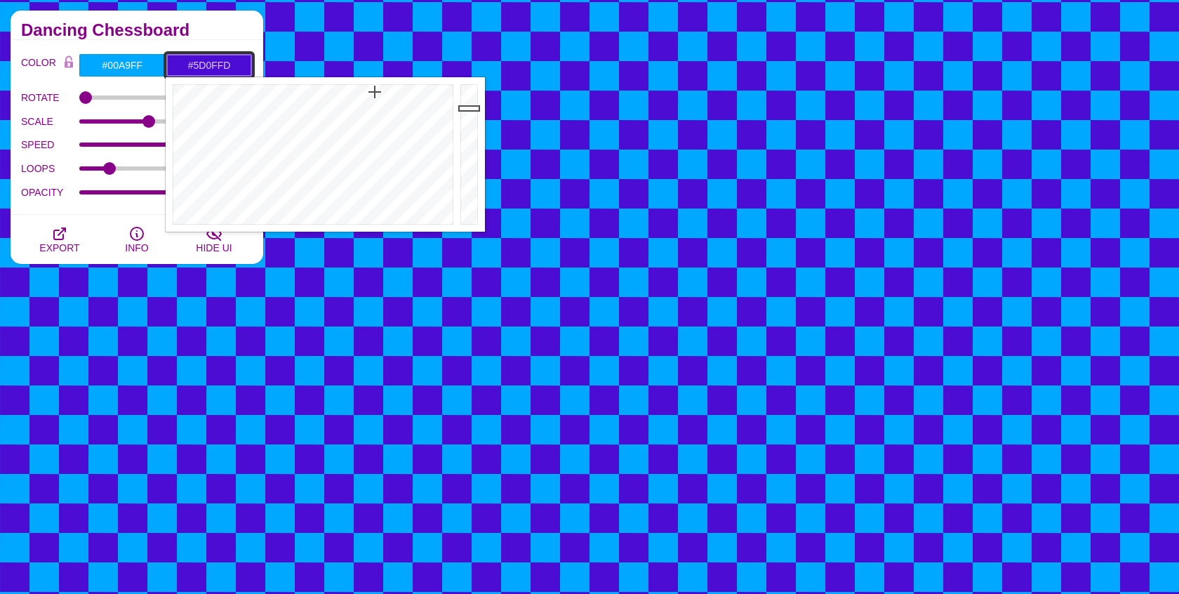
click at [467, 85] on div at bounding box center [471, 154] width 28 height 154
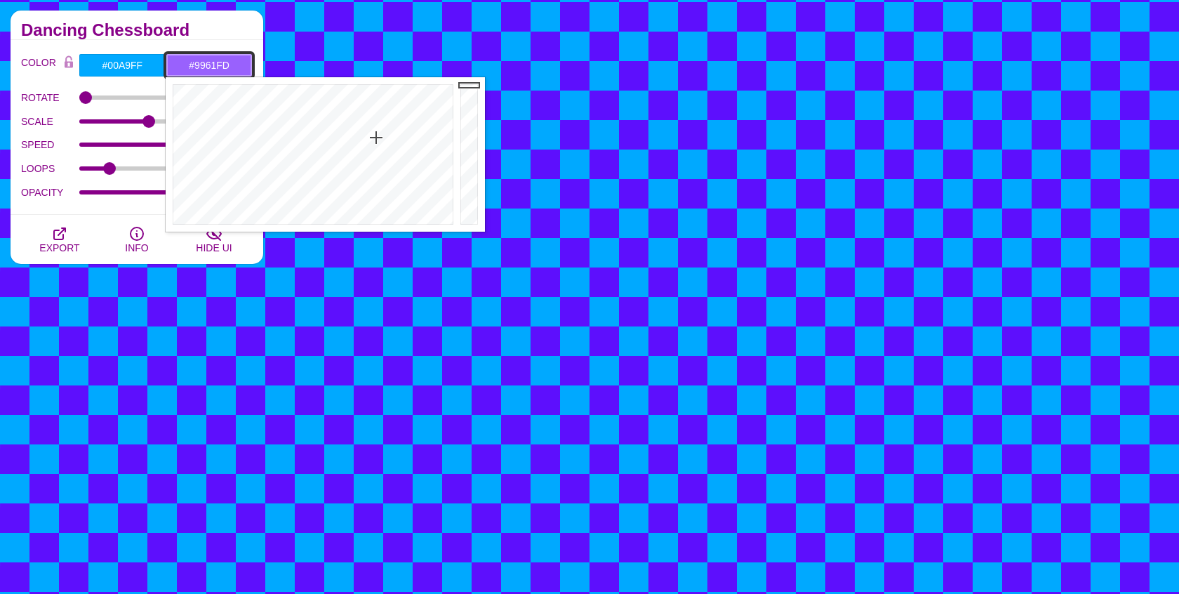
drag, startPoint x: 376, startPoint y: 102, endPoint x: 376, endPoint y: 138, distance: 35.1
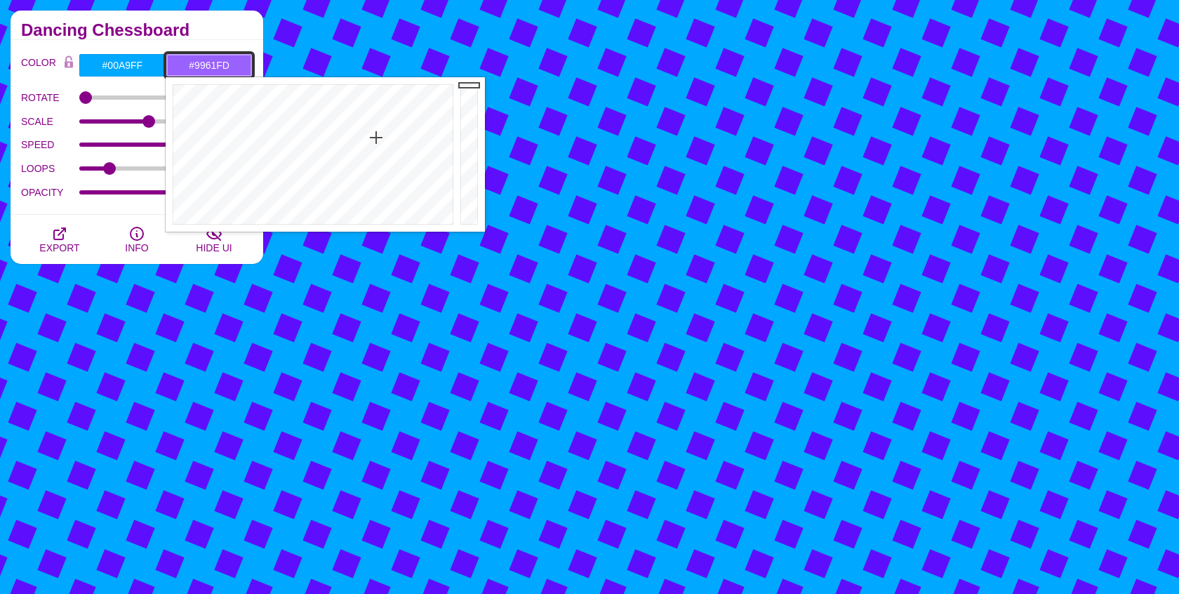
click at [376, 138] on div at bounding box center [311, 154] width 291 height 154
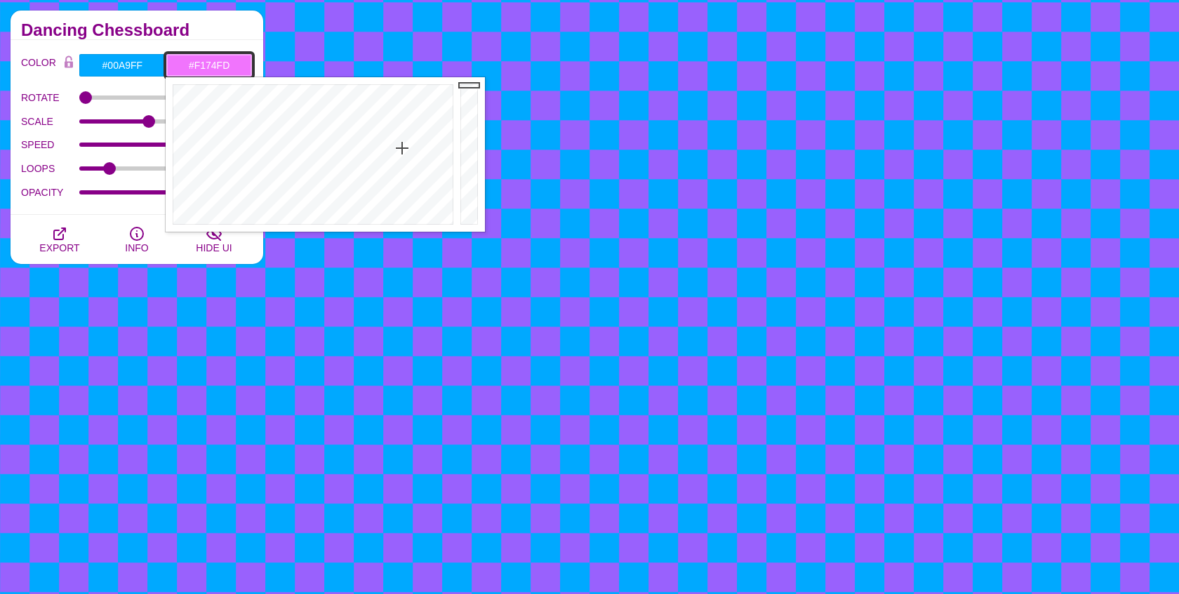
drag, startPoint x: 376, startPoint y: 138, endPoint x: 402, endPoint y: 148, distance: 28.0
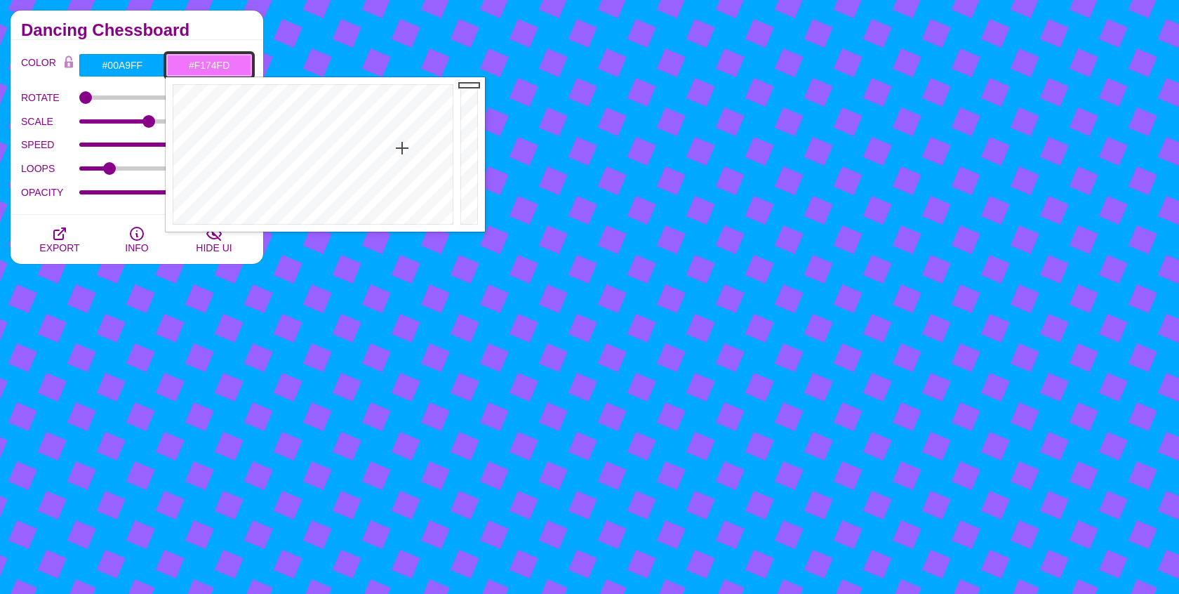
click at [402, 148] on div at bounding box center [311, 154] width 291 height 154
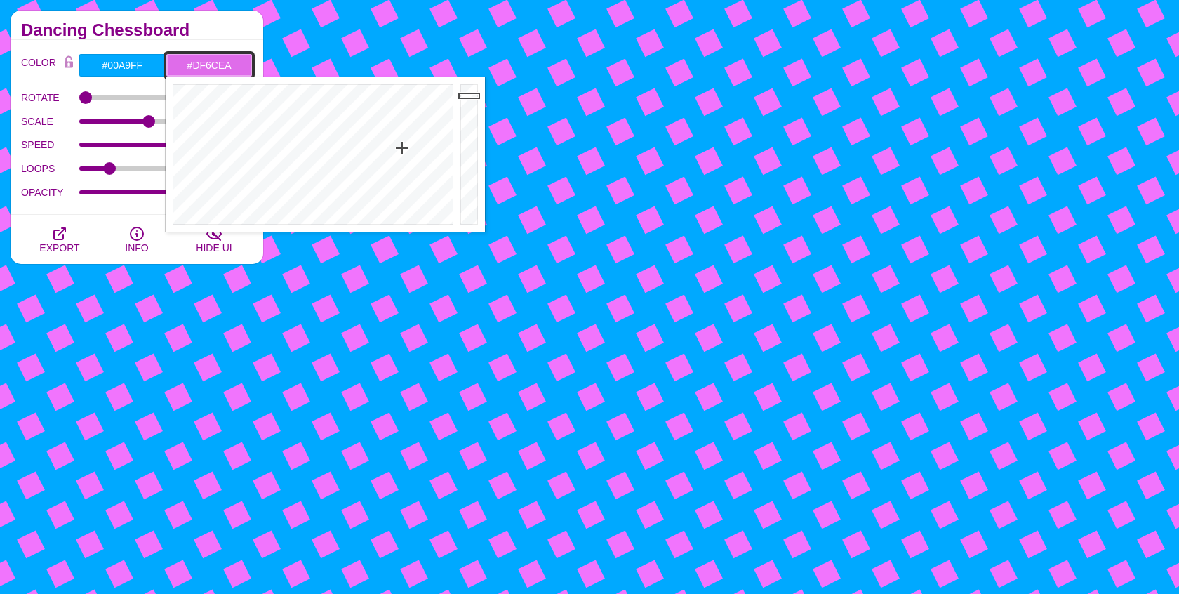
click at [464, 95] on div at bounding box center [471, 154] width 28 height 154
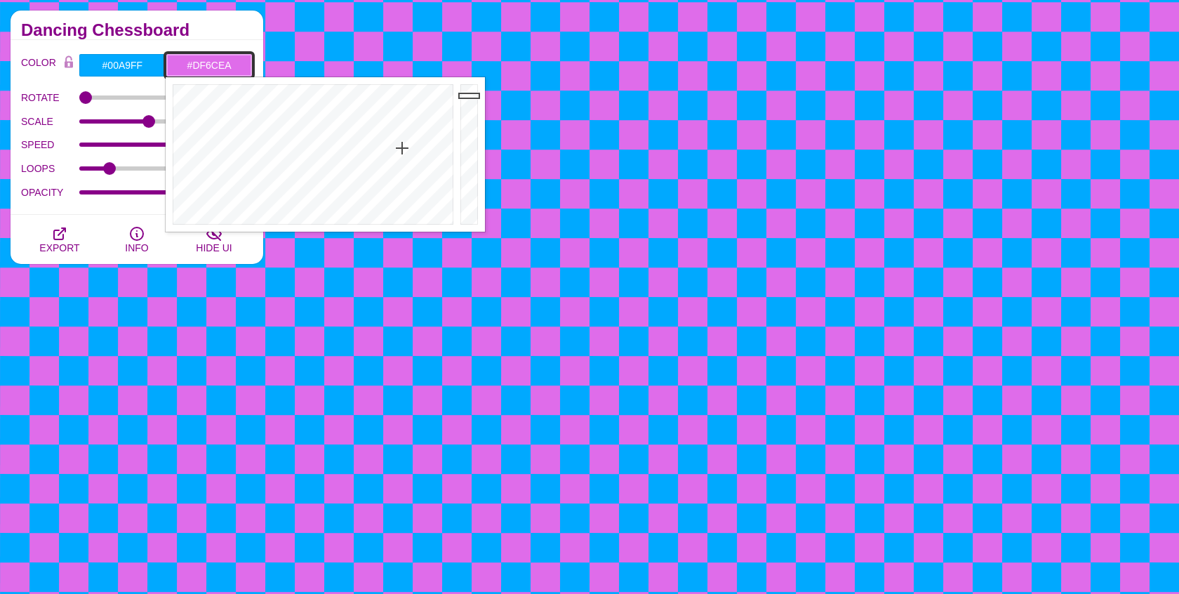
type input "#C860D2"
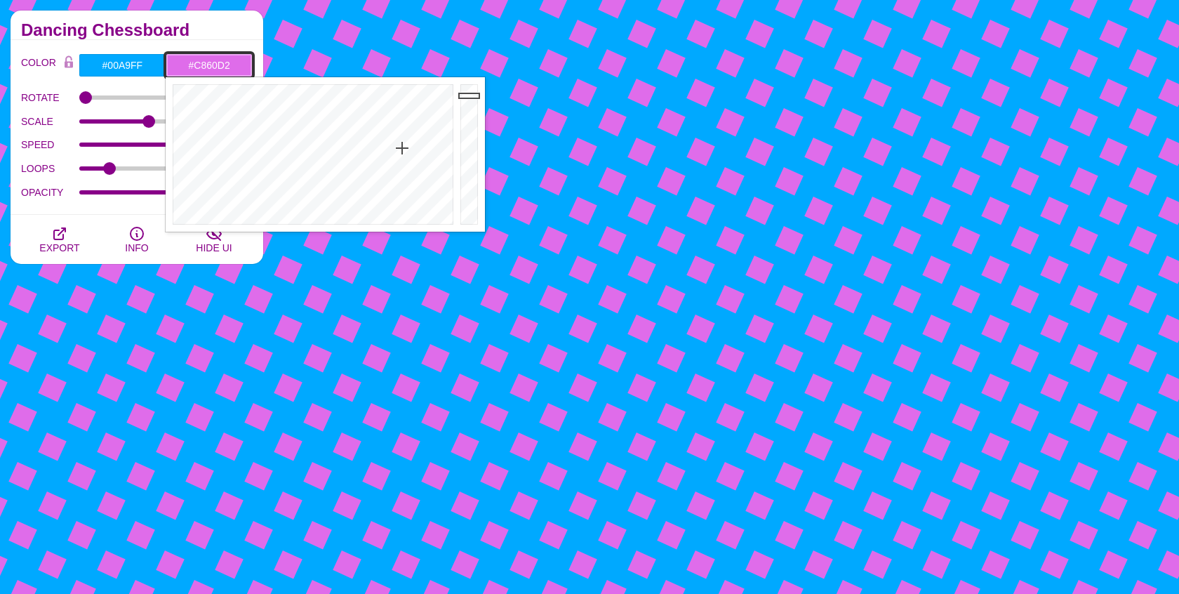
click at [470, 109] on div at bounding box center [471, 154] width 28 height 154
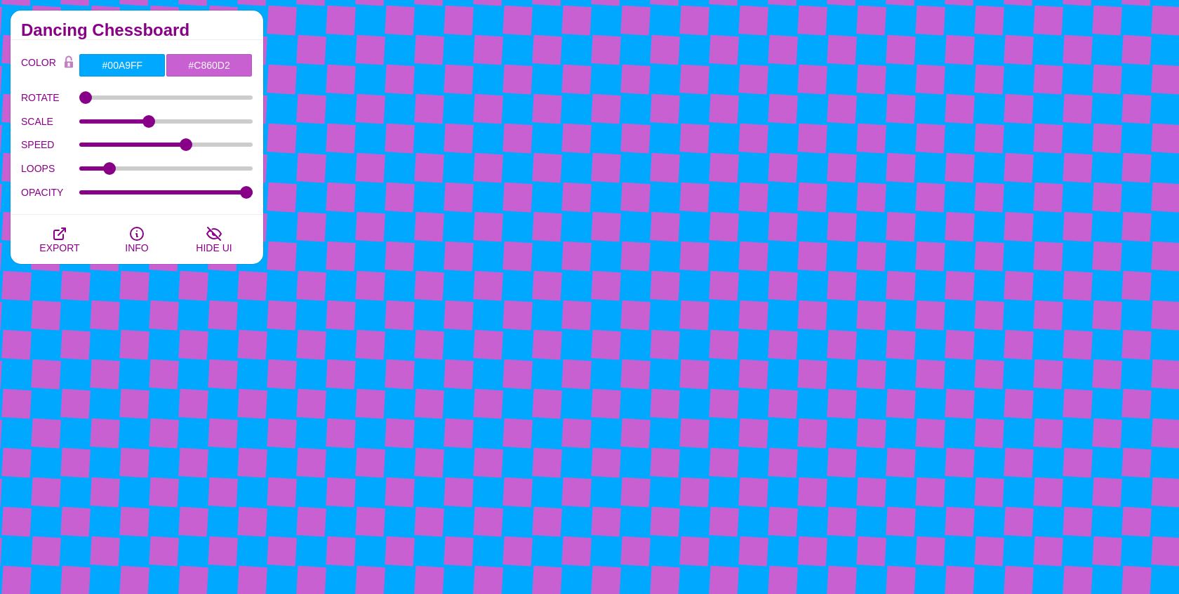
click at [119, 196] on div "OPACITY" at bounding box center [137, 192] width 232 height 24
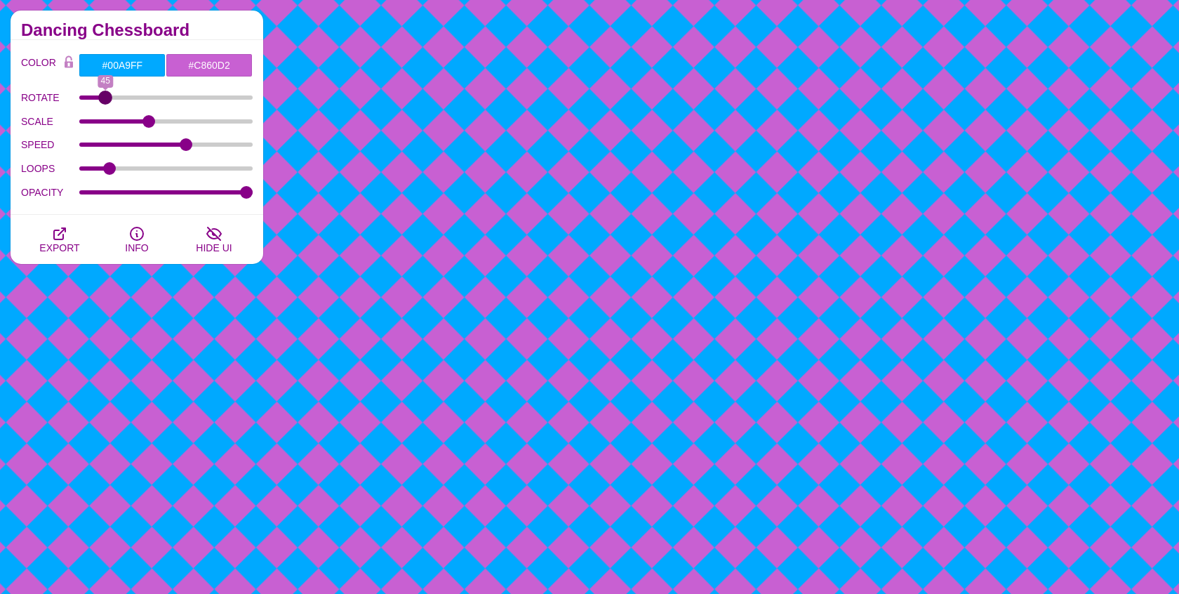
drag, startPoint x: 94, startPoint y: 97, endPoint x: 105, endPoint y: 97, distance: 10.5
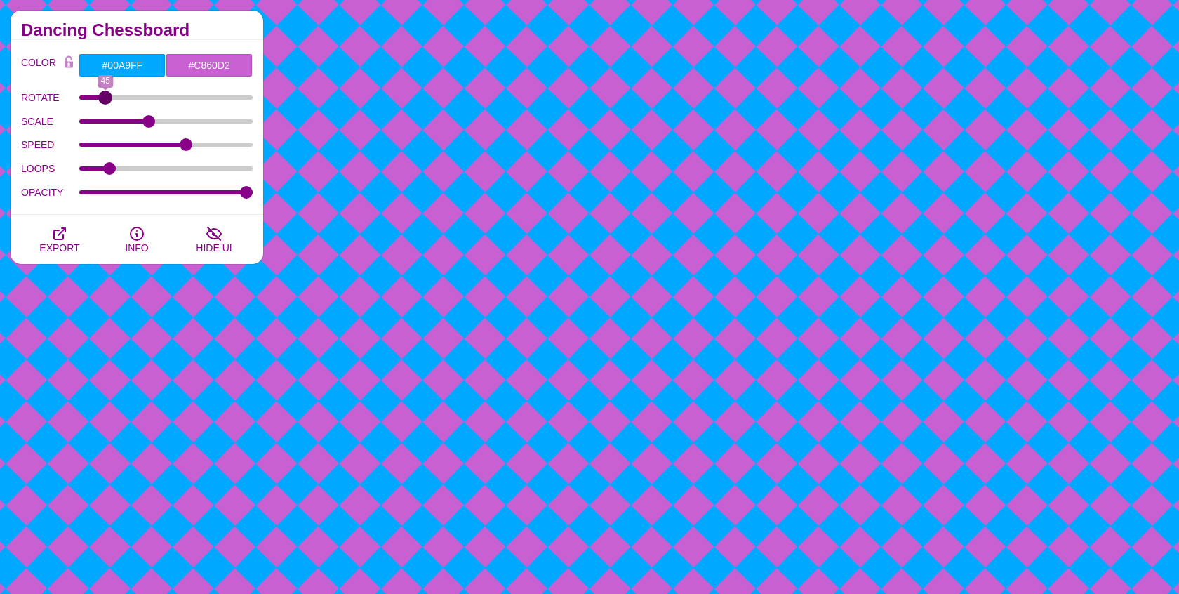
type input "44"
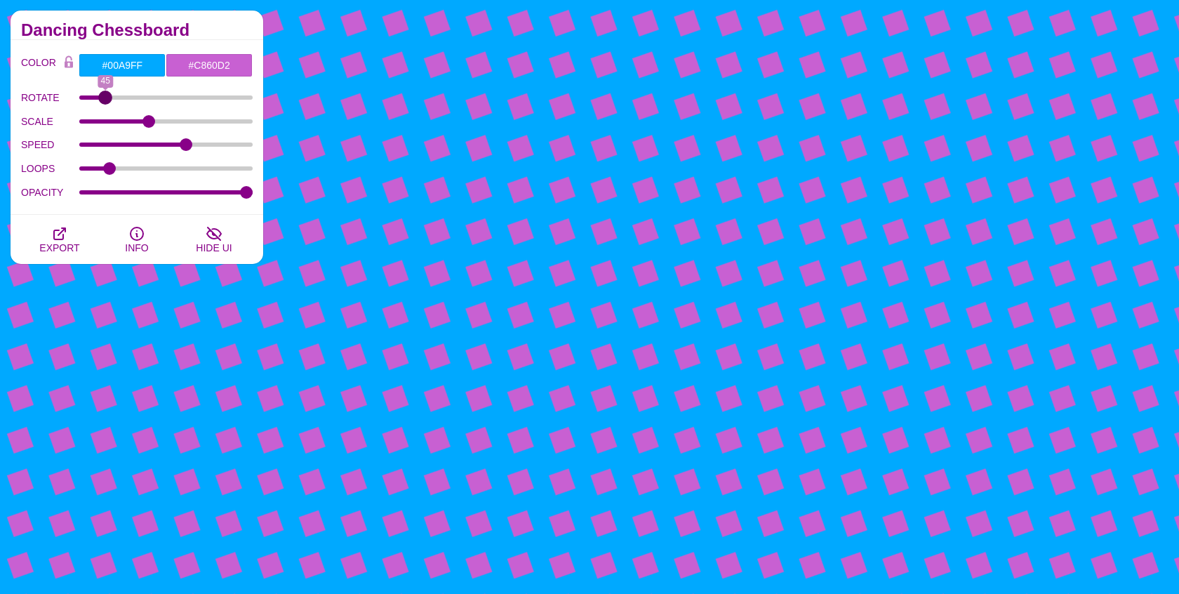
click at [105, 97] on input "ROTATE" at bounding box center [166, 98] width 174 height 6
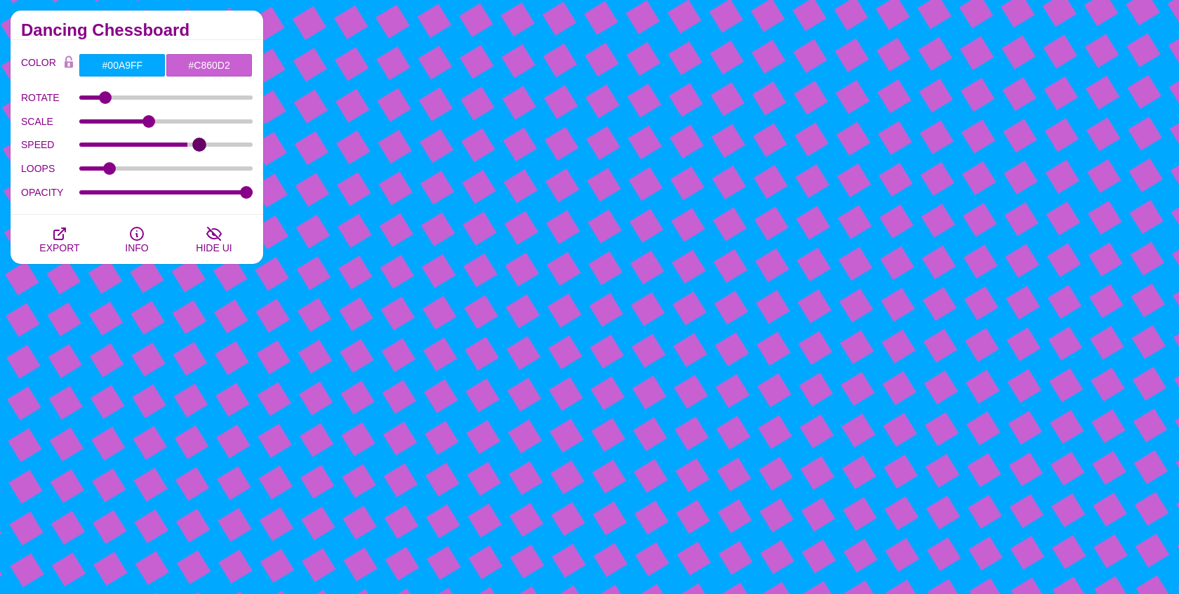
type input "18"
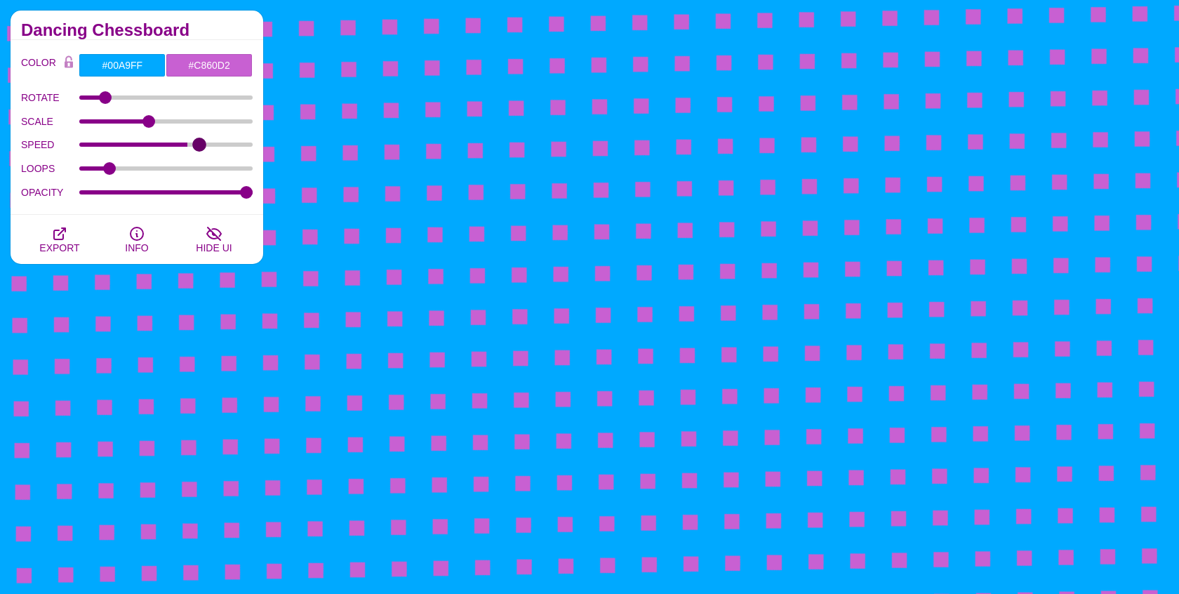
click at [202, 142] on input "SPEED" at bounding box center [166, 145] width 174 height 6
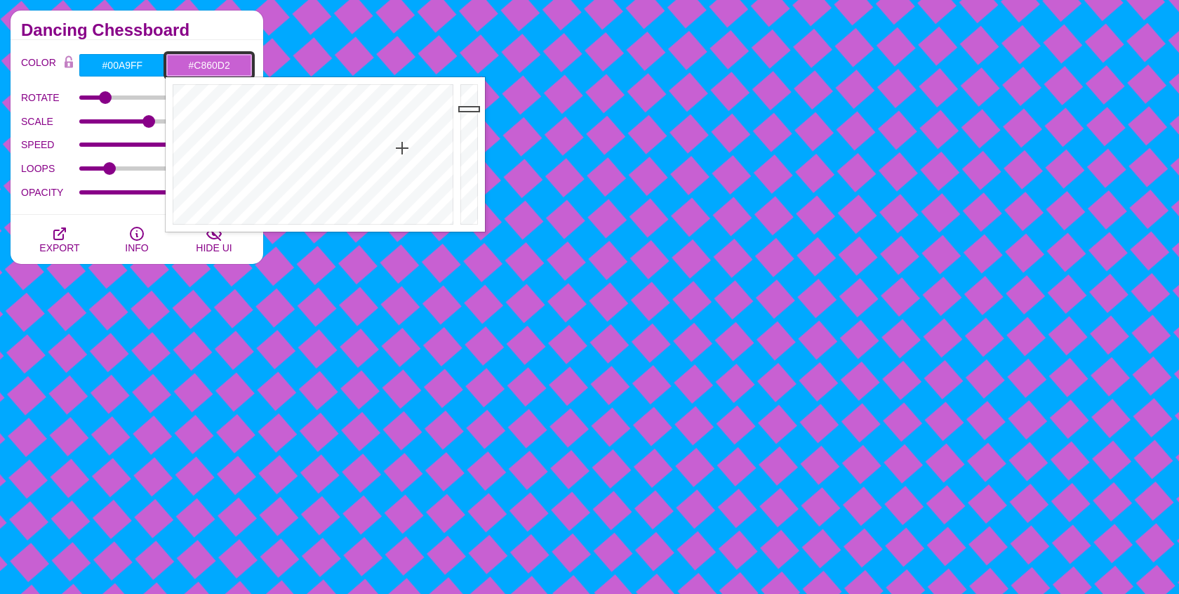
click at [206, 60] on input "#C860D2" at bounding box center [209, 65] width 87 height 24
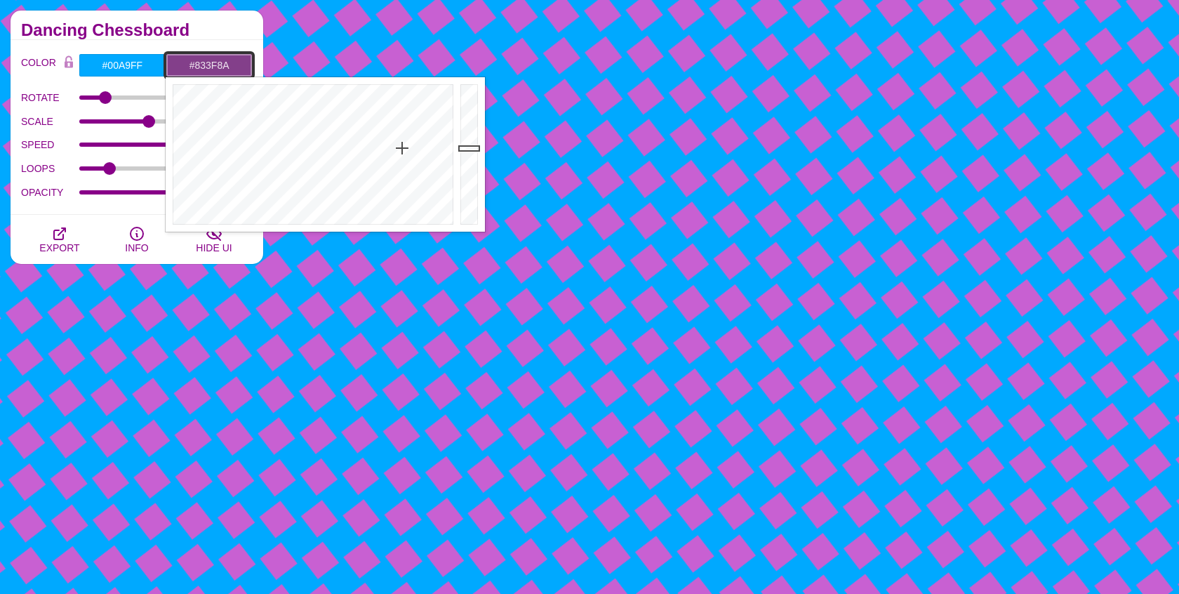
click at [470, 148] on div at bounding box center [471, 154] width 28 height 154
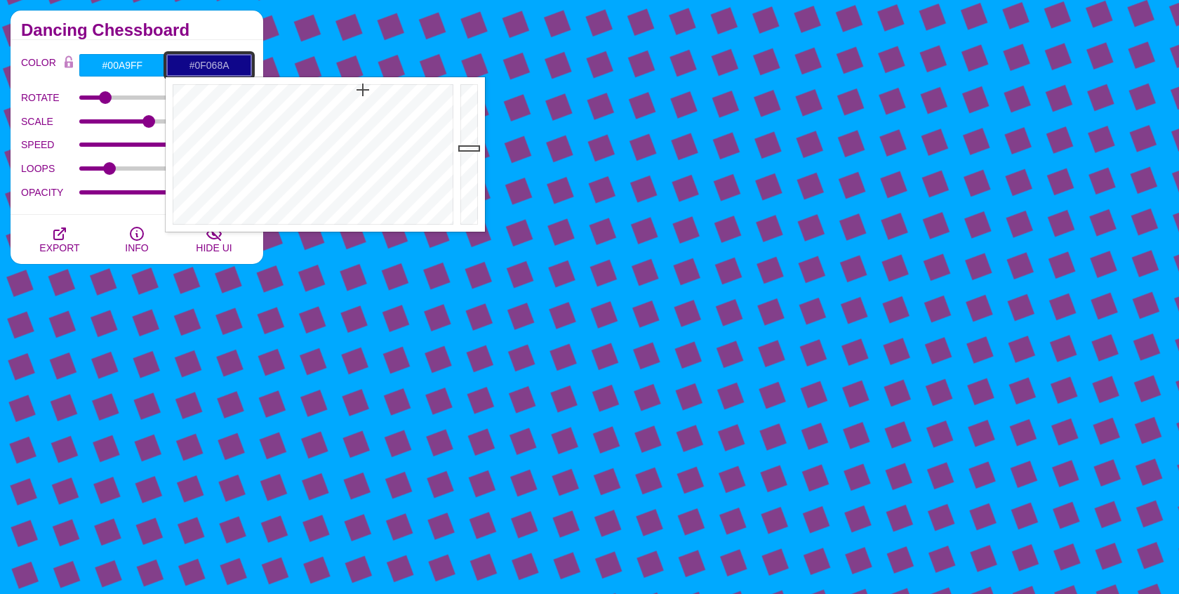
type input "#0F058A"
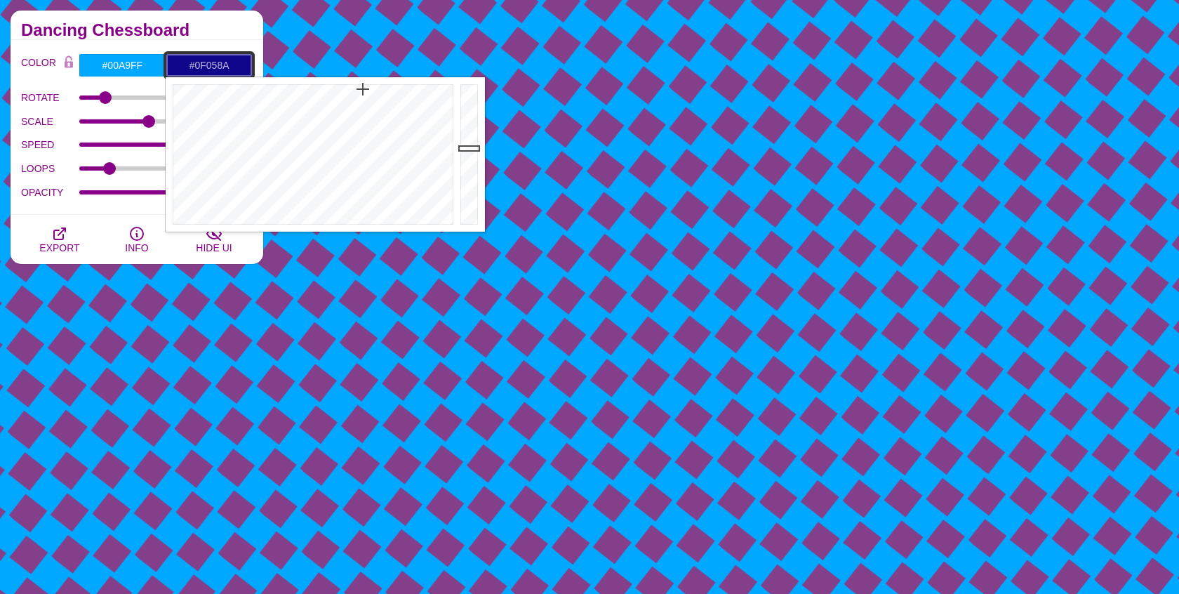
click at [363, 89] on div at bounding box center [311, 154] width 291 height 154
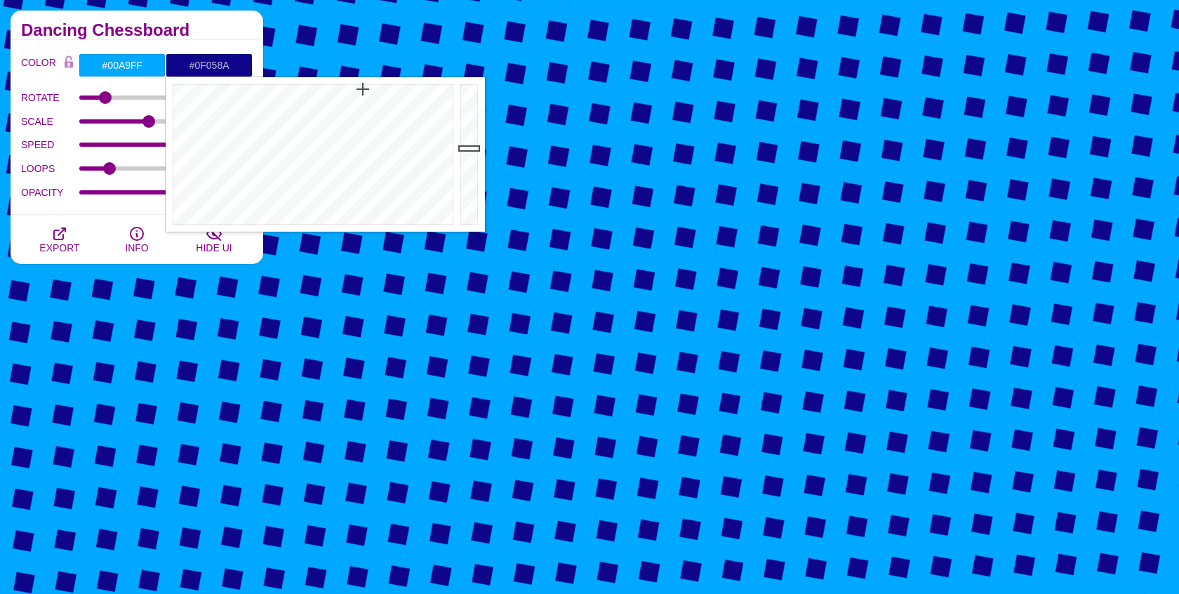
click at [46, 144] on label "SPEED" at bounding box center [50, 144] width 58 height 18
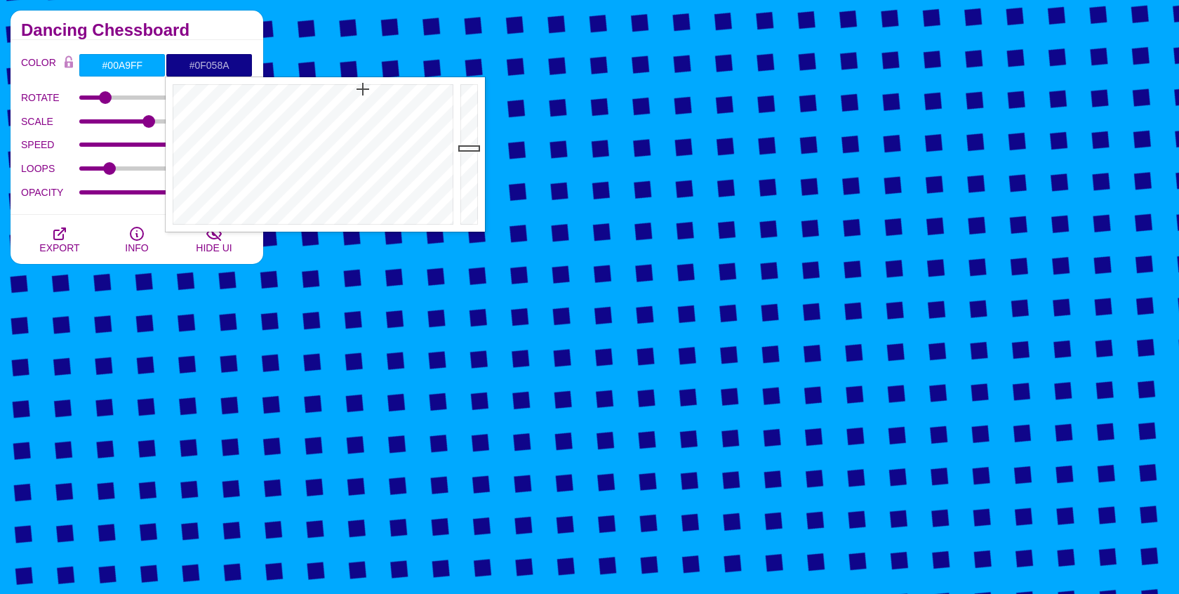
click at [79, 144] on input "SPEED" at bounding box center [166, 145] width 174 height 6
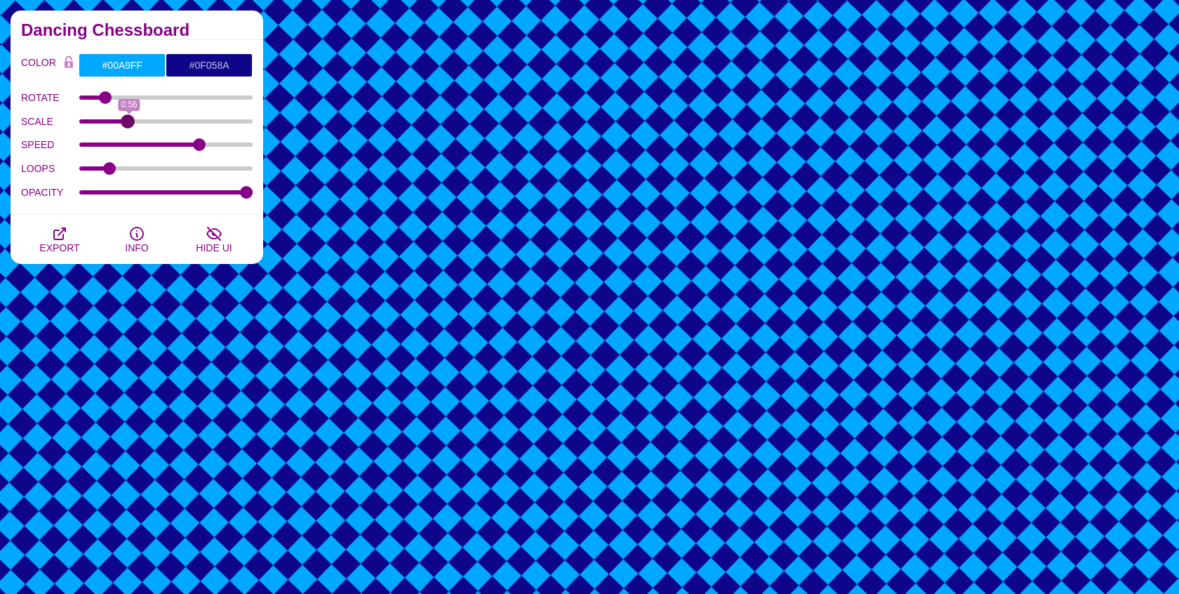
drag, startPoint x: 149, startPoint y: 121, endPoint x: 127, endPoint y: 121, distance: 21.8
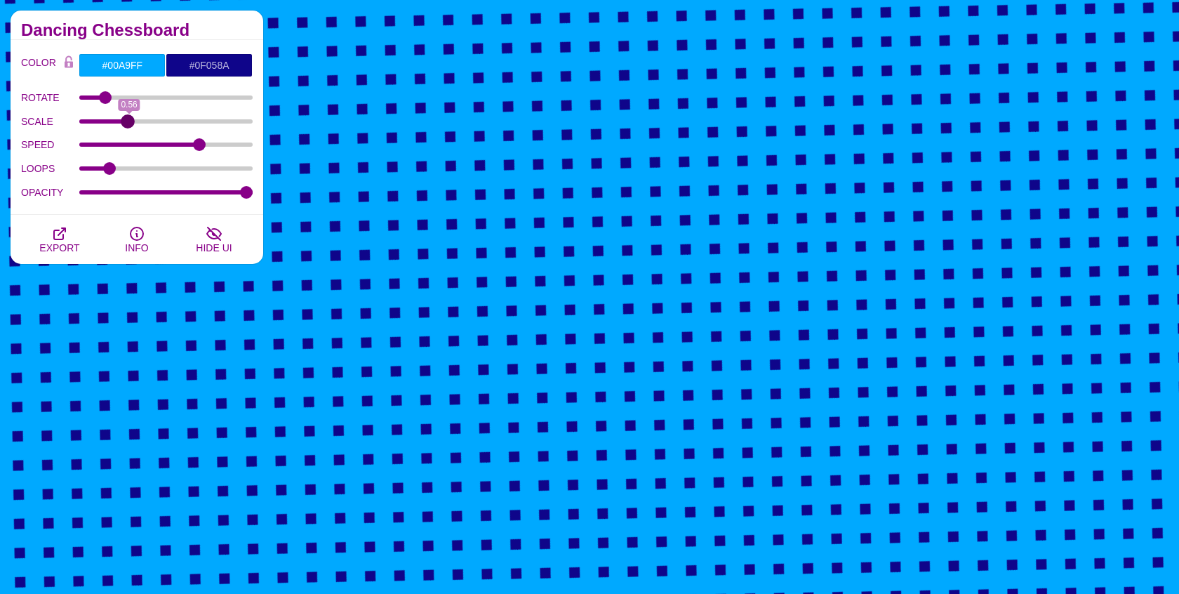
type input "0.54"
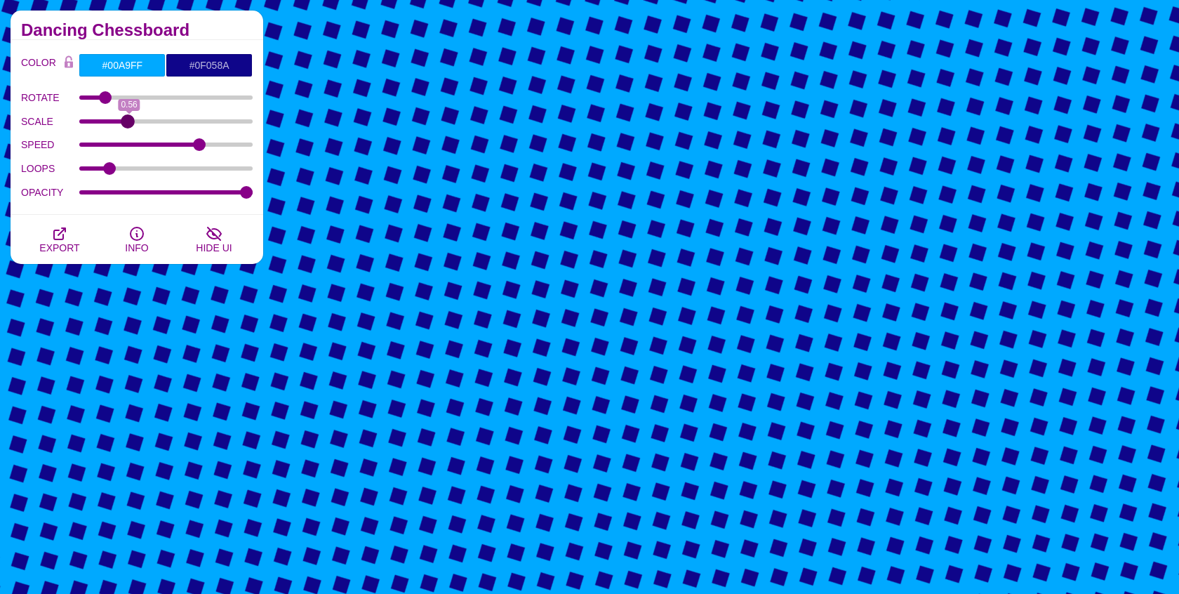
click at [127, 121] on input "SCALE" at bounding box center [166, 122] width 174 height 6
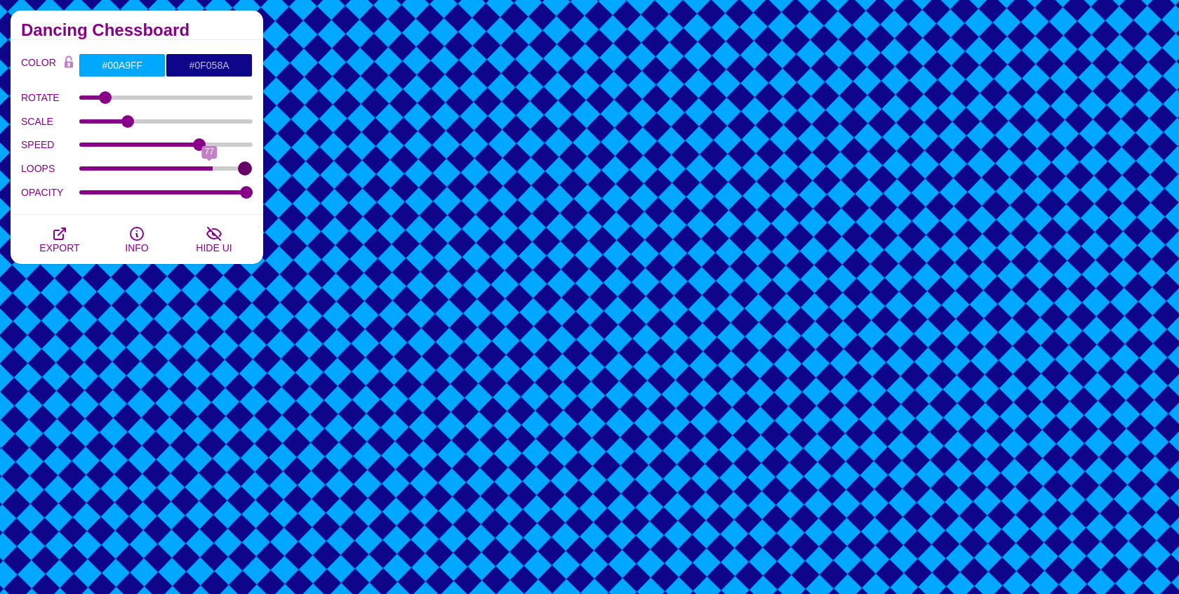
drag, startPoint x: 109, startPoint y: 169, endPoint x: 244, endPoint y: 175, distance: 134.9
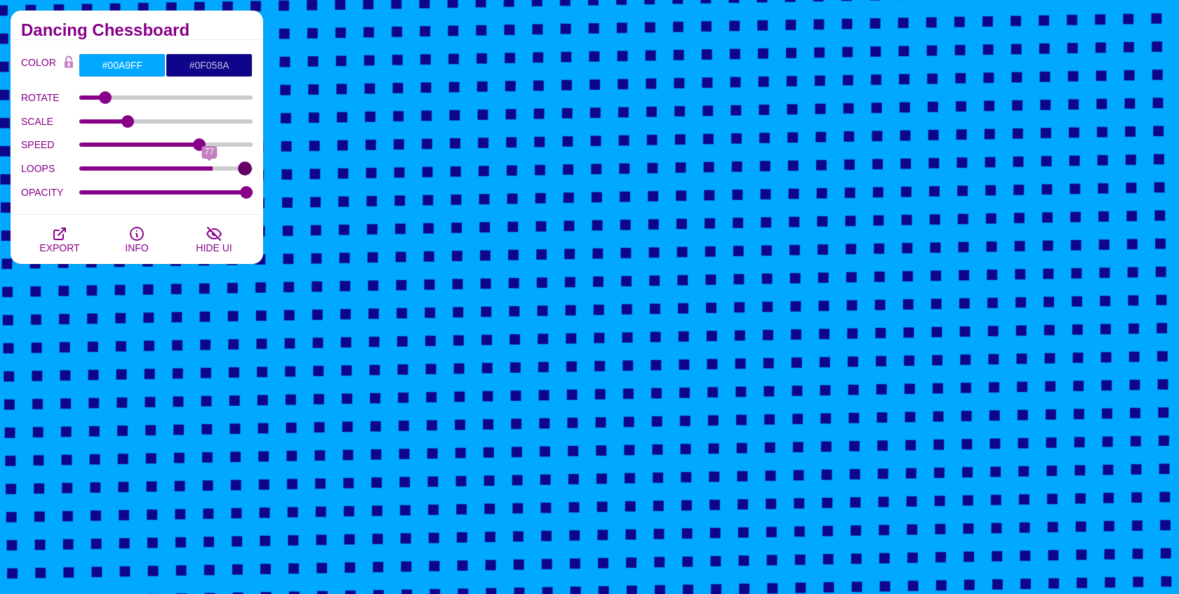
type input "99"
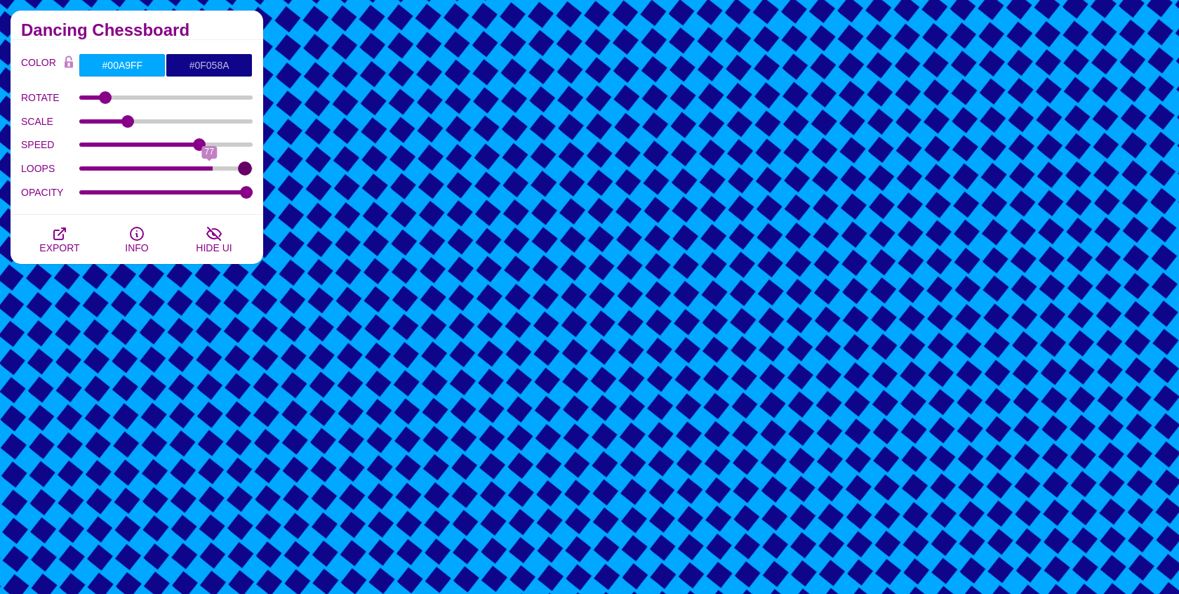
click at [244, 171] on input "LOOPS" at bounding box center [166, 169] width 174 height 6
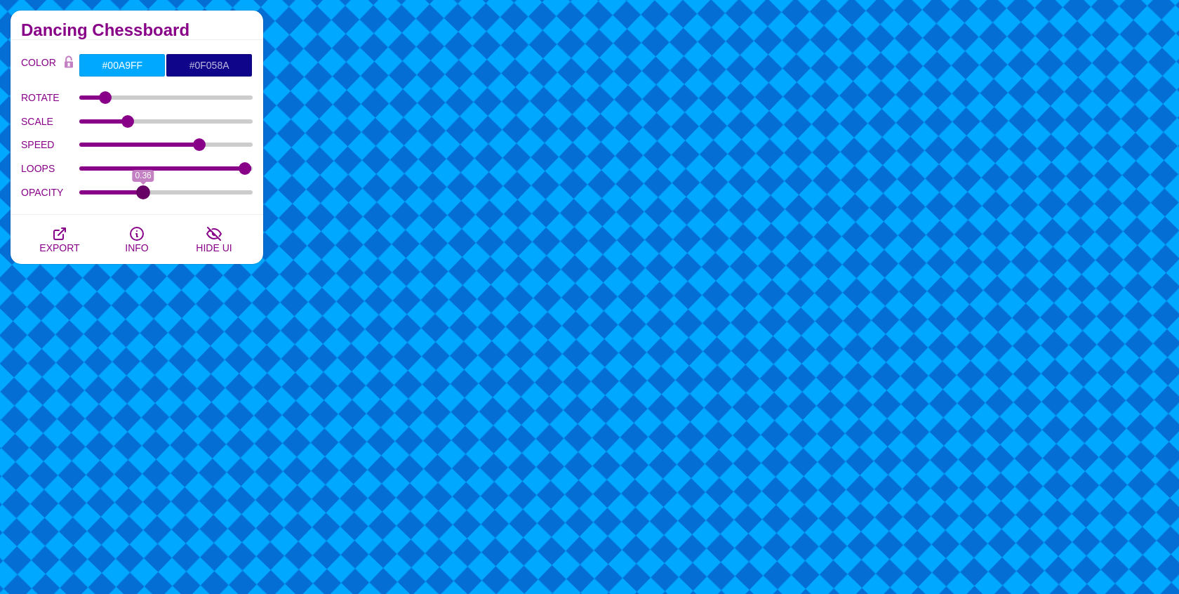
drag, startPoint x: 245, startPoint y: 192, endPoint x: 143, endPoint y: 194, distance: 101.8
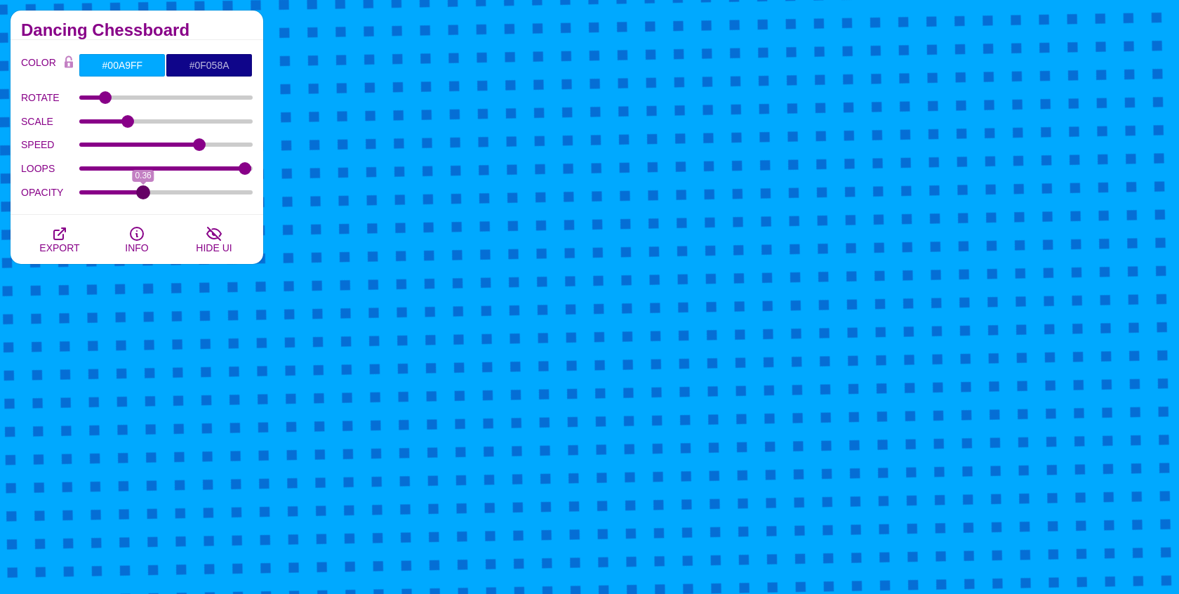
type input "0.36"
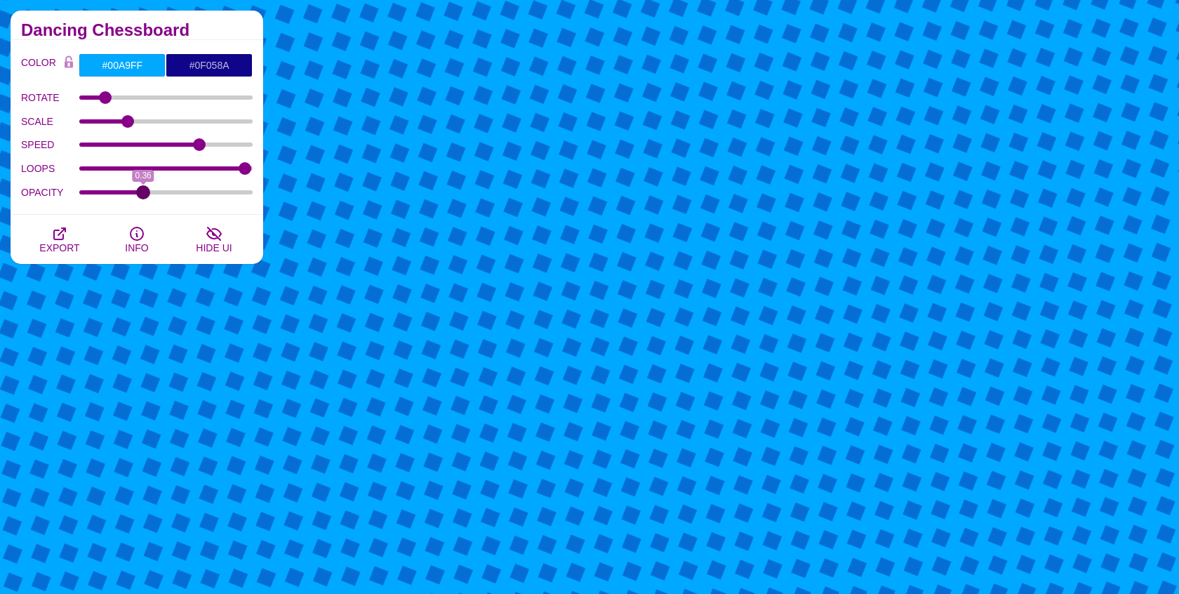
click at [143, 194] on input "OPACITY" at bounding box center [166, 192] width 174 height 6
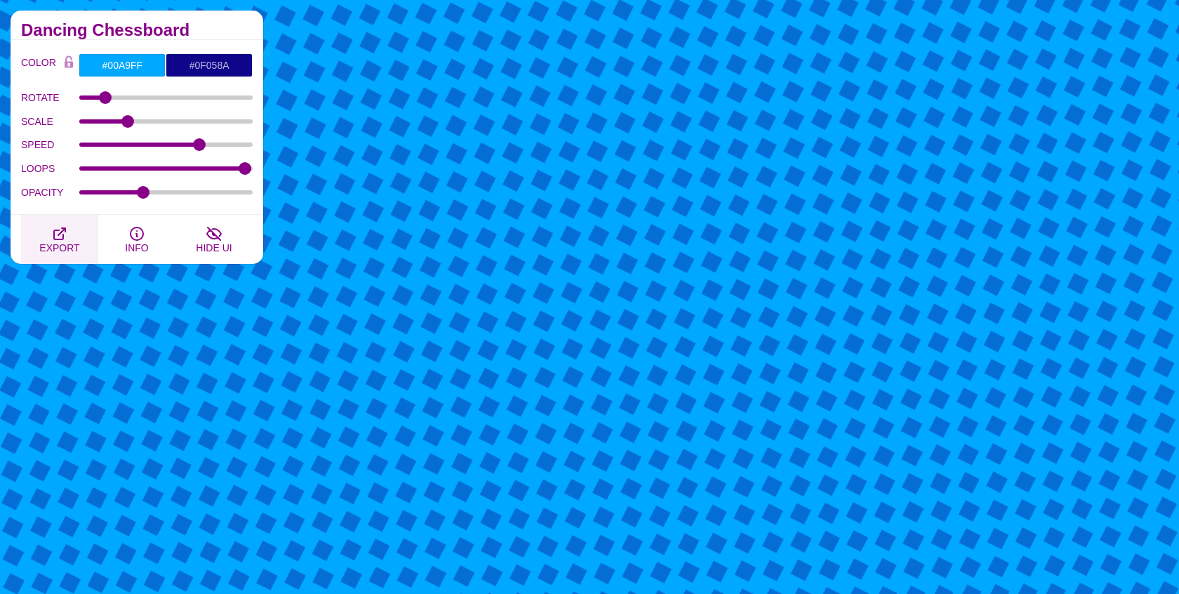
click at [61, 242] on span "EXPORT" at bounding box center [59, 247] width 40 height 11
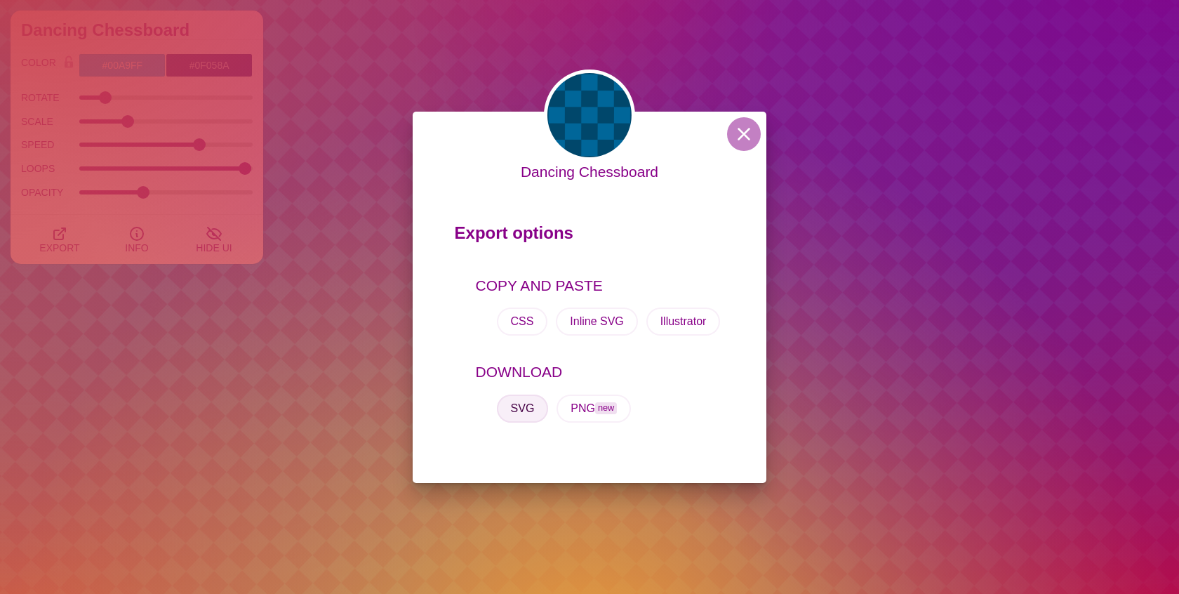
click at [527, 404] on button "SVG" at bounding box center [523, 408] width 52 height 28
